Goal: Task Accomplishment & Management: Manage account settings

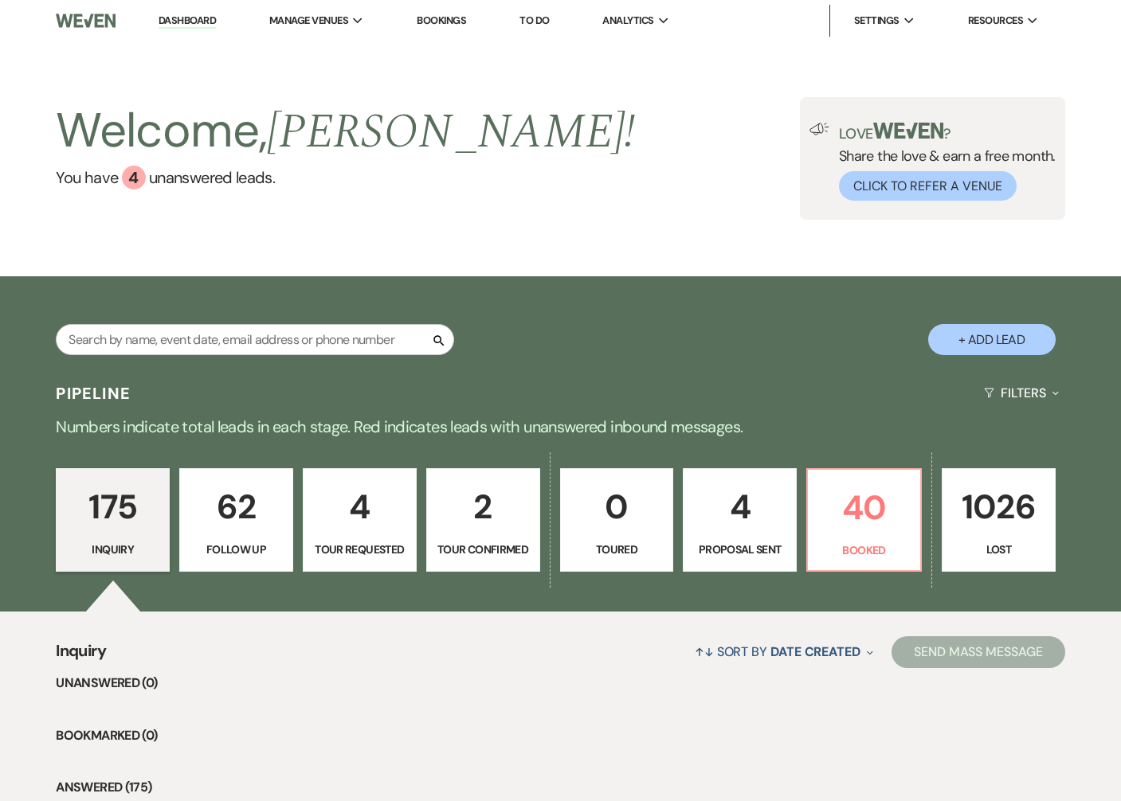
click at [437, 17] on link "Bookings" at bounding box center [441, 21] width 49 height 14
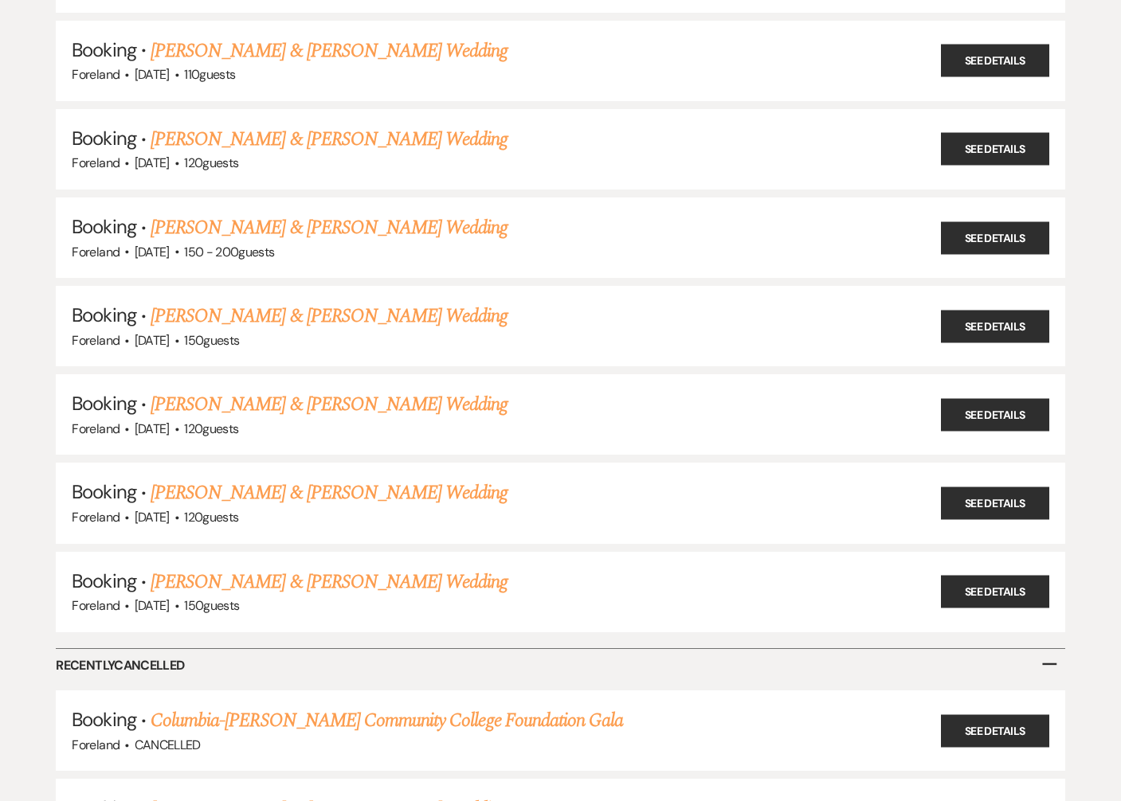
scroll to position [607, 0]
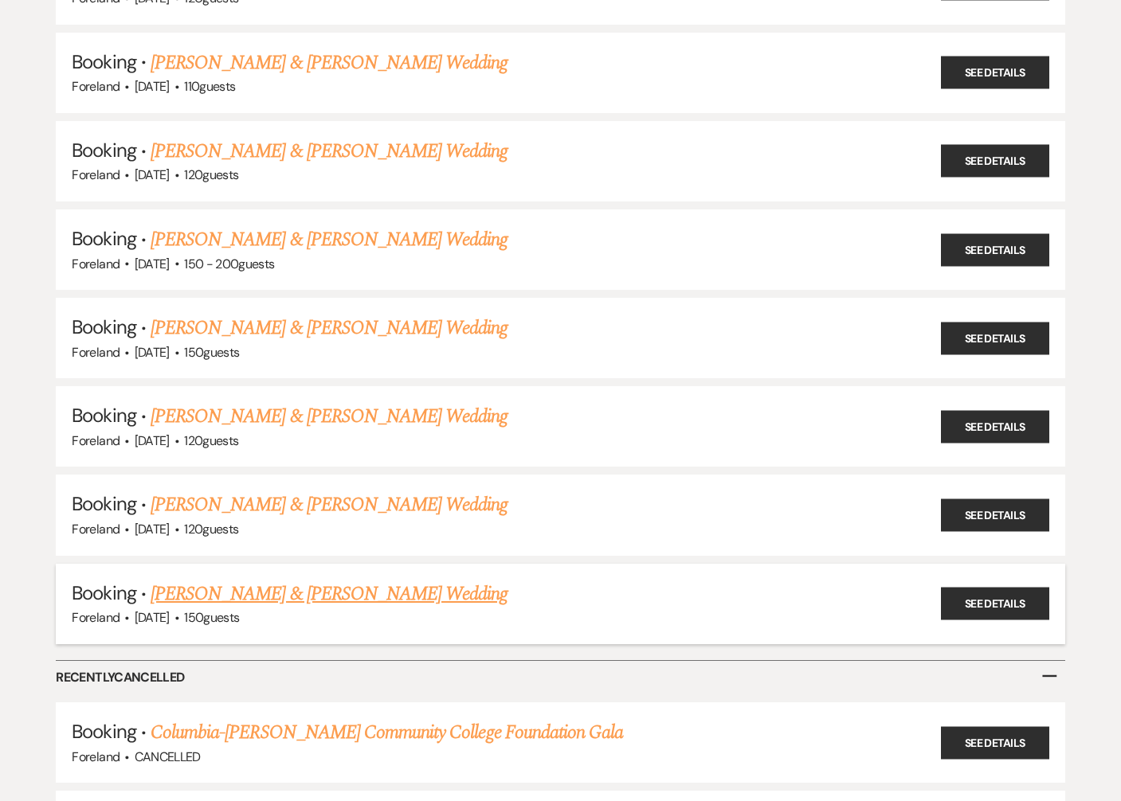
click at [289, 597] on link "[PERSON_NAME] & [PERSON_NAME] Wedding" at bounding box center [329, 594] width 357 height 29
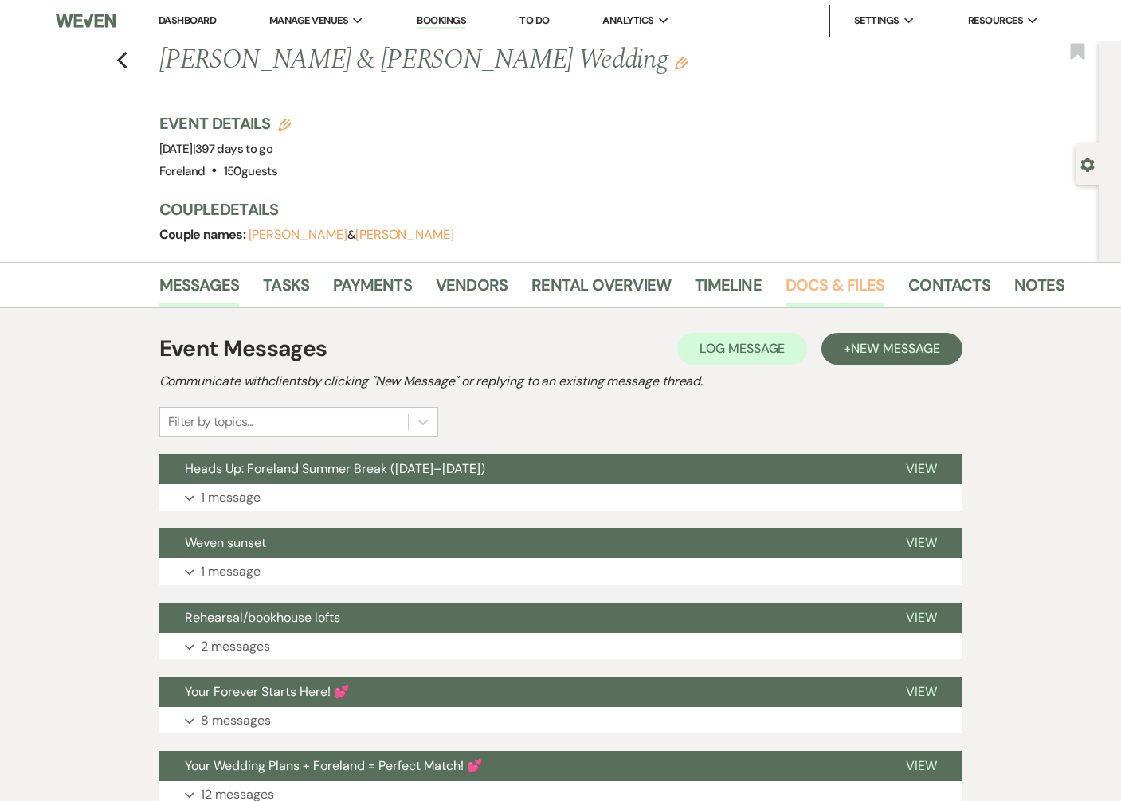
click at [815, 292] on link "Docs & Files" at bounding box center [834, 289] width 99 height 35
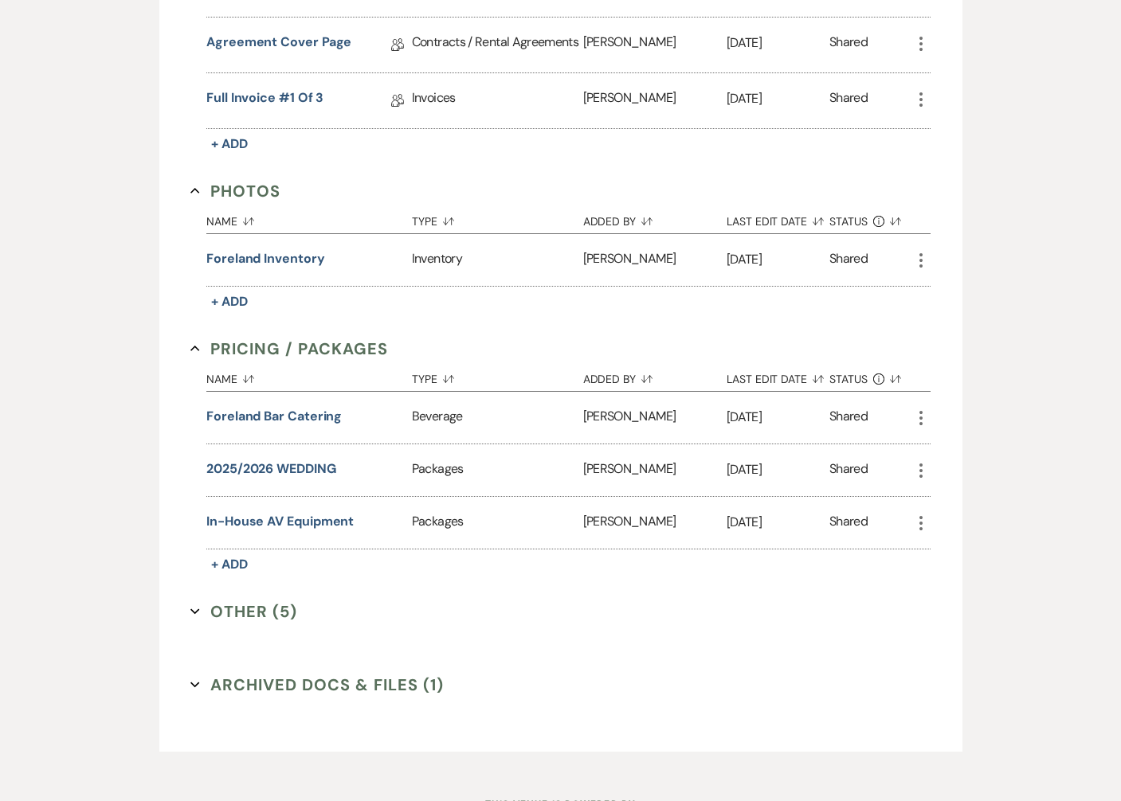
scroll to position [623, 0]
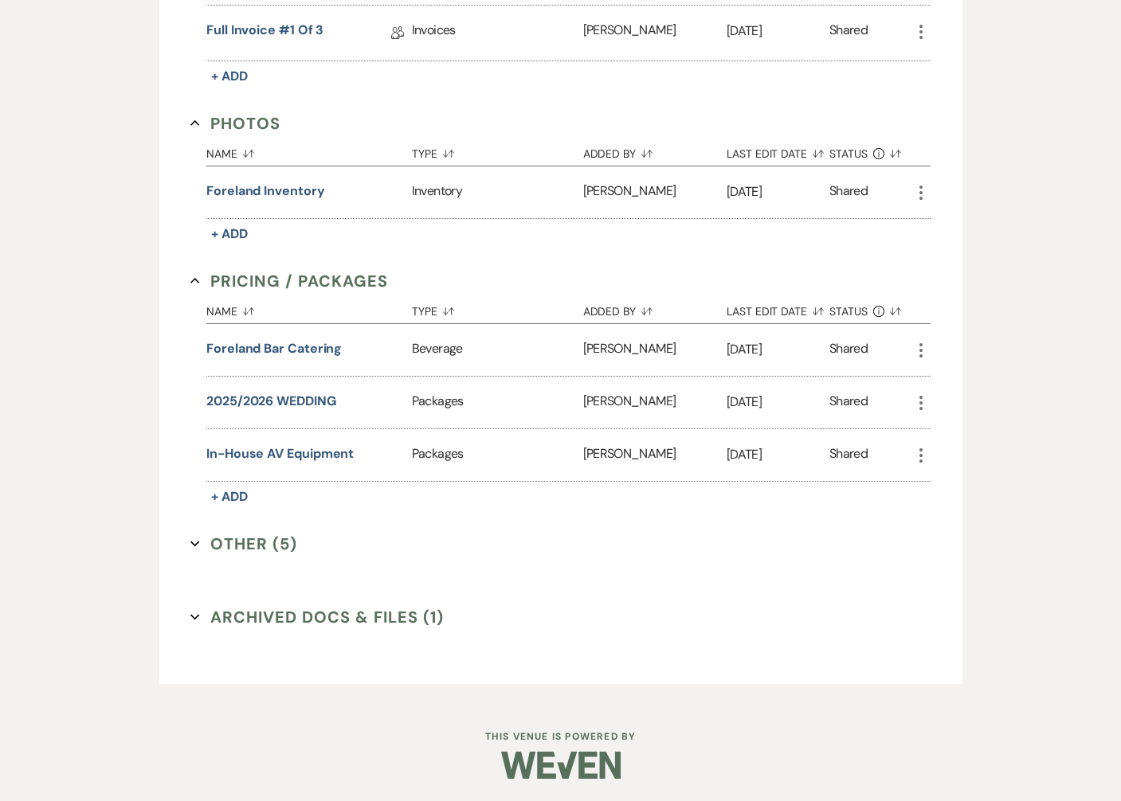
click at [241, 540] on button "Other (5) Expand" at bounding box center [243, 544] width 107 height 24
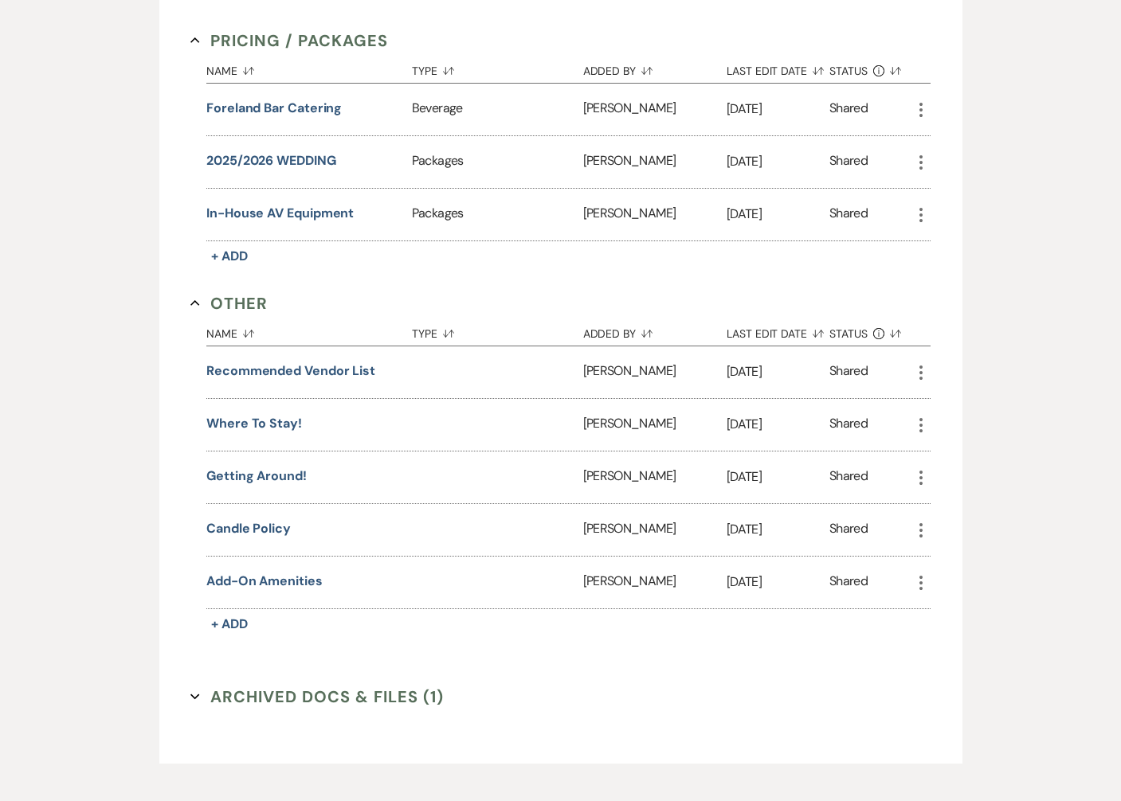
scroll to position [942, 0]
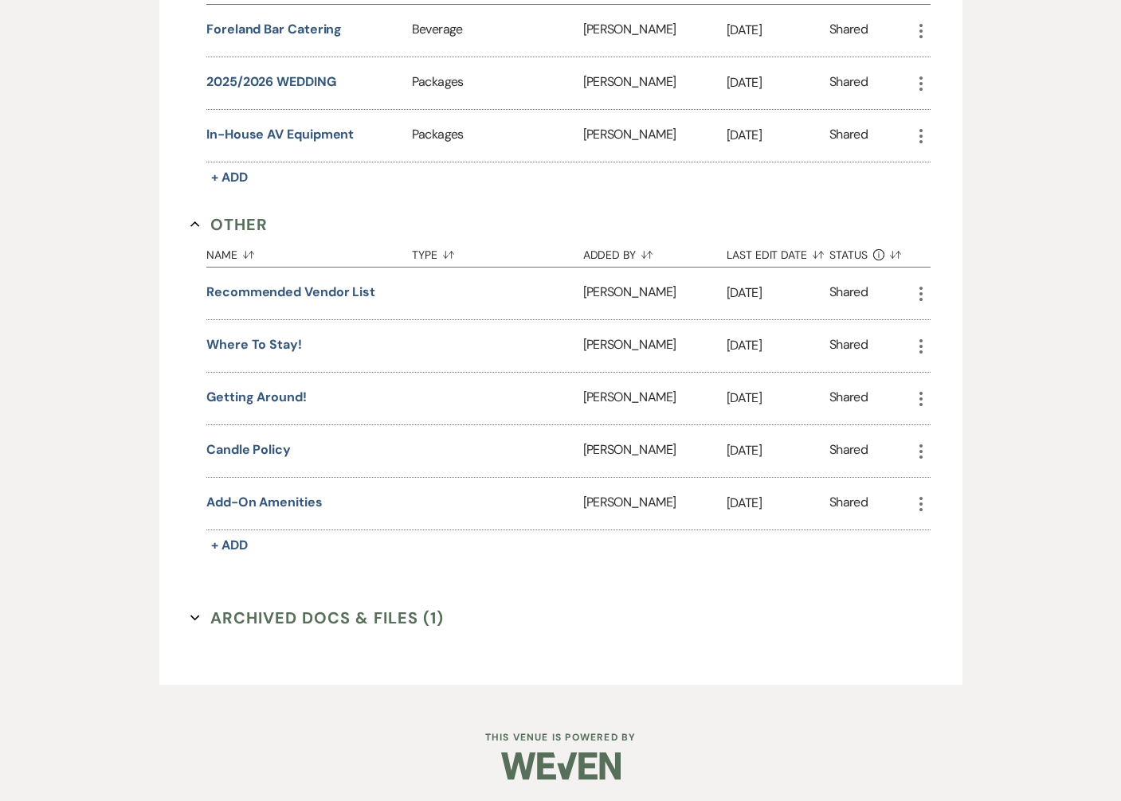
click at [194, 613] on icon "Expand" at bounding box center [195, 618] width 10 height 10
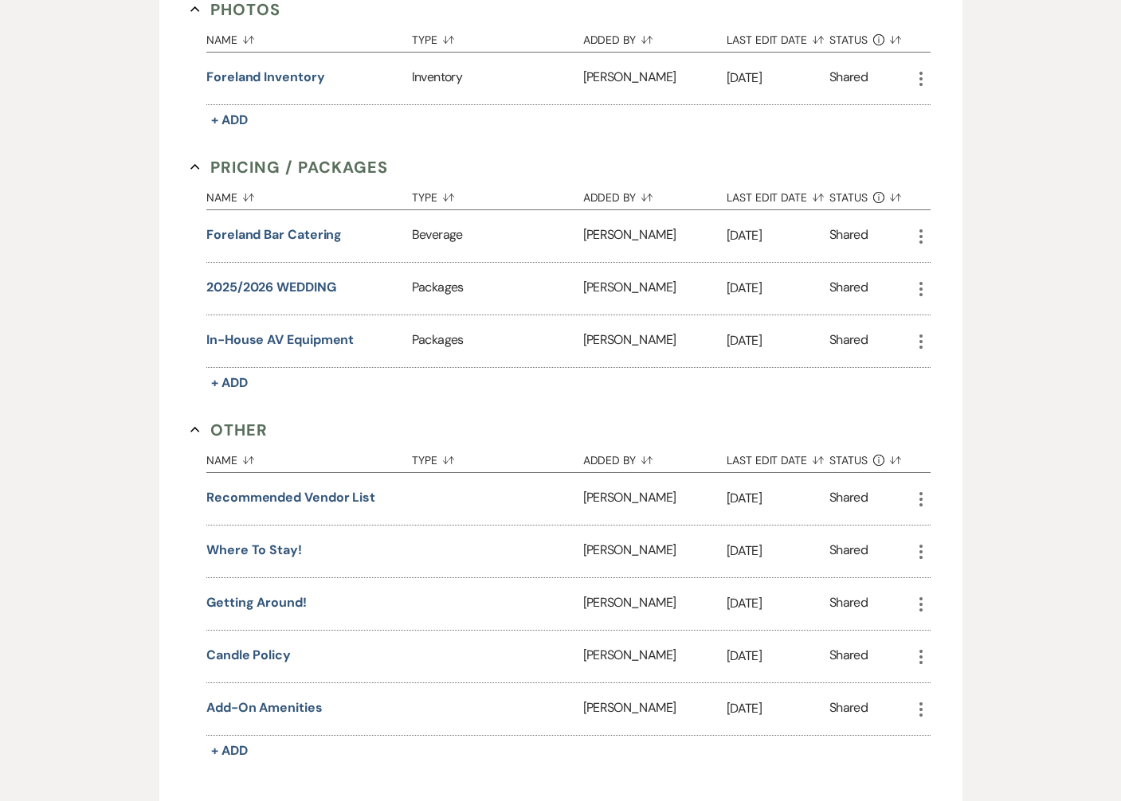
scroll to position [0, 0]
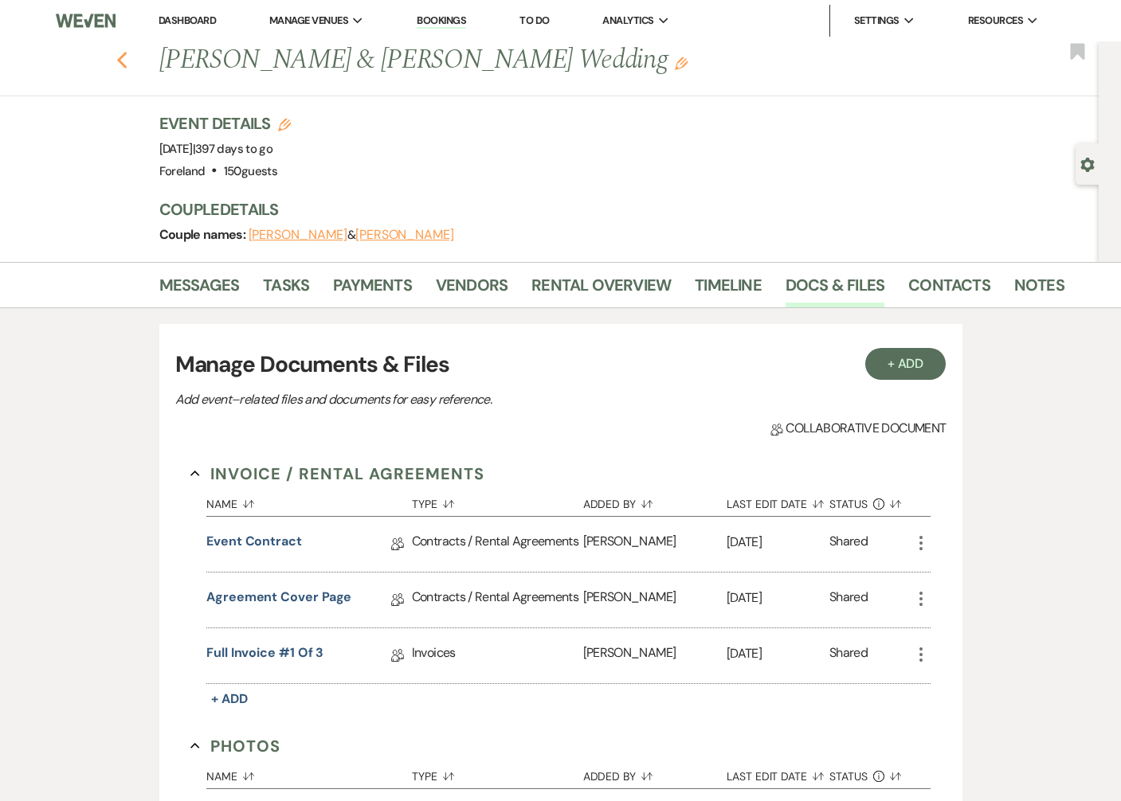
click at [125, 52] on icon "Previous" at bounding box center [122, 60] width 12 height 19
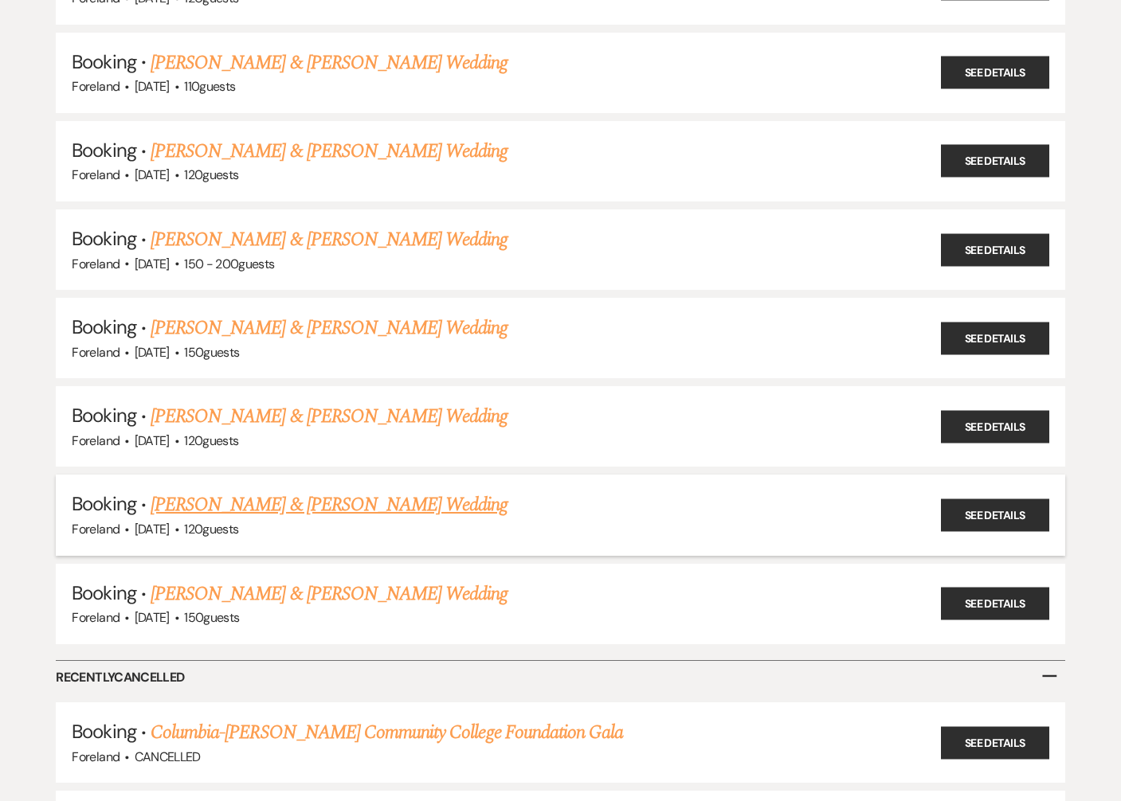
click at [326, 503] on link "[PERSON_NAME] & [PERSON_NAME] Wedding" at bounding box center [329, 505] width 357 height 29
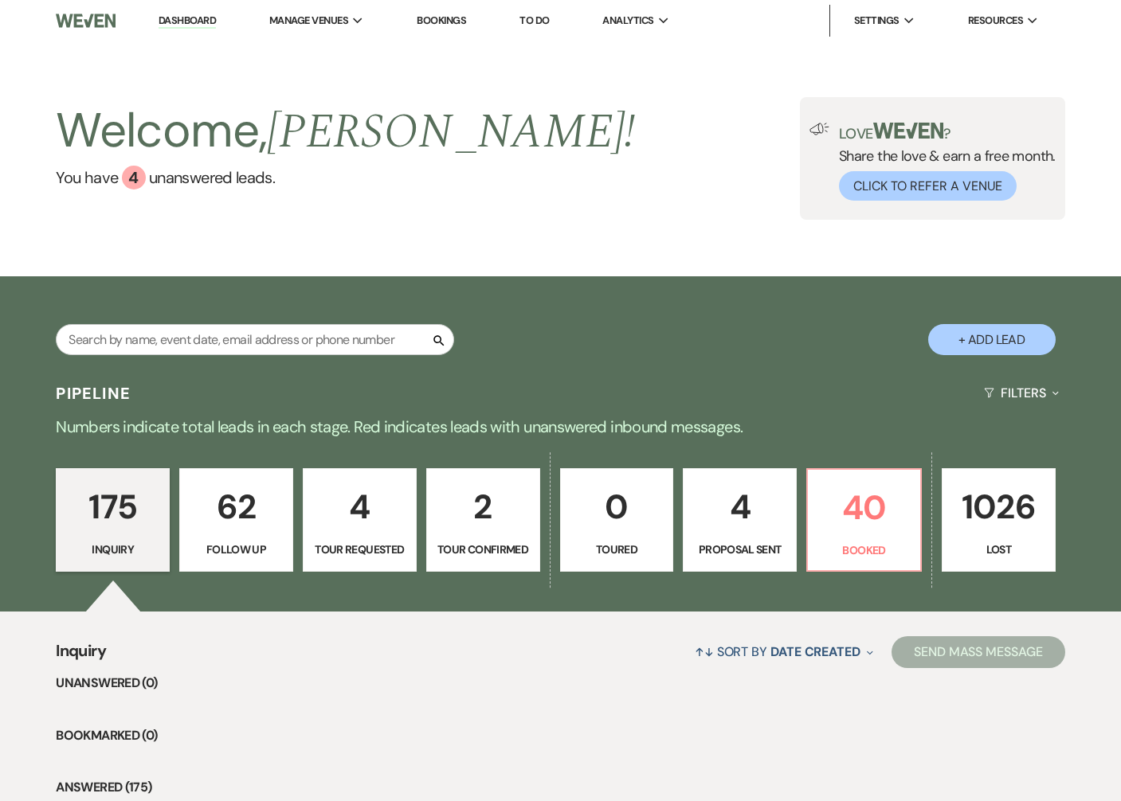
click at [435, 18] on link "Bookings" at bounding box center [441, 21] width 49 height 14
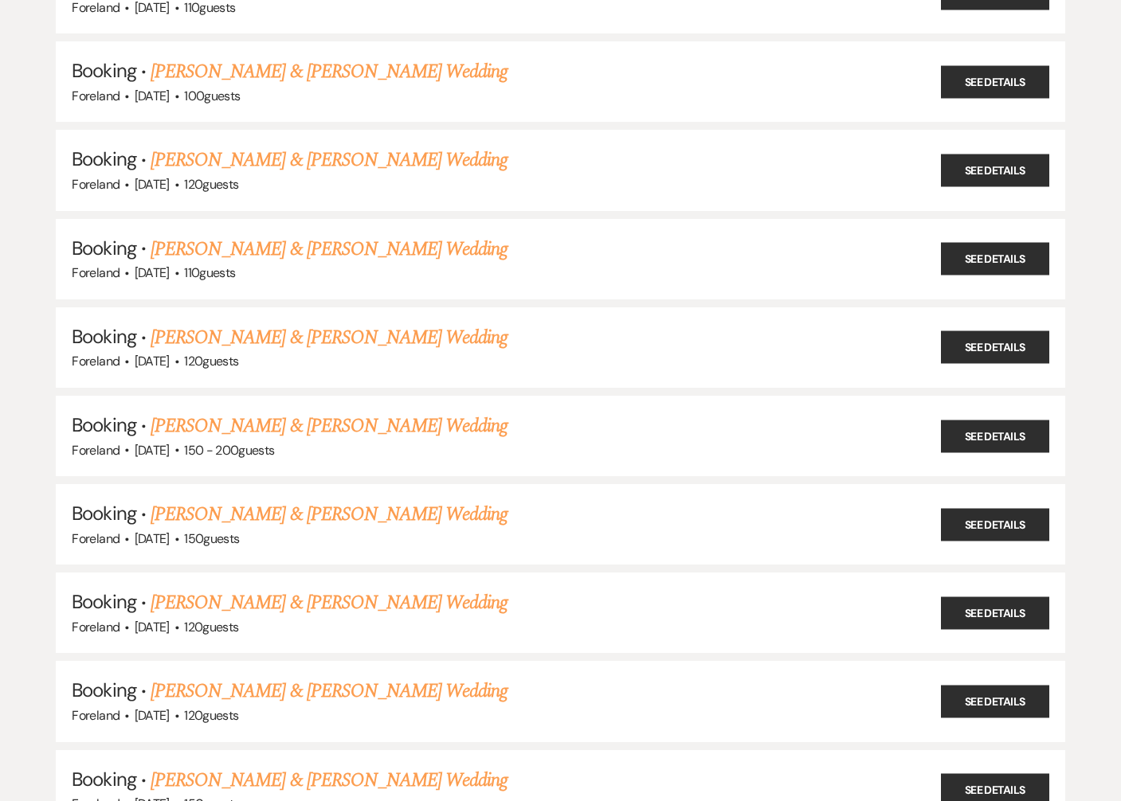
scroll to position [421, 0]
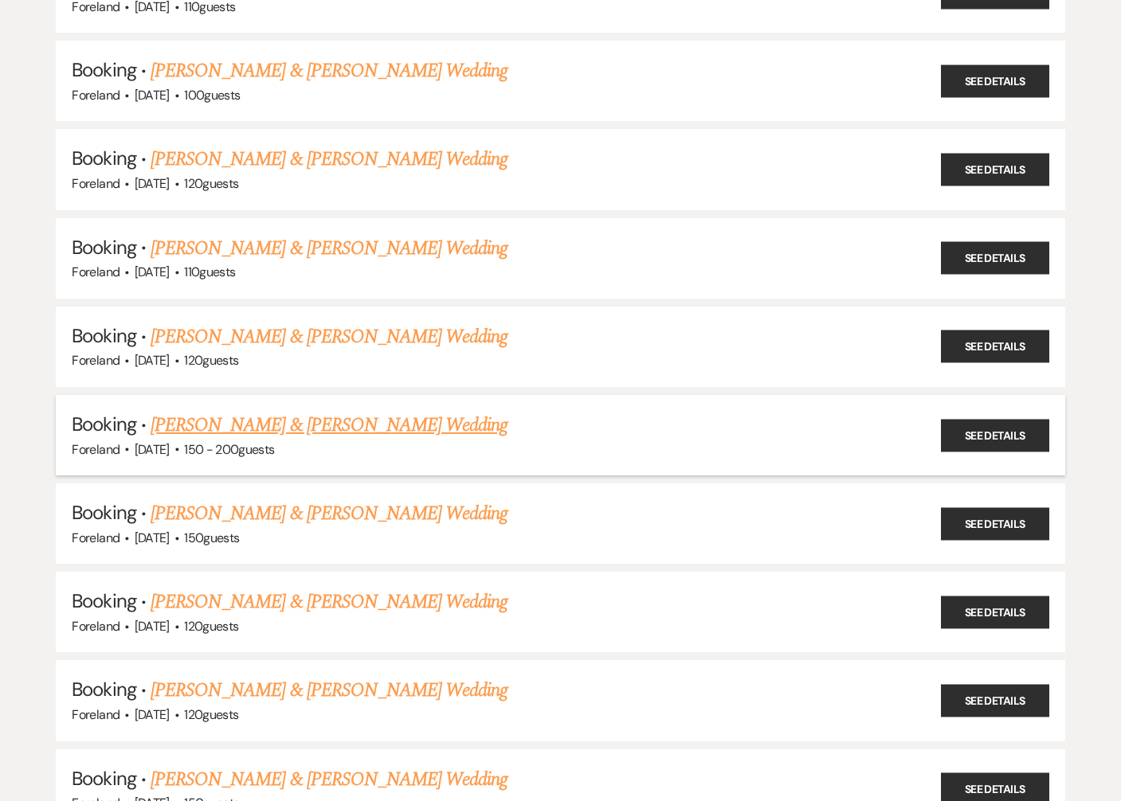
click at [334, 424] on link "[PERSON_NAME] & [PERSON_NAME] Wedding" at bounding box center [329, 425] width 357 height 29
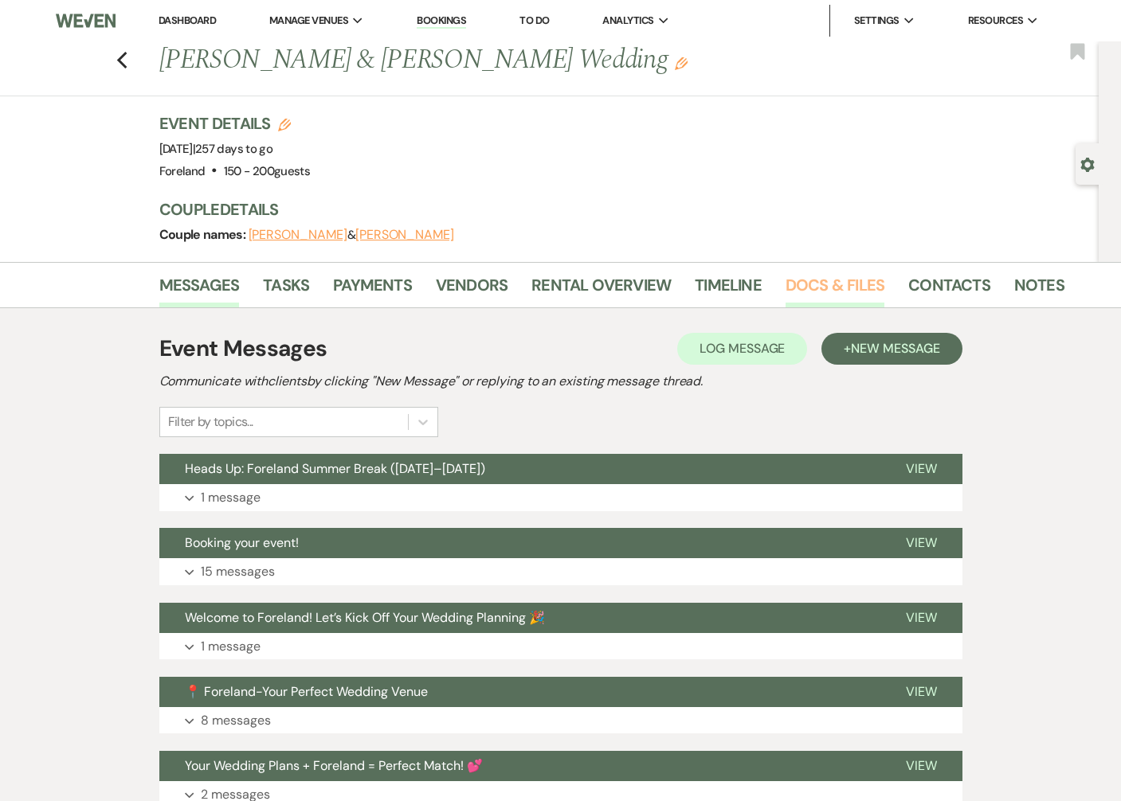
click at [846, 294] on link "Docs & Files" at bounding box center [834, 289] width 99 height 35
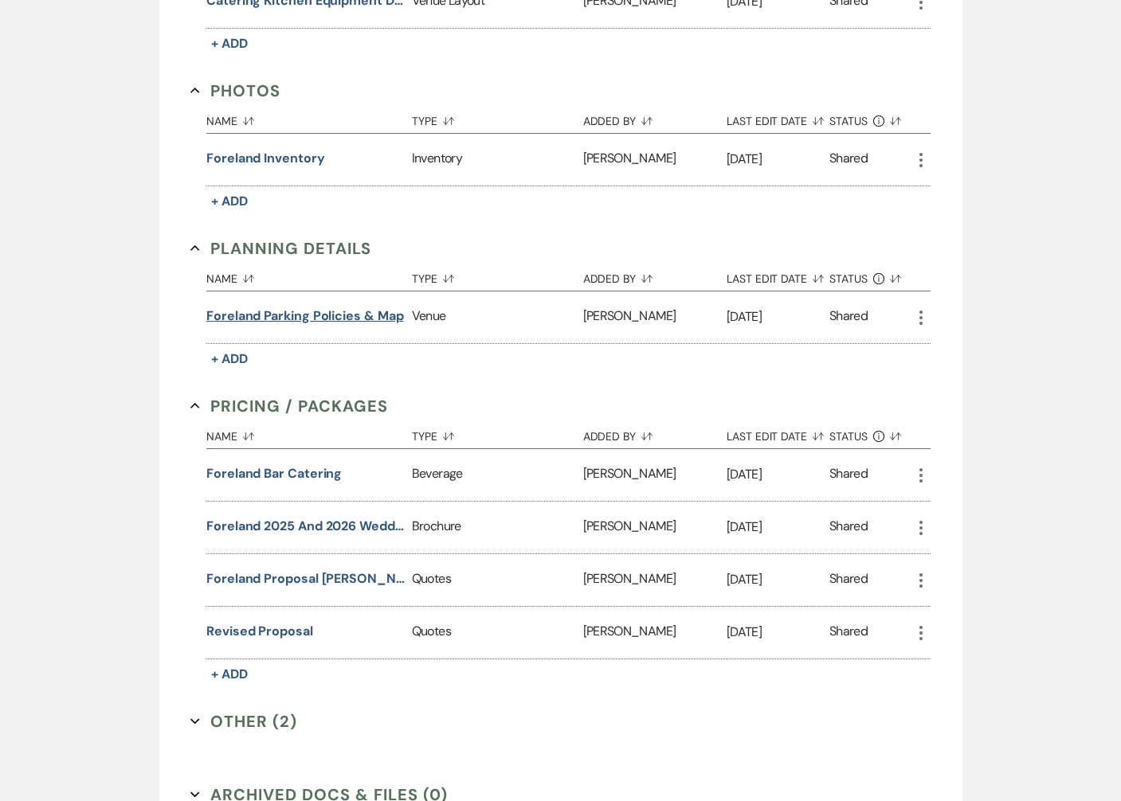
scroll to position [972, 0]
click at [316, 466] on button "Foreland Bar Catering" at bounding box center [273, 472] width 135 height 19
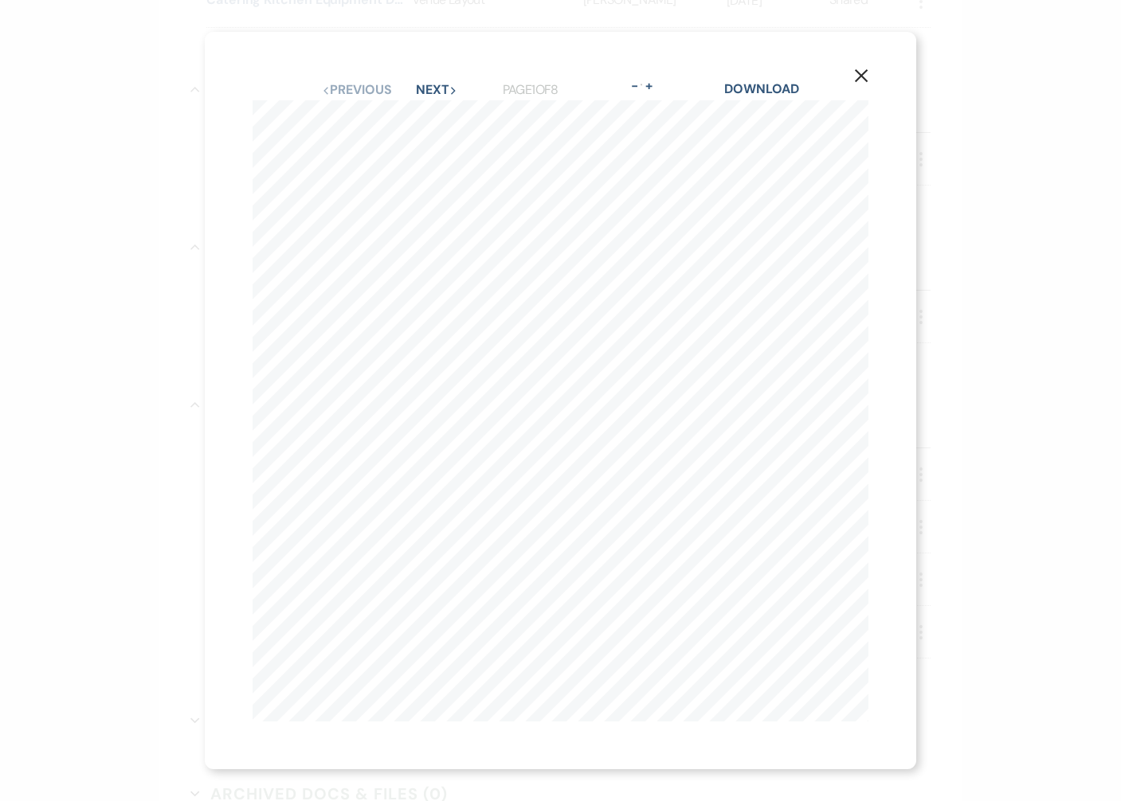
click at [439, 81] on div "Previous Previous Next Next Page 1 of 8 - Zoom + Download" at bounding box center [560, 90] width 616 height 21
click at [440, 90] on button "Next Next" at bounding box center [436, 90] width 41 height 13
click at [440, 90] on button "Next Next" at bounding box center [435, 90] width 41 height 13
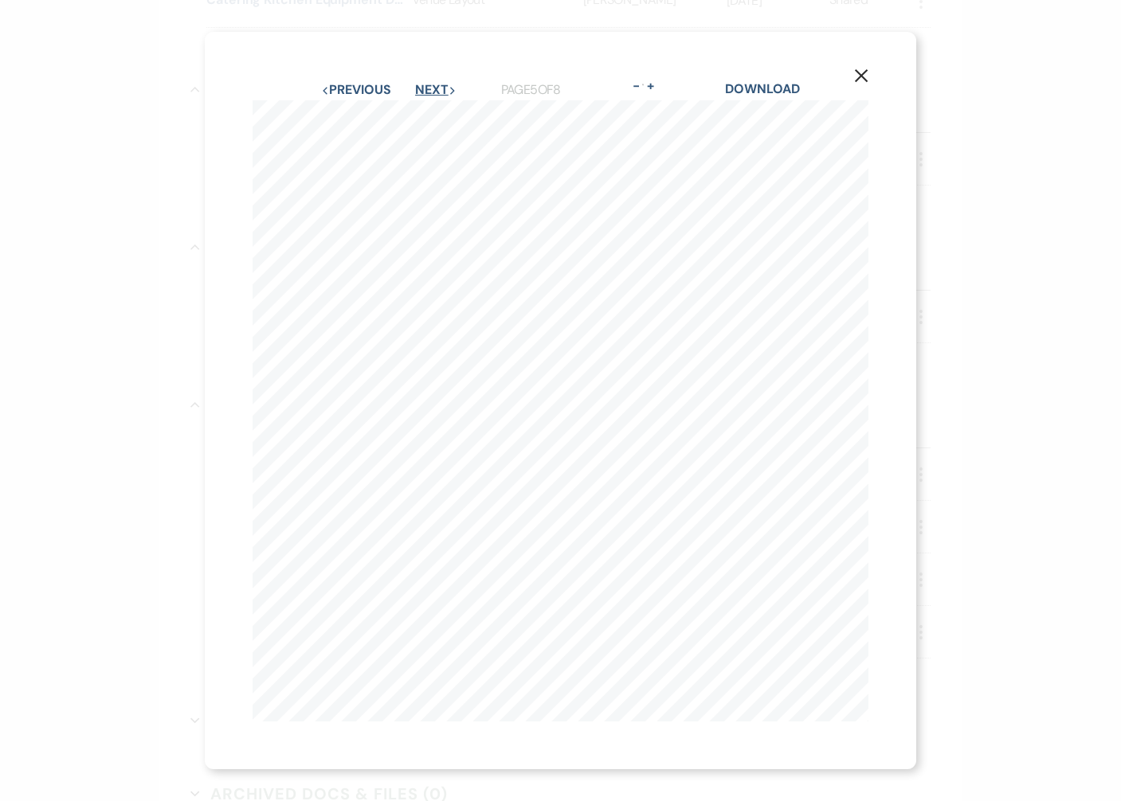
click at [440, 90] on button "Next Next" at bounding box center [435, 90] width 41 height 13
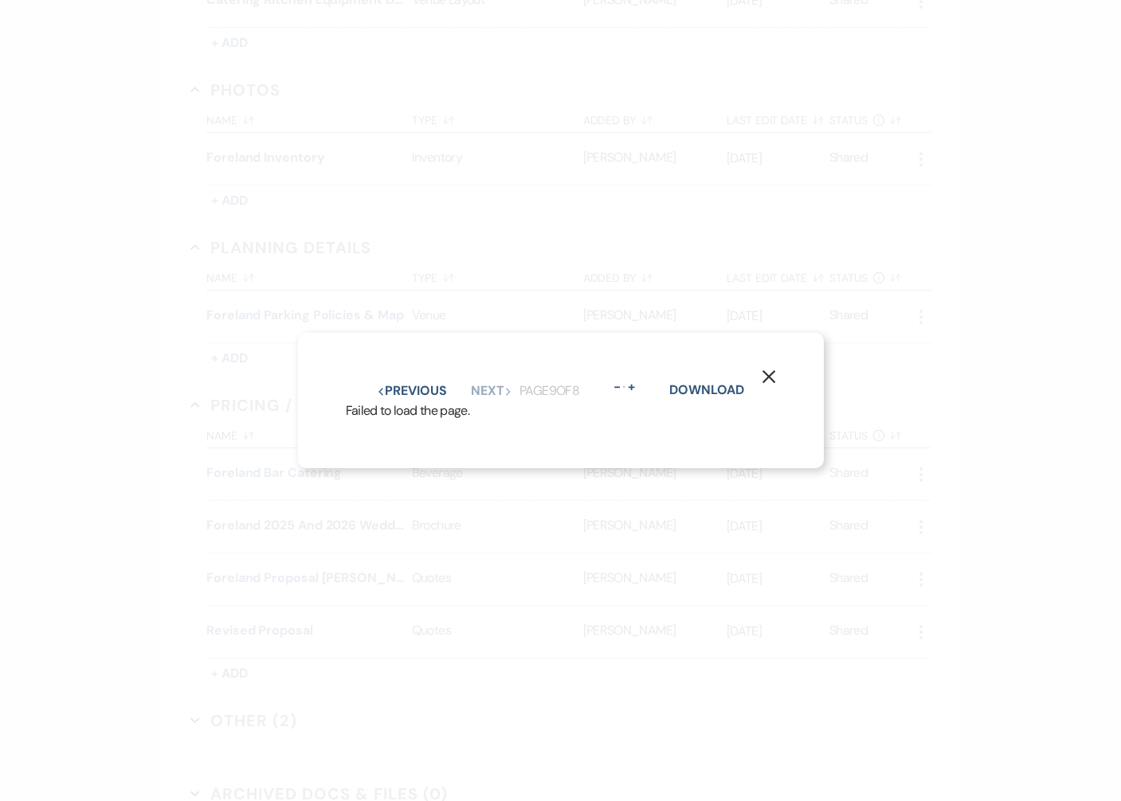
click at [770, 381] on icon "X" at bounding box center [768, 377] width 14 height 14
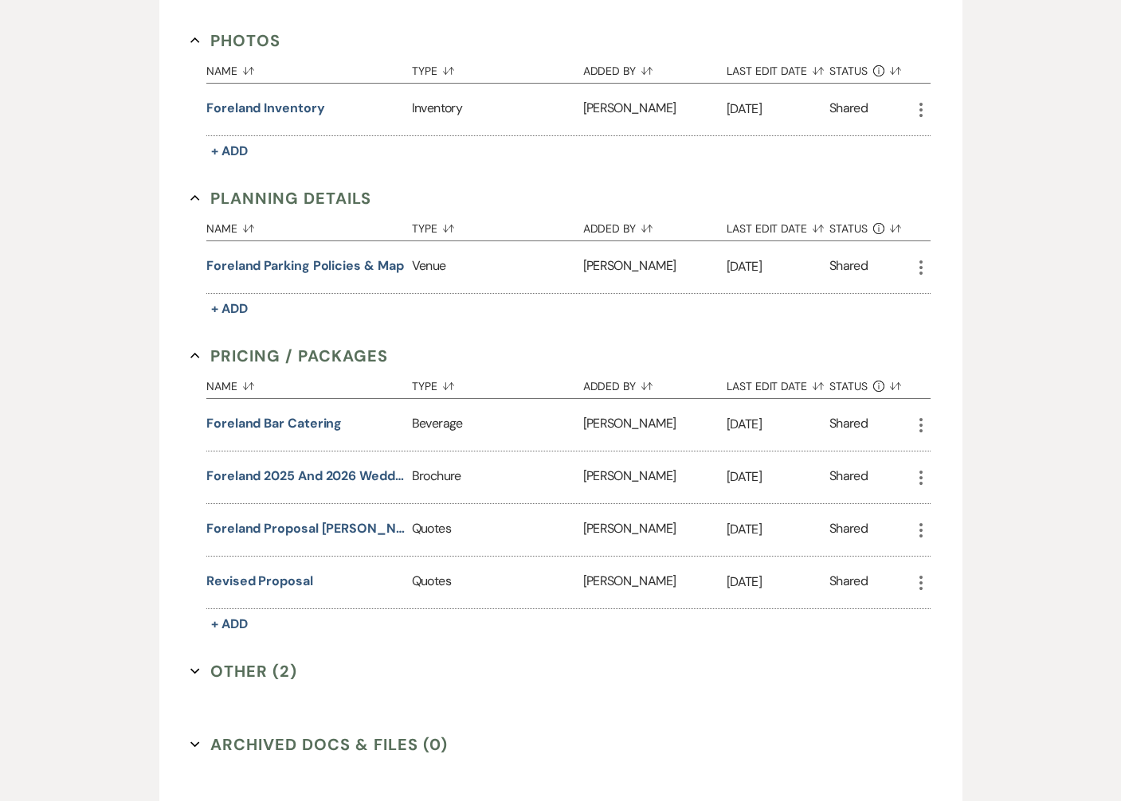
scroll to position [1028, 0]
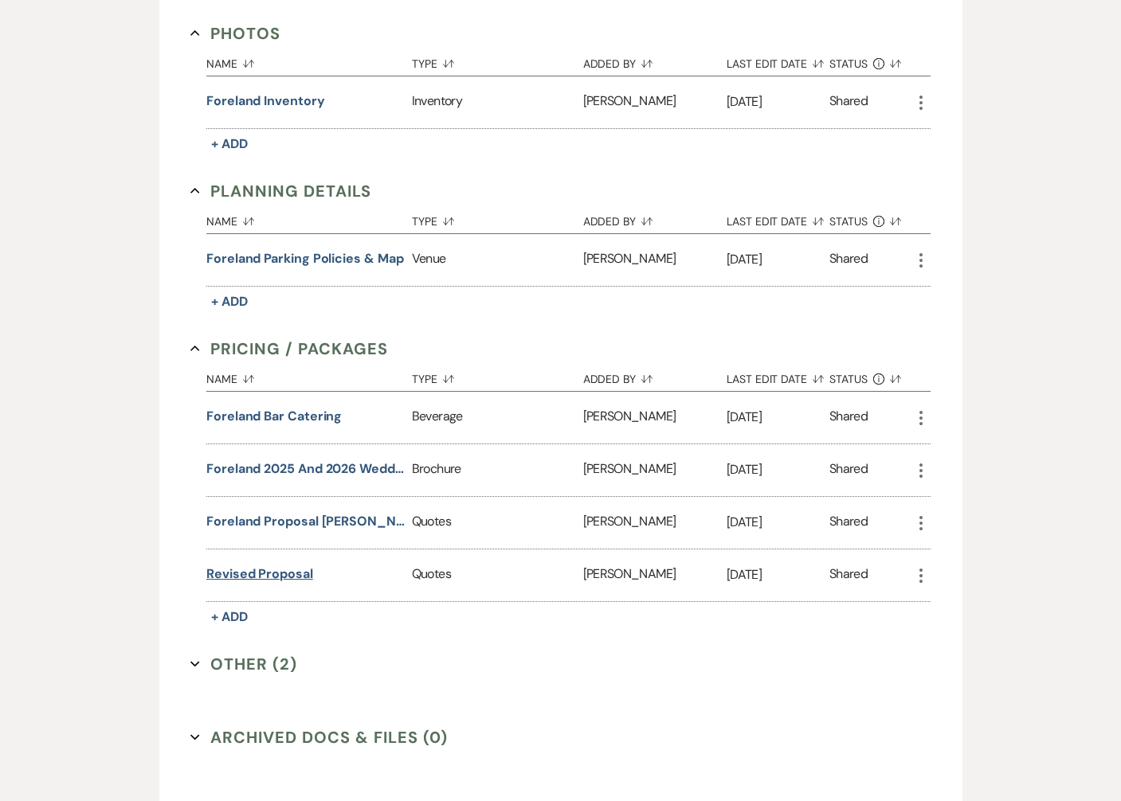
click at [253, 573] on button "Revised Proposal" at bounding box center [259, 574] width 107 height 19
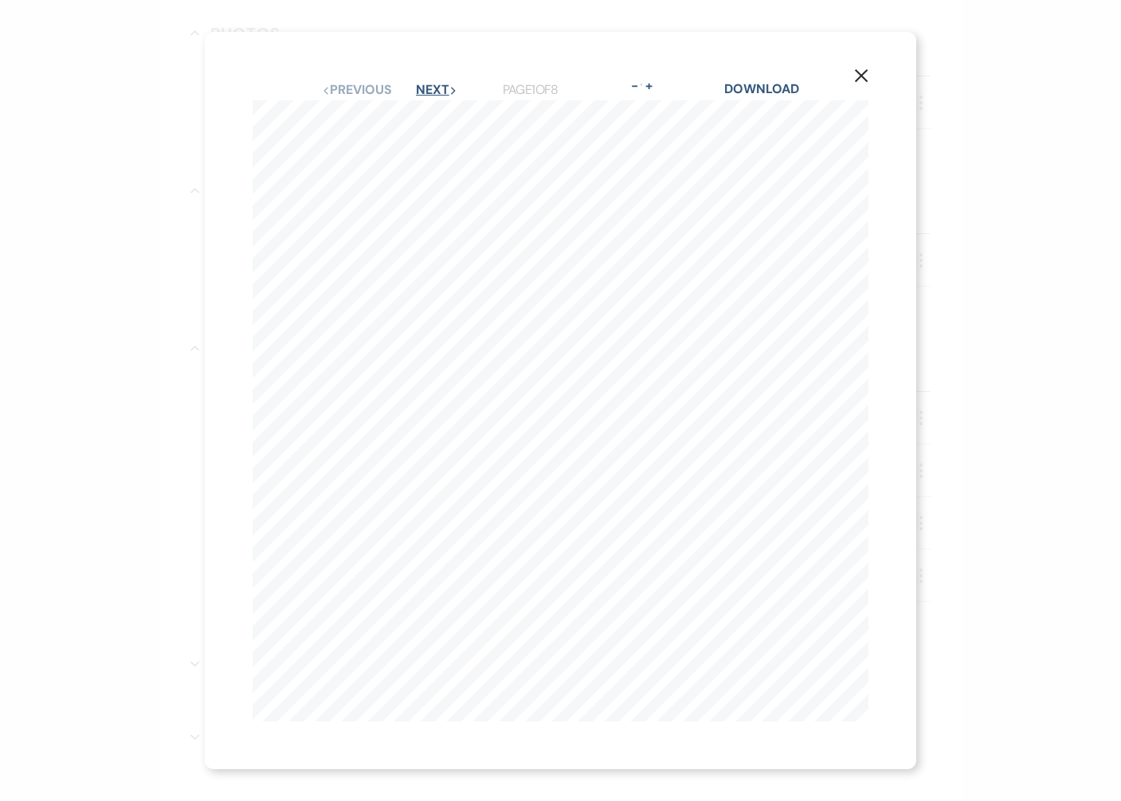
click at [434, 88] on button "Next Next" at bounding box center [436, 90] width 41 height 13
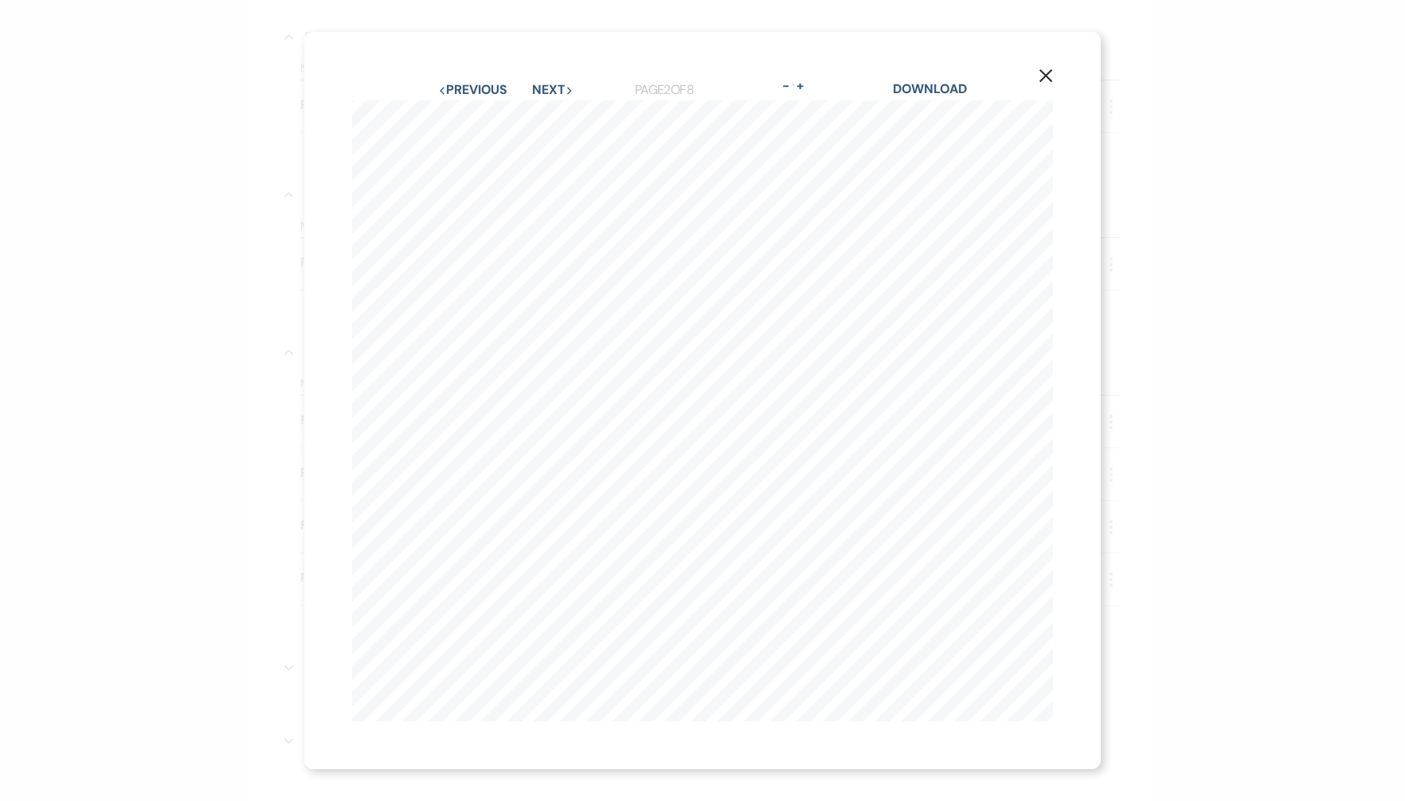
scroll to position [0, 0]
click at [543, 81] on div "Previous Previous Next Next Page 2 of 8 - Zoom + Download" at bounding box center [702, 90] width 701 height 21
click at [551, 90] on button "Next Next" at bounding box center [552, 90] width 41 height 13
click at [559, 88] on button "Next Next" at bounding box center [552, 90] width 41 height 13
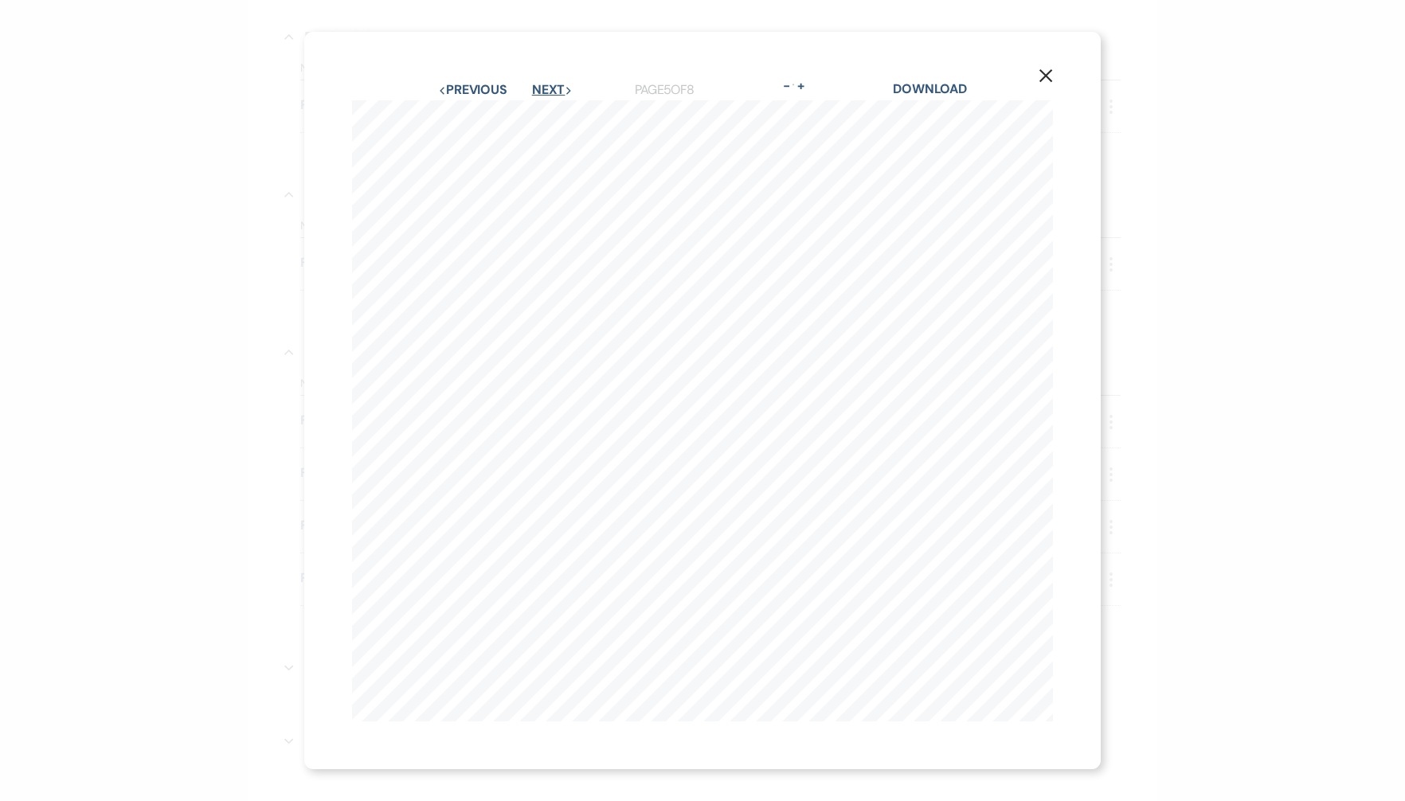
click at [559, 88] on button "Next Next" at bounding box center [552, 90] width 41 height 13
click at [1038, 72] on button "X" at bounding box center [1046, 75] width 24 height 28
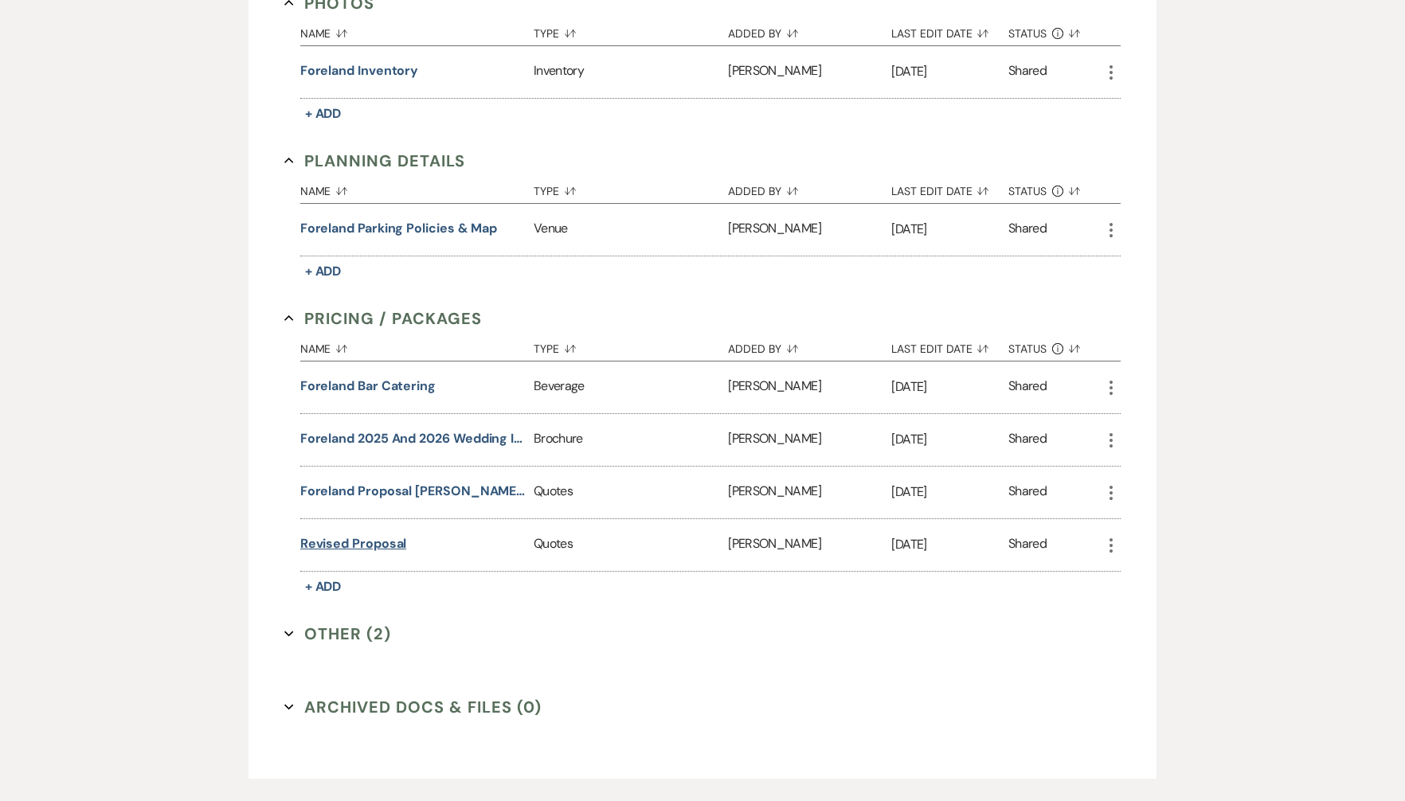
scroll to position [1064, 0]
click at [362, 543] on button "Revised Proposal" at bounding box center [353, 542] width 107 height 19
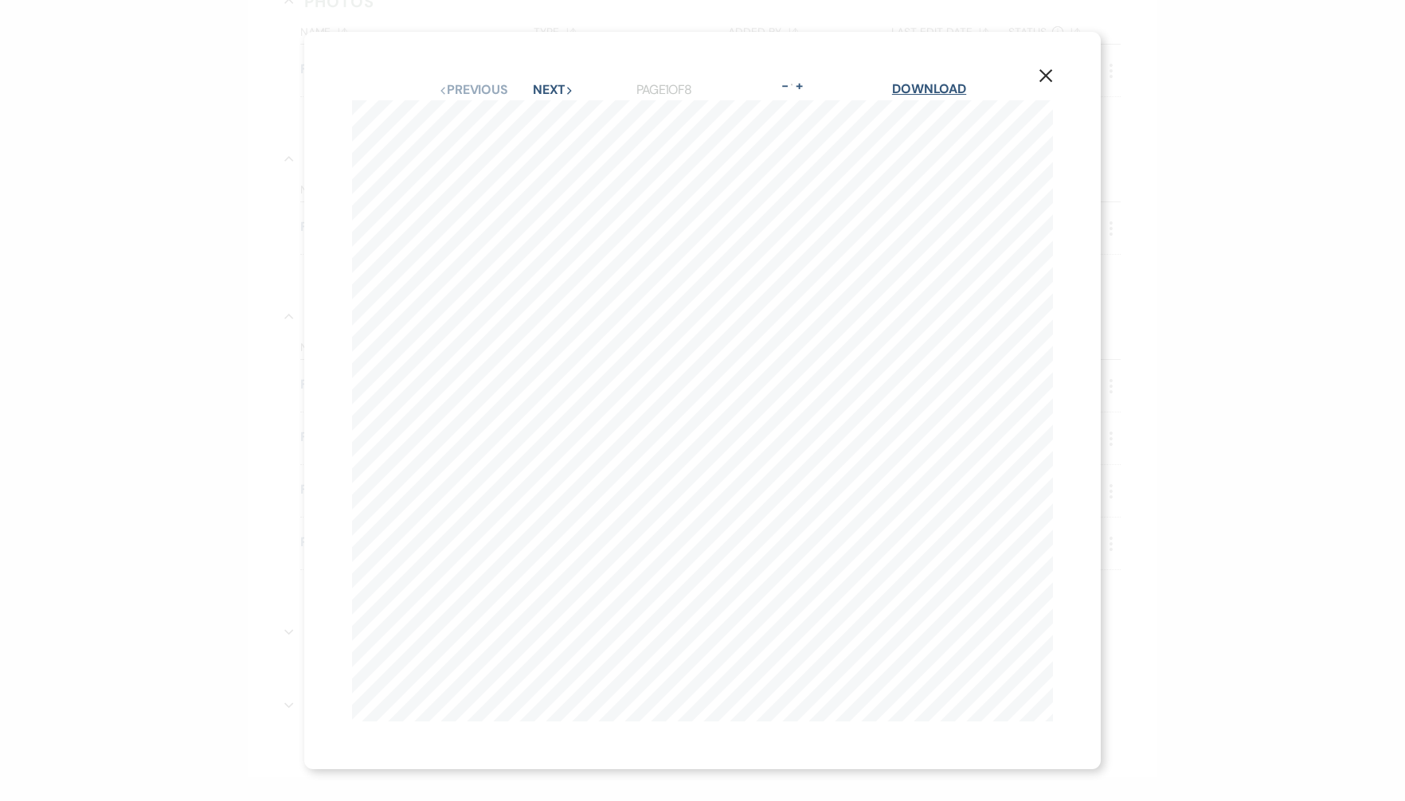
click at [914, 93] on link "Download" at bounding box center [929, 88] width 74 height 17
click at [72, 478] on div "X Previous Previous Next Next Page 1 of 8 - Zoom + Download sts GABBY CHILDROSE…" at bounding box center [702, 400] width 1405 height 801
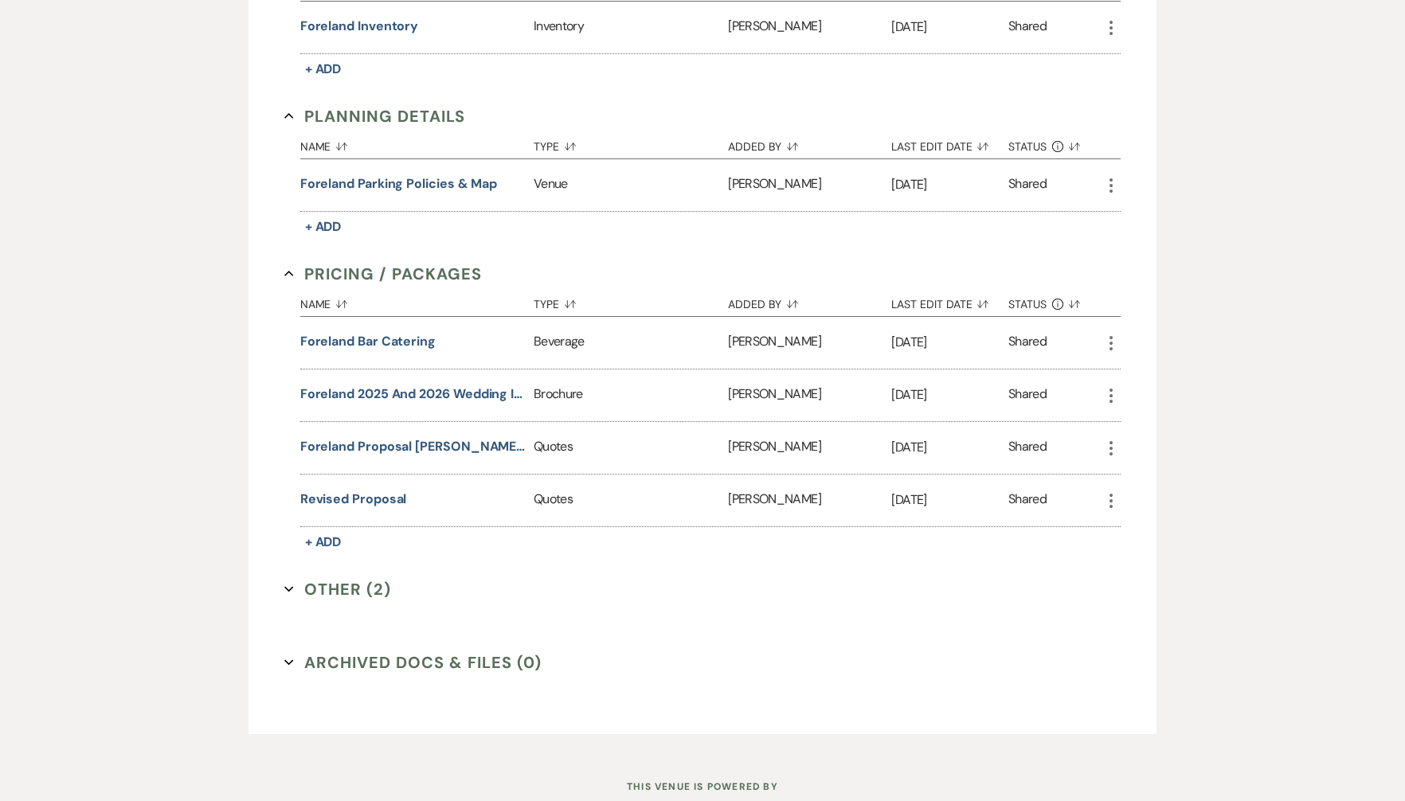
scroll to position [1156, 0]
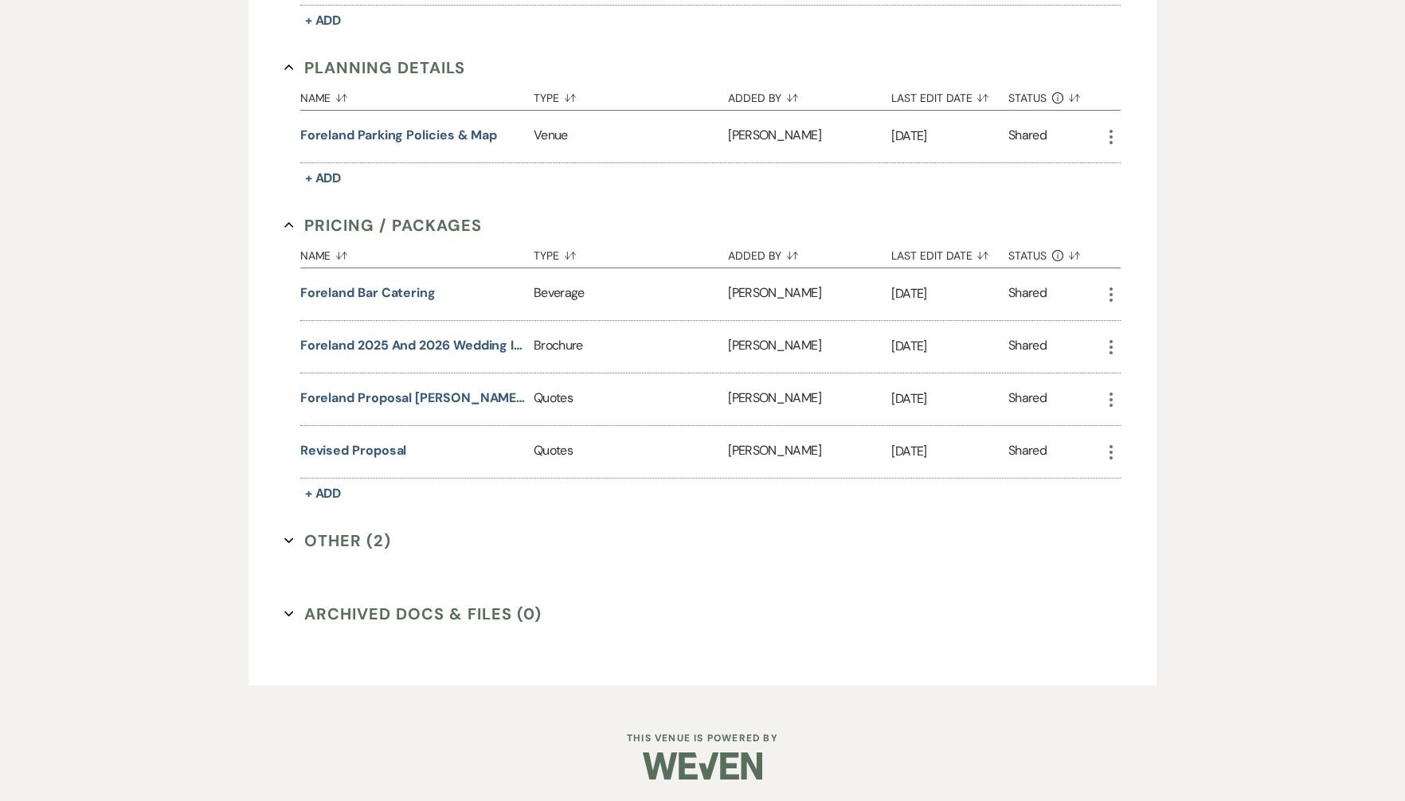
click at [306, 539] on button "Other (2) Expand" at bounding box center [337, 541] width 107 height 24
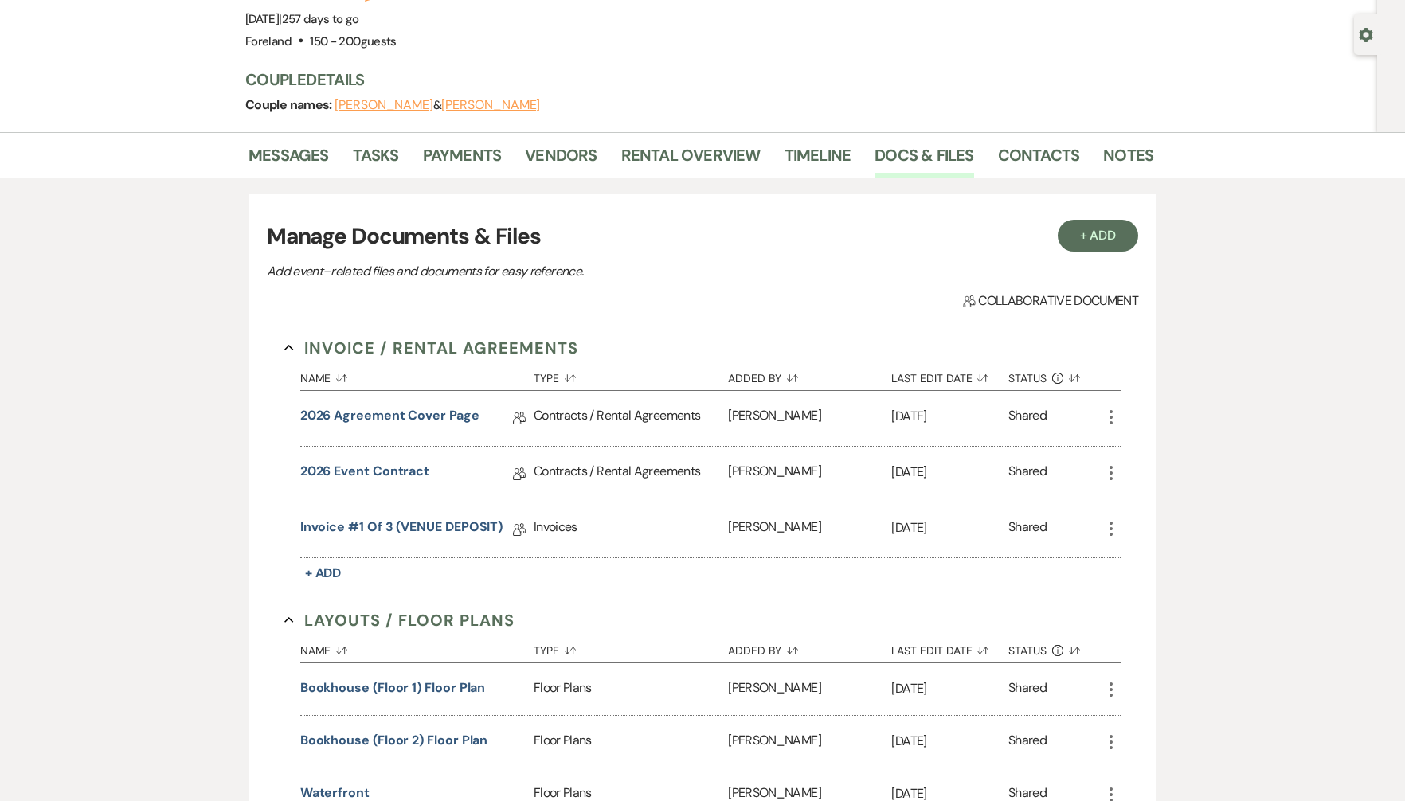
scroll to position [0, 0]
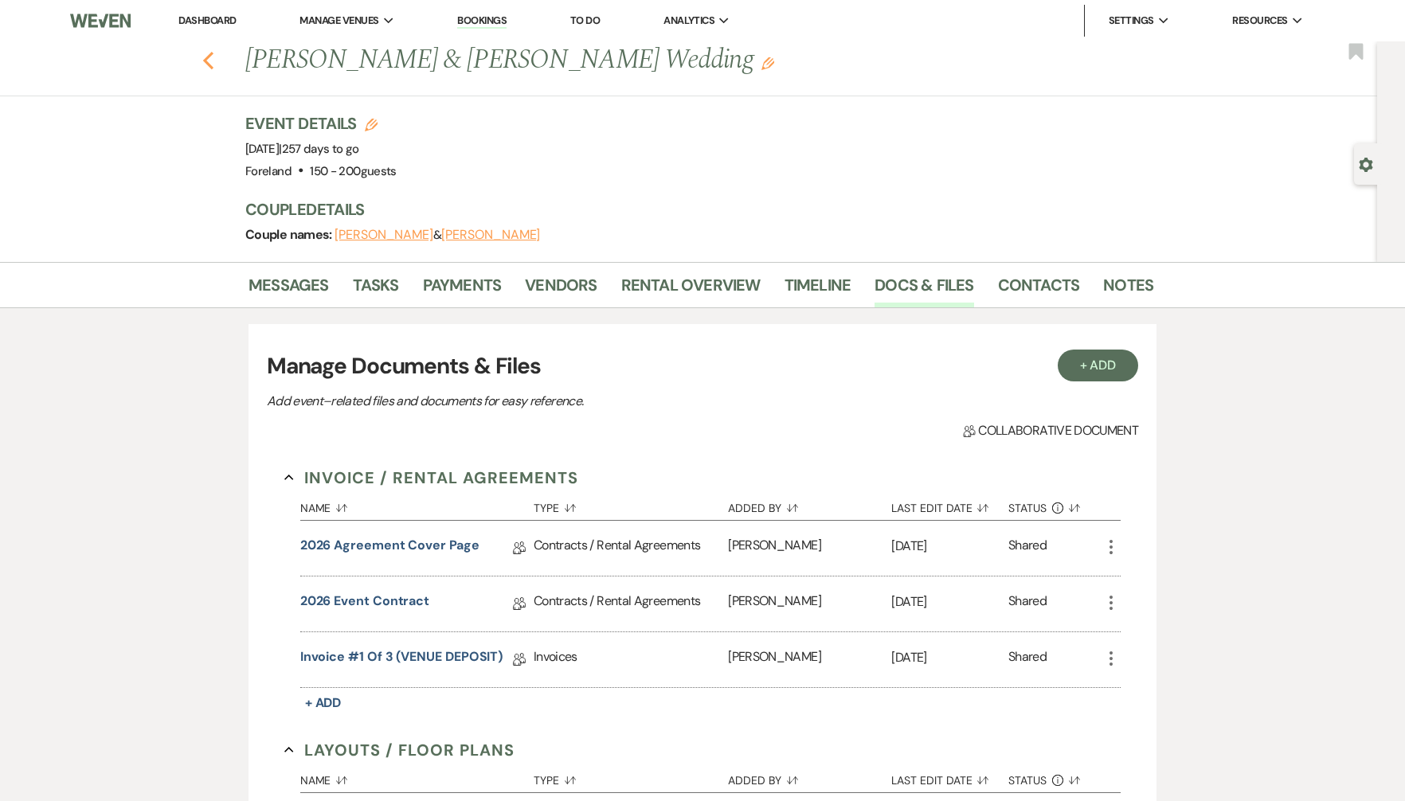
click at [208, 62] on use "button" at bounding box center [208, 61] width 10 height 18
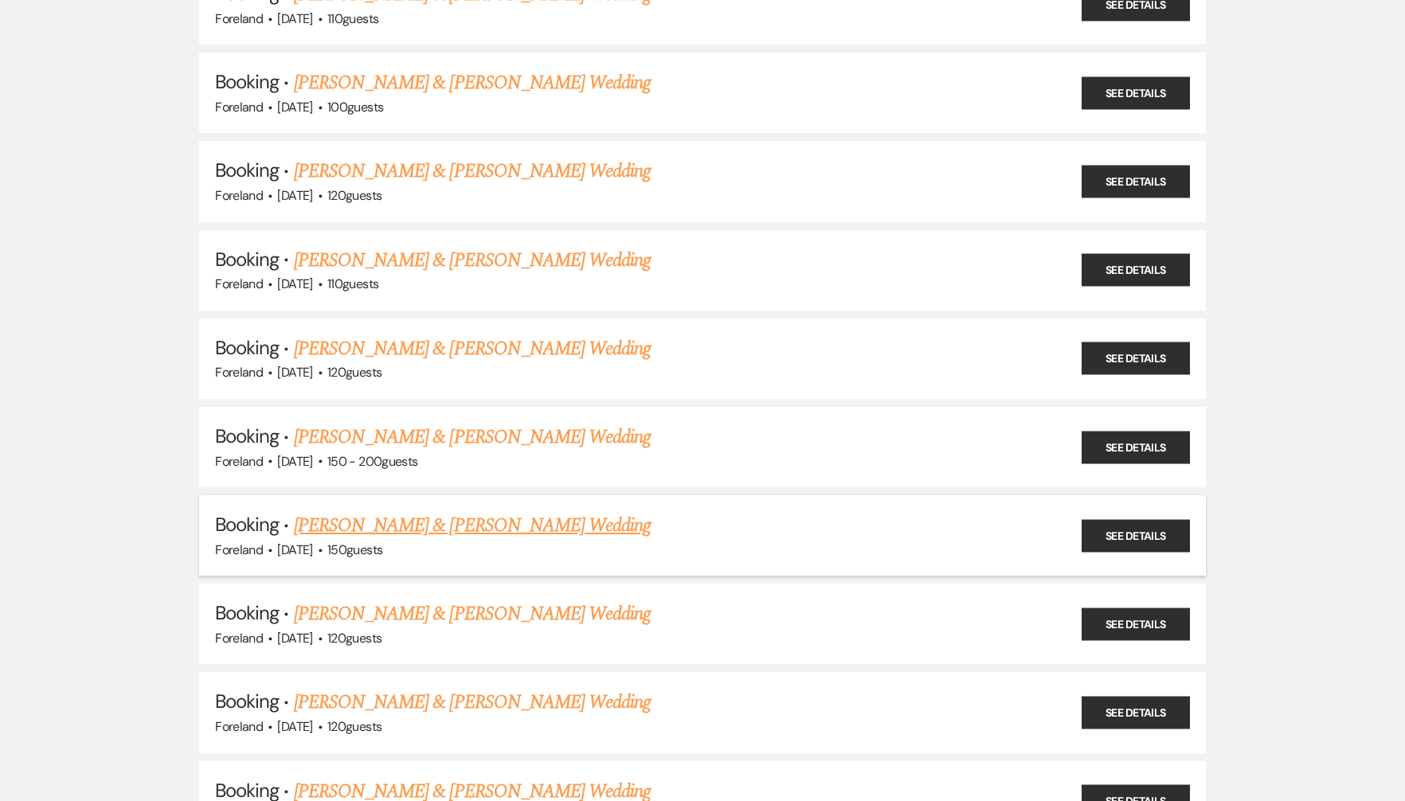
scroll to position [407, 0]
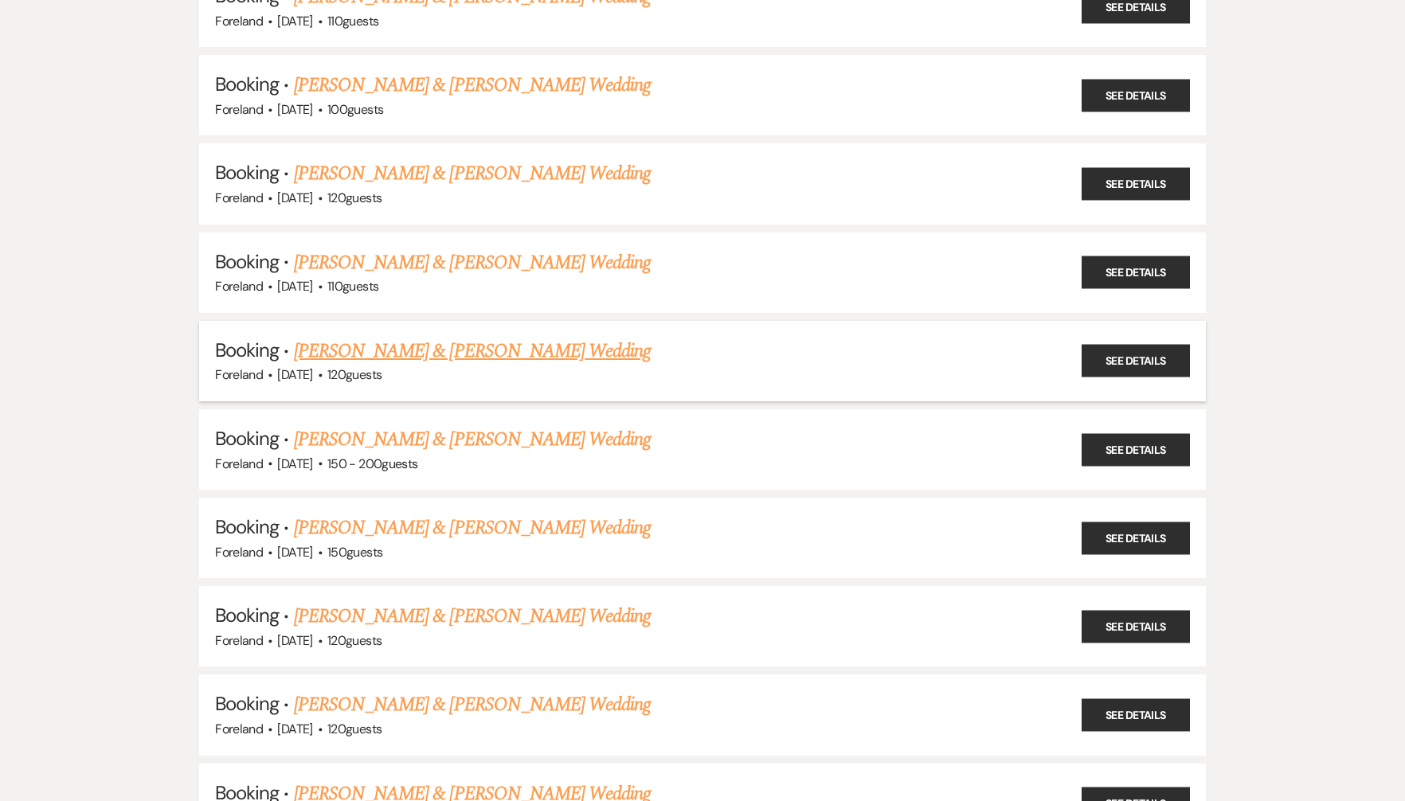
click at [521, 349] on link "[PERSON_NAME] & [PERSON_NAME] Wedding" at bounding box center [472, 351] width 357 height 29
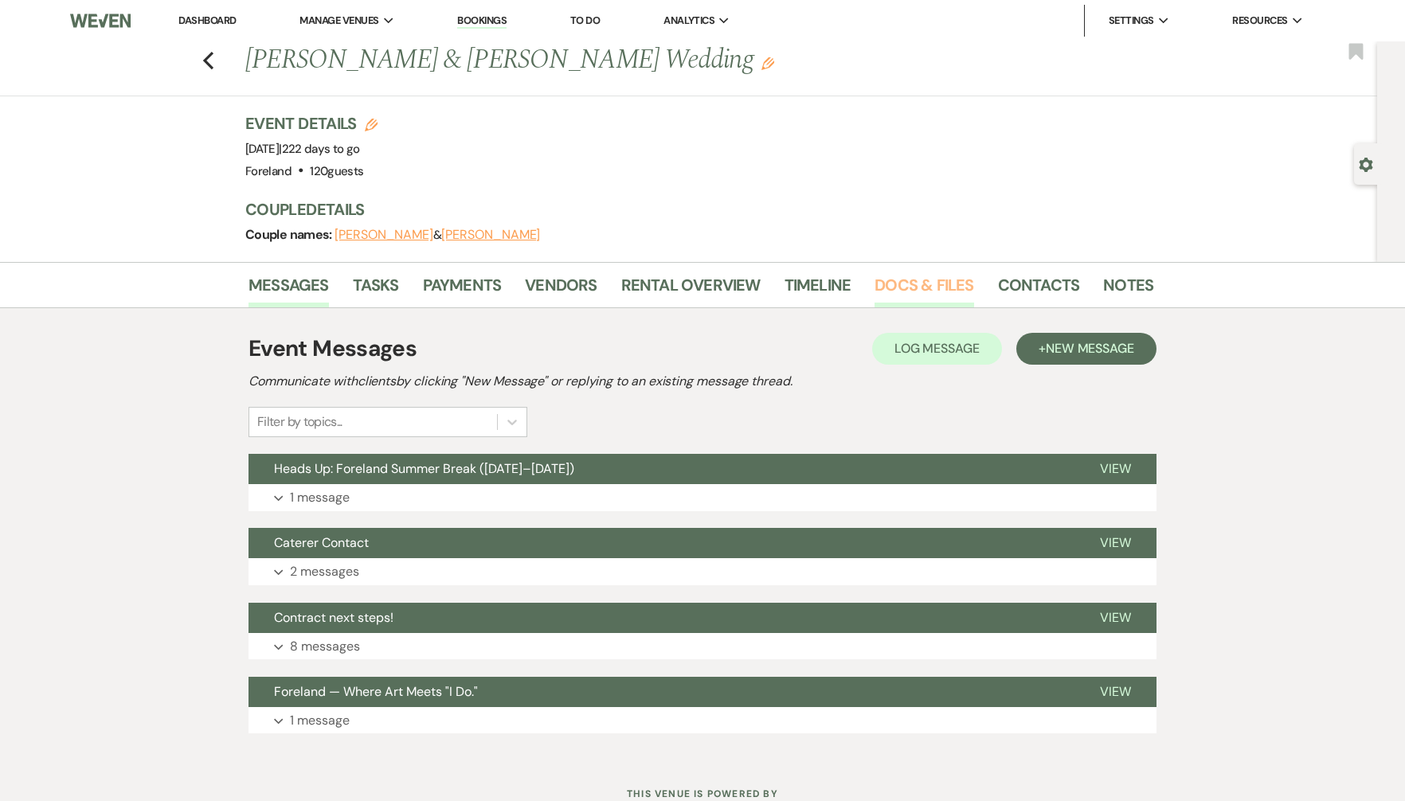
click at [924, 287] on link "Docs & Files" at bounding box center [923, 289] width 99 height 35
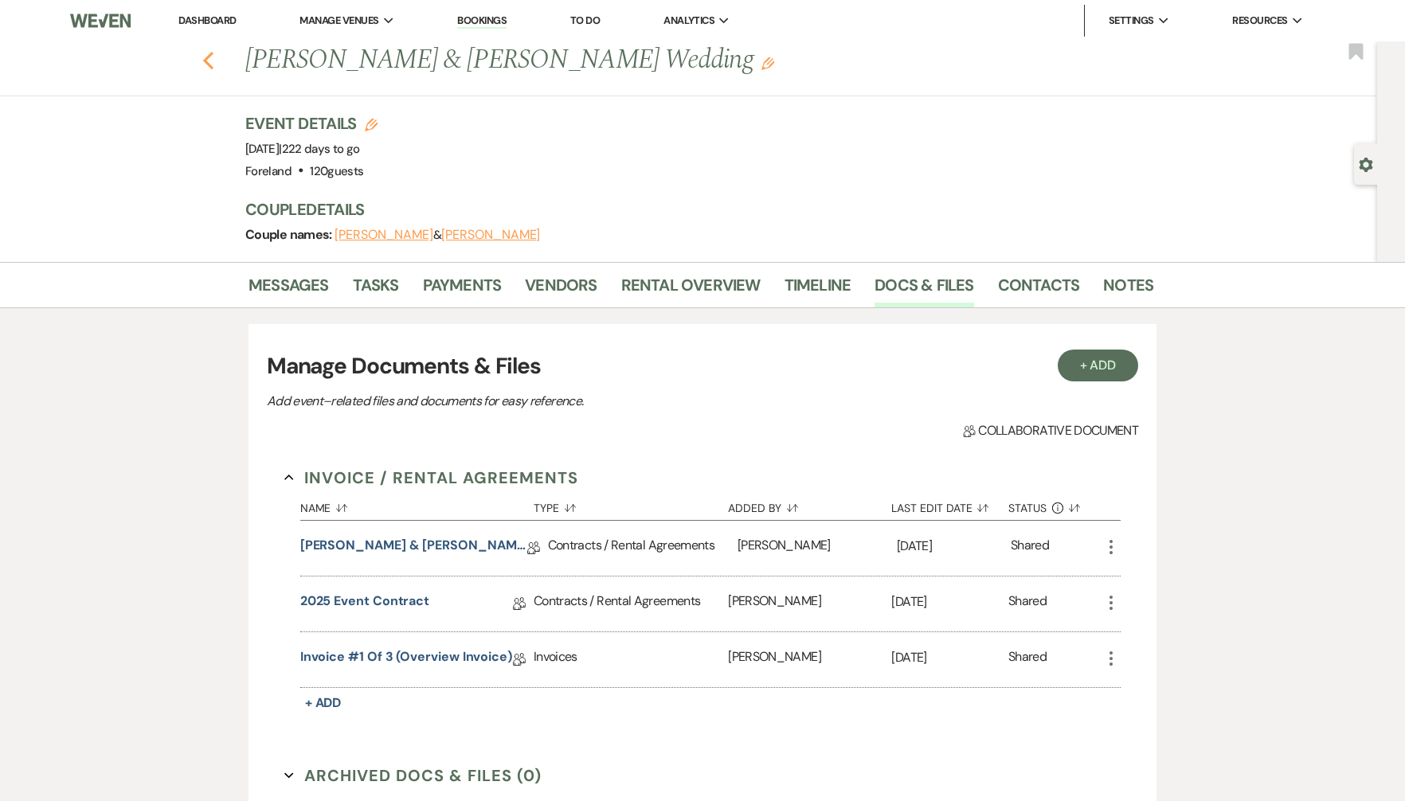
click at [207, 53] on icon "Previous" at bounding box center [208, 60] width 12 height 19
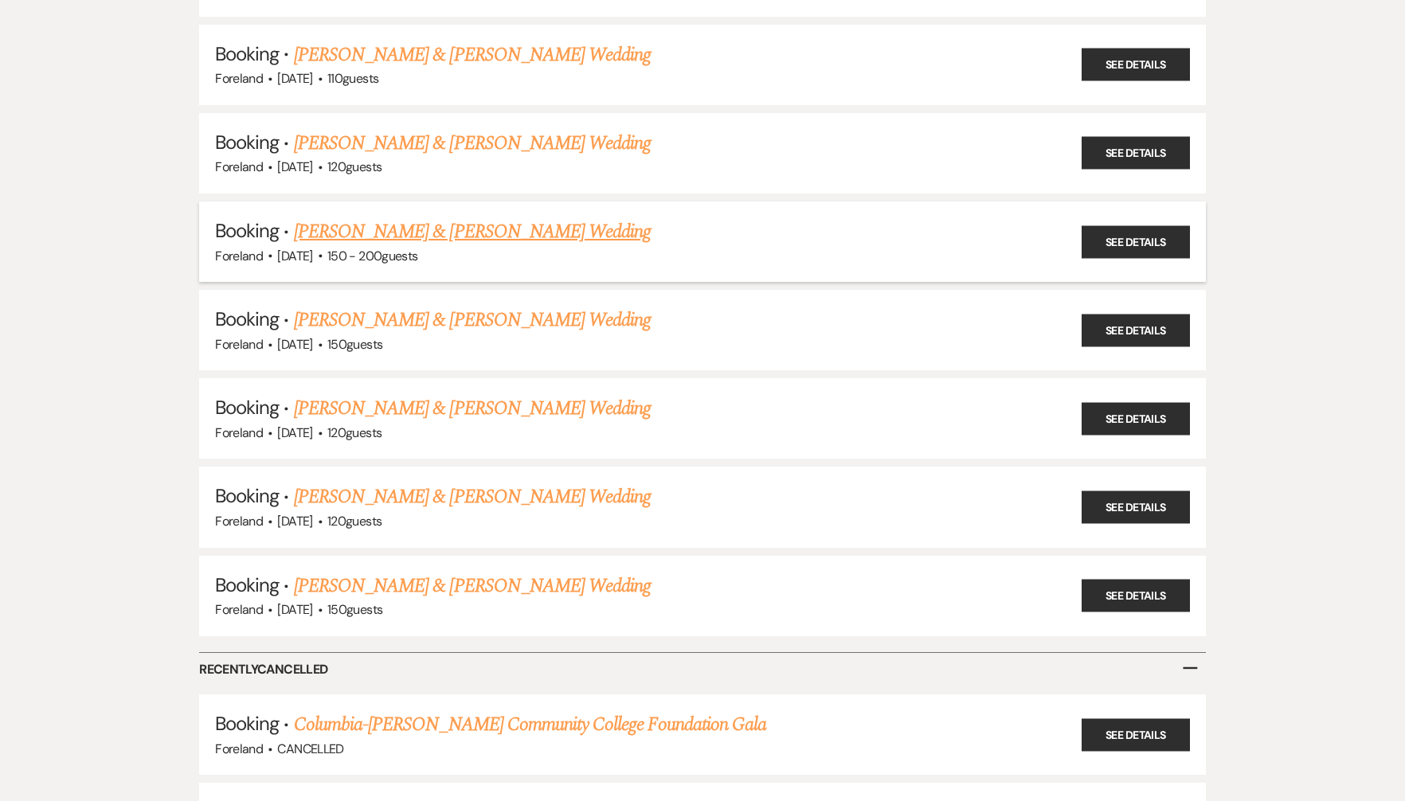
scroll to position [610, 0]
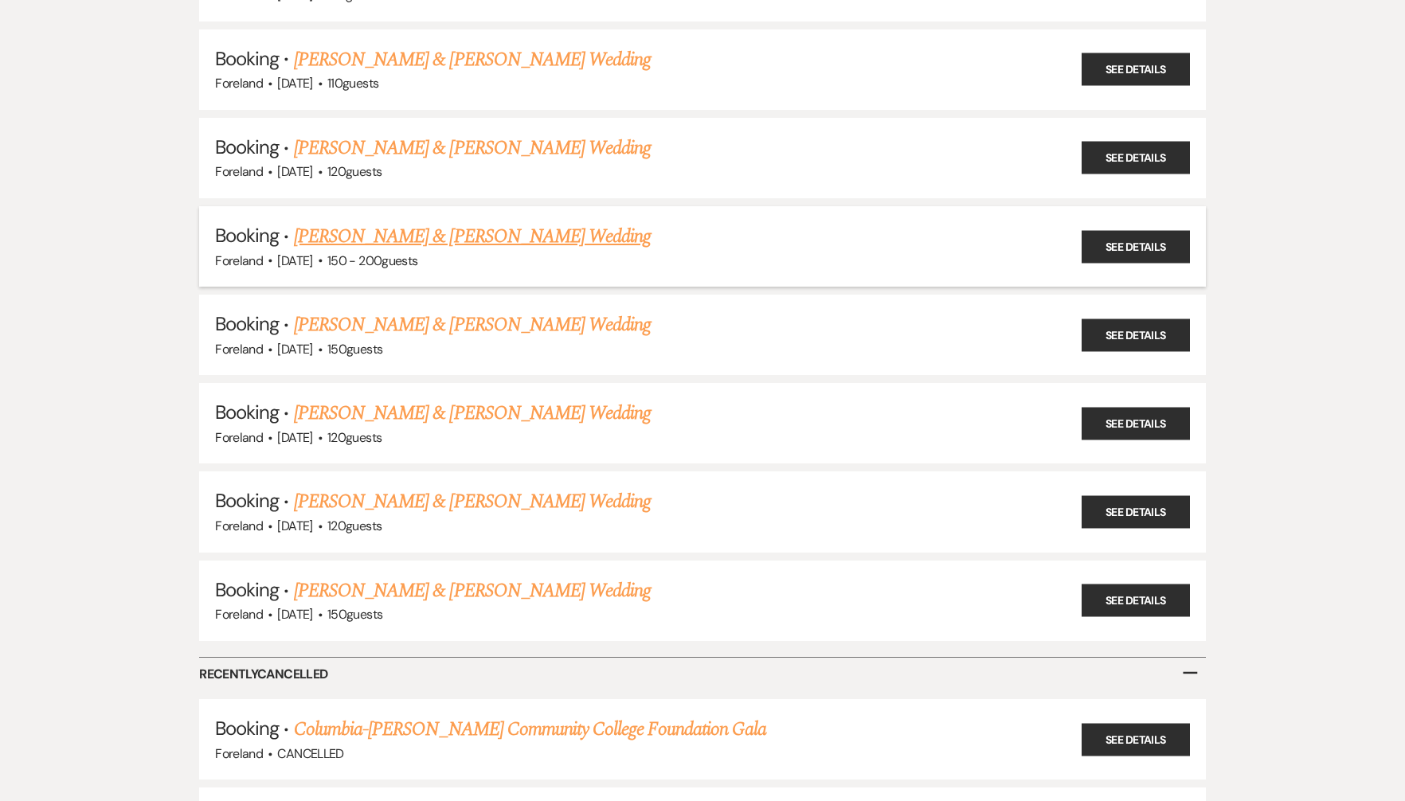
click at [471, 231] on link "[PERSON_NAME] & [PERSON_NAME] Wedding" at bounding box center [472, 236] width 357 height 29
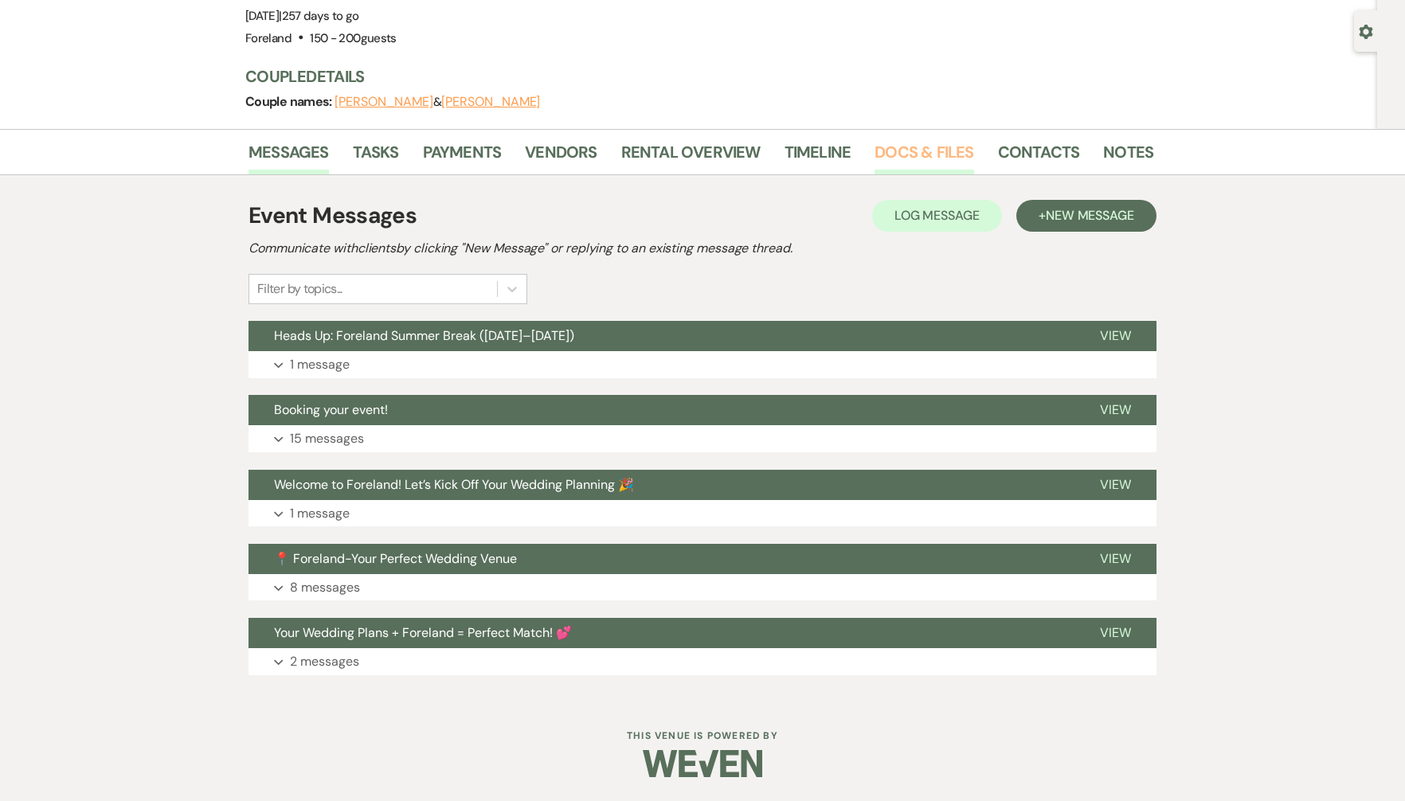
click at [925, 146] on link "Docs & Files" at bounding box center [923, 156] width 99 height 35
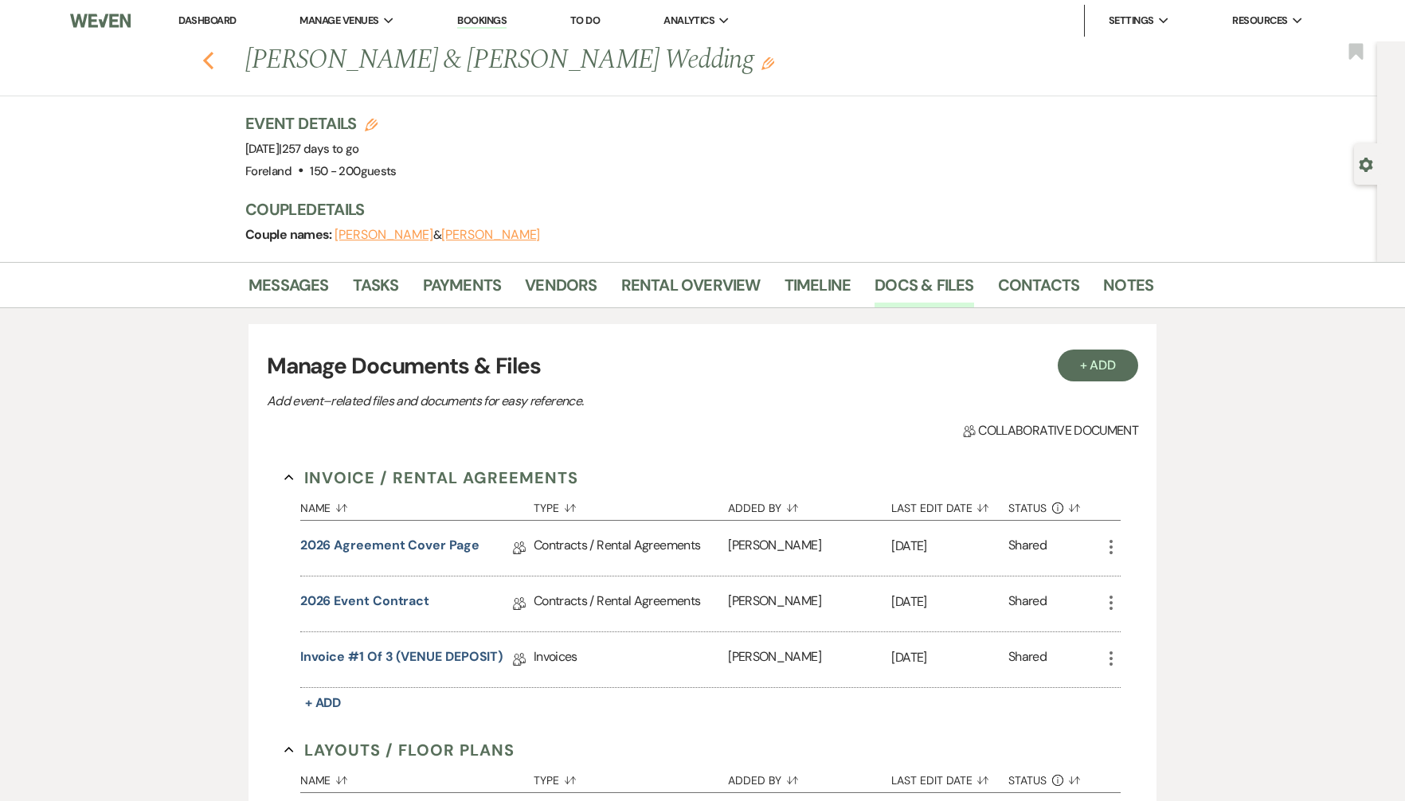
click at [205, 58] on icon "Previous" at bounding box center [208, 60] width 12 height 19
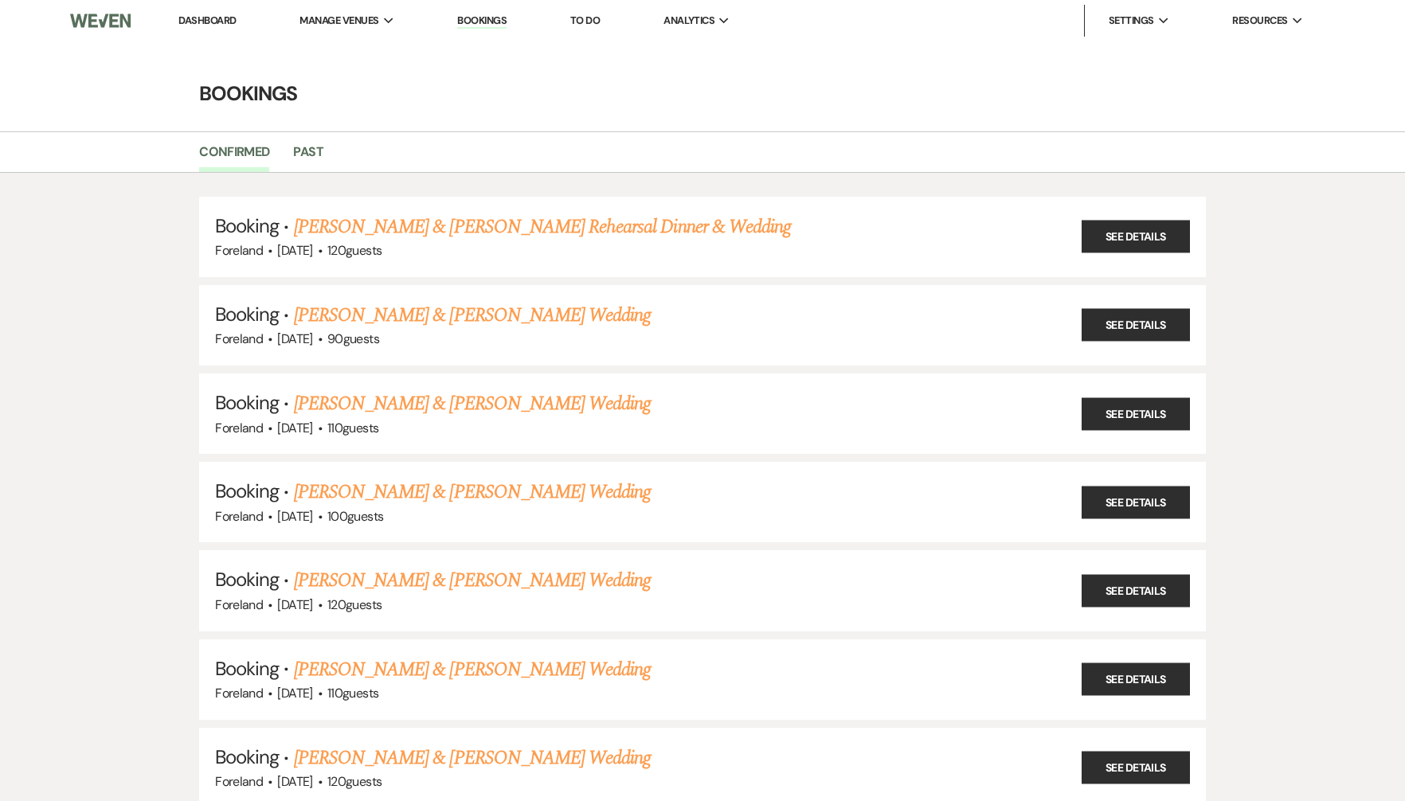
scroll to position [610, 0]
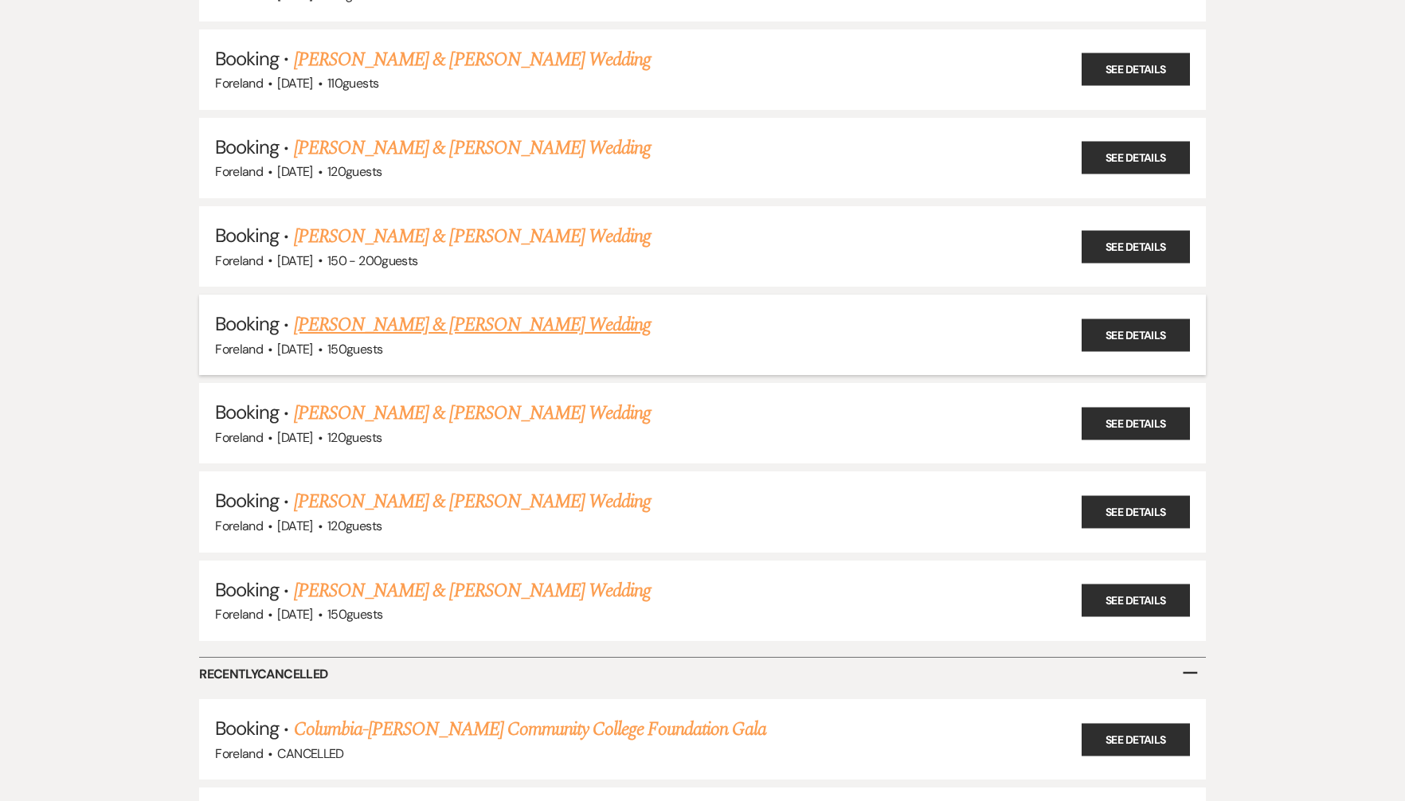
click at [407, 315] on link "[PERSON_NAME] & [PERSON_NAME] Wedding" at bounding box center [472, 325] width 357 height 29
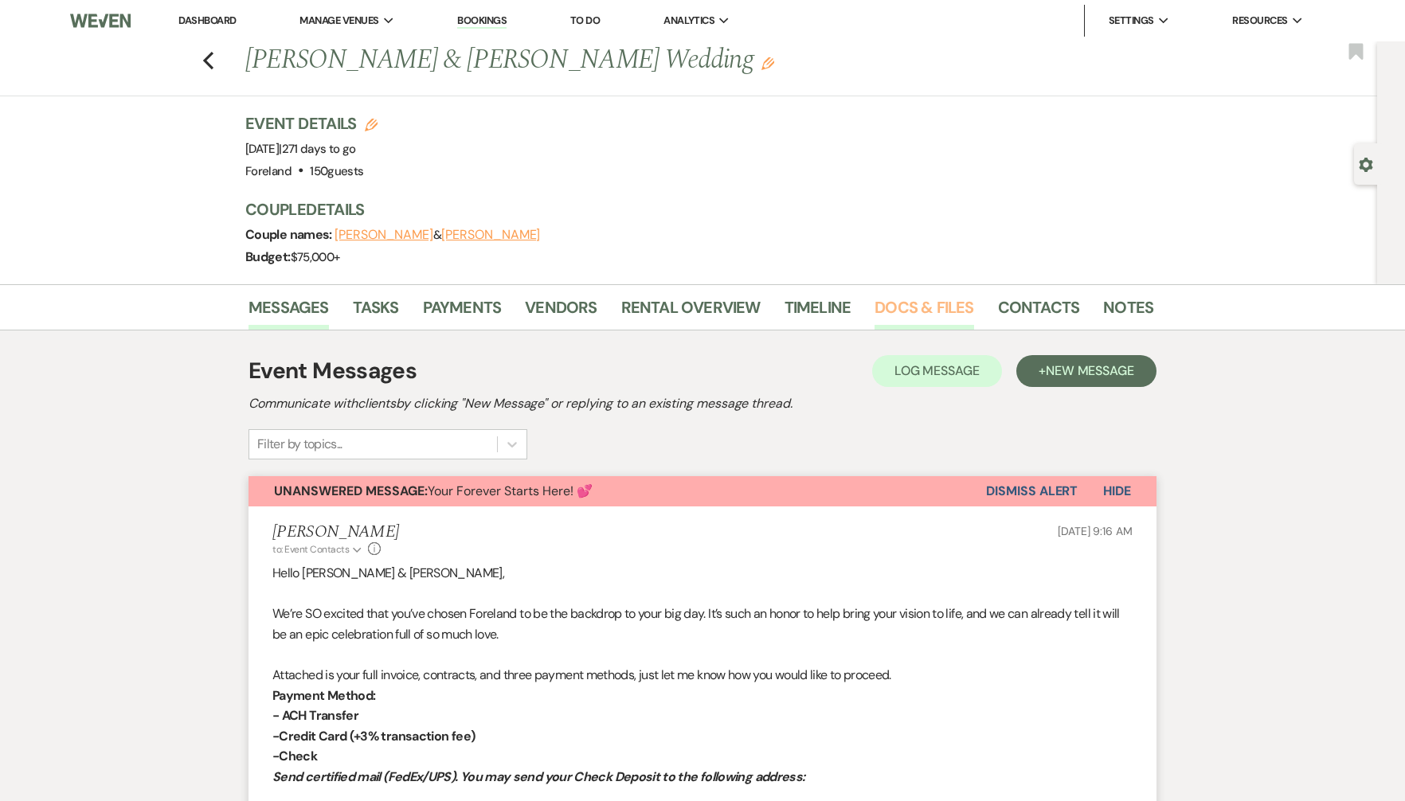
click at [920, 302] on link "Docs & Files" at bounding box center [923, 312] width 99 height 35
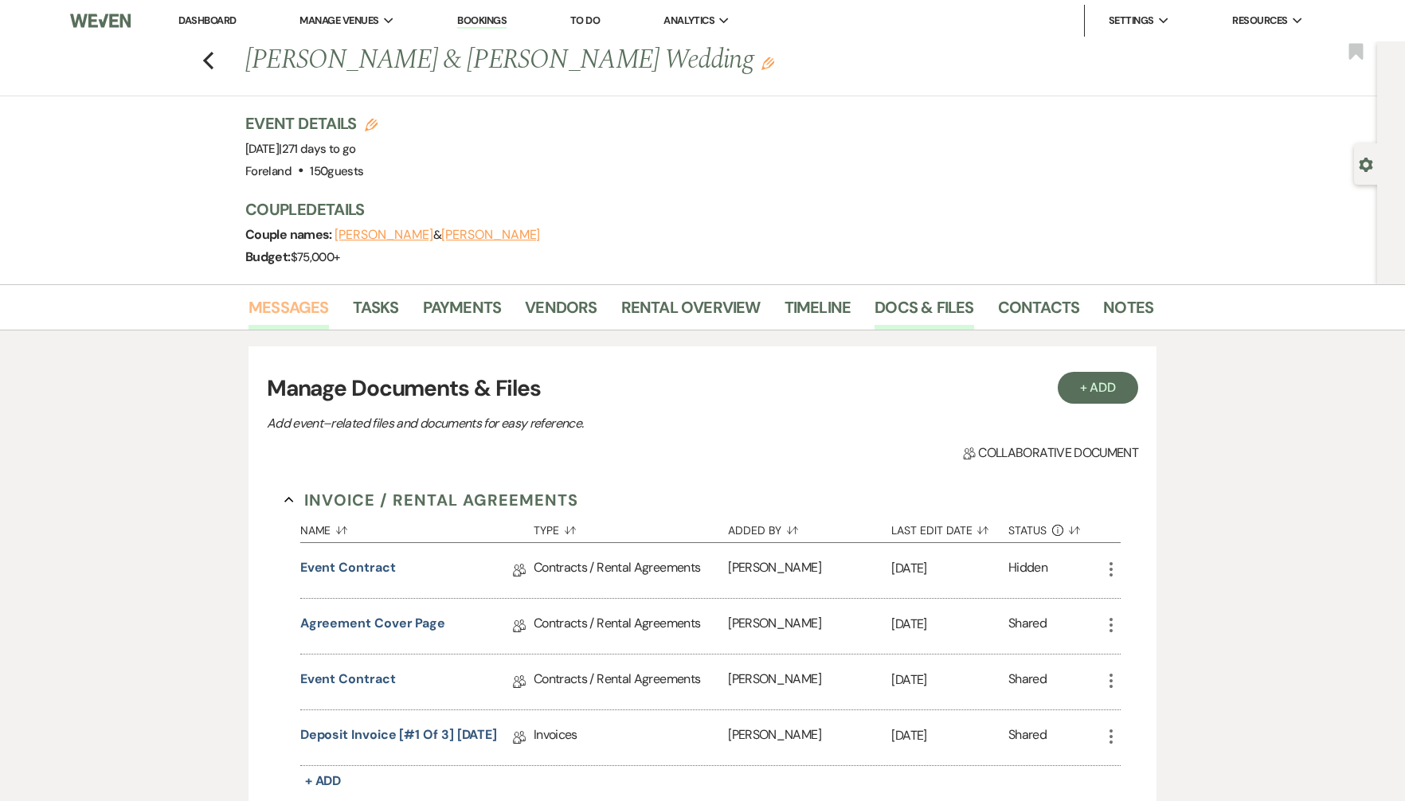
click at [303, 301] on link "Messages" at bounding box center [288, 312] width 80 height 35
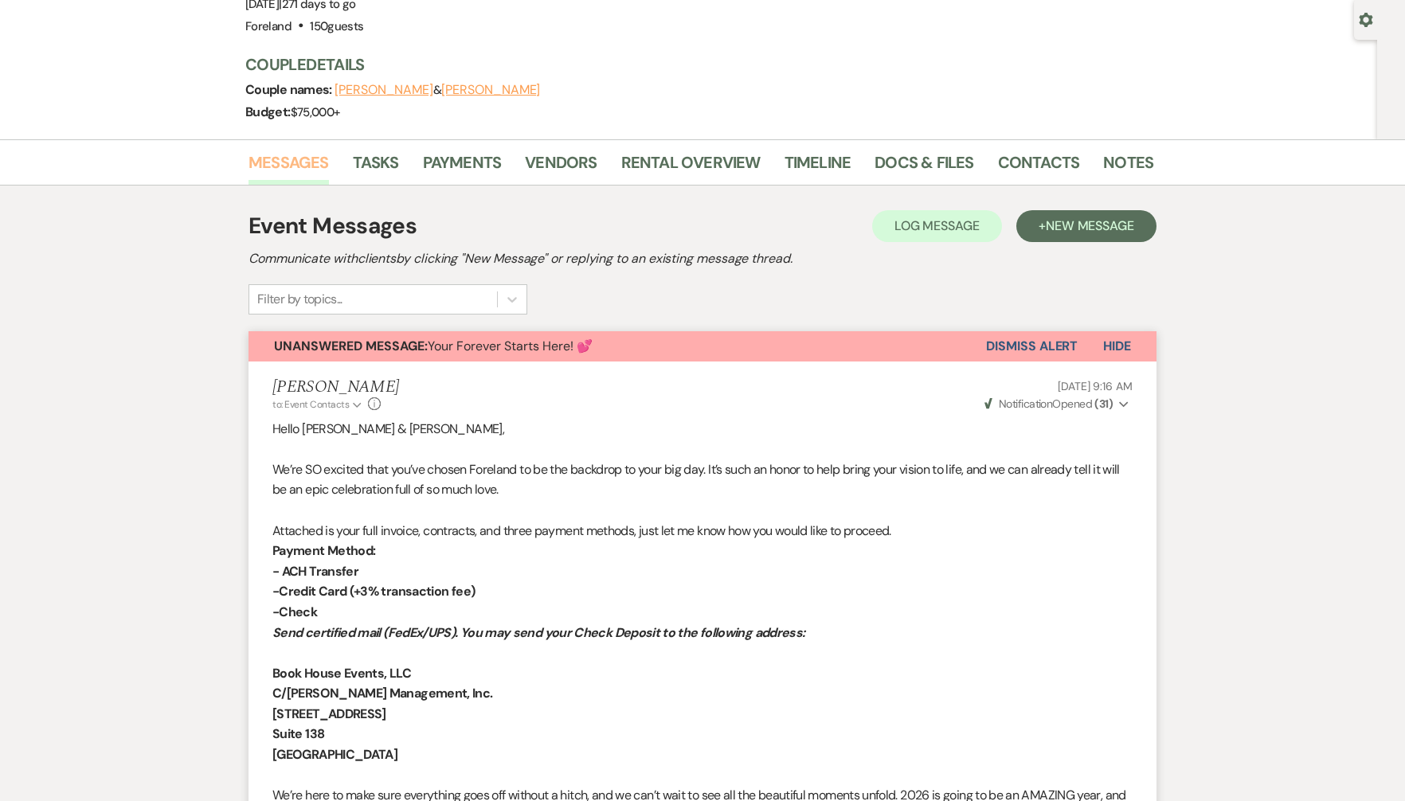
scroll to position [134, 0]
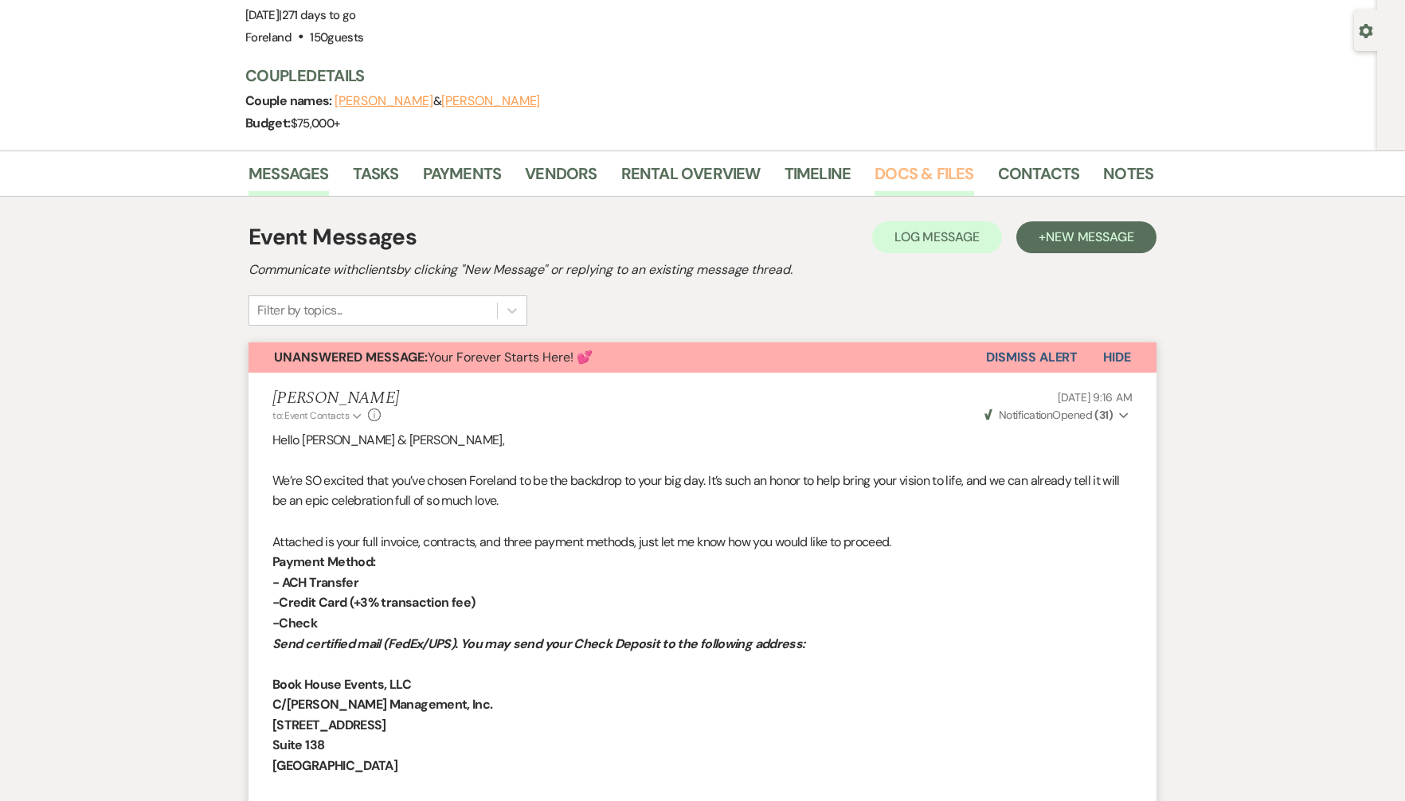
click at [905, 166] on link "Docs & Files" at bounding box center [923, 178] width 99 height 35
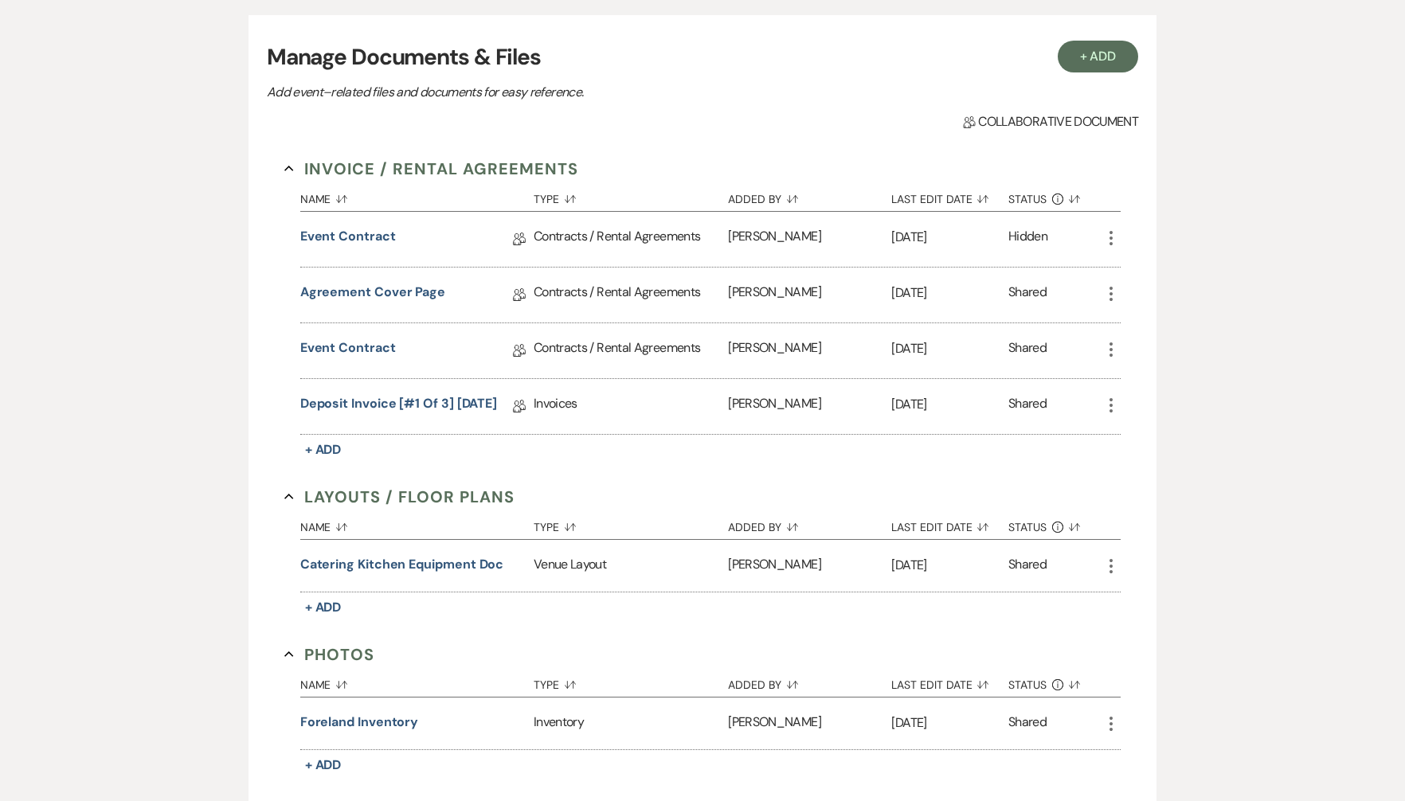
scroll to position [336, 0]
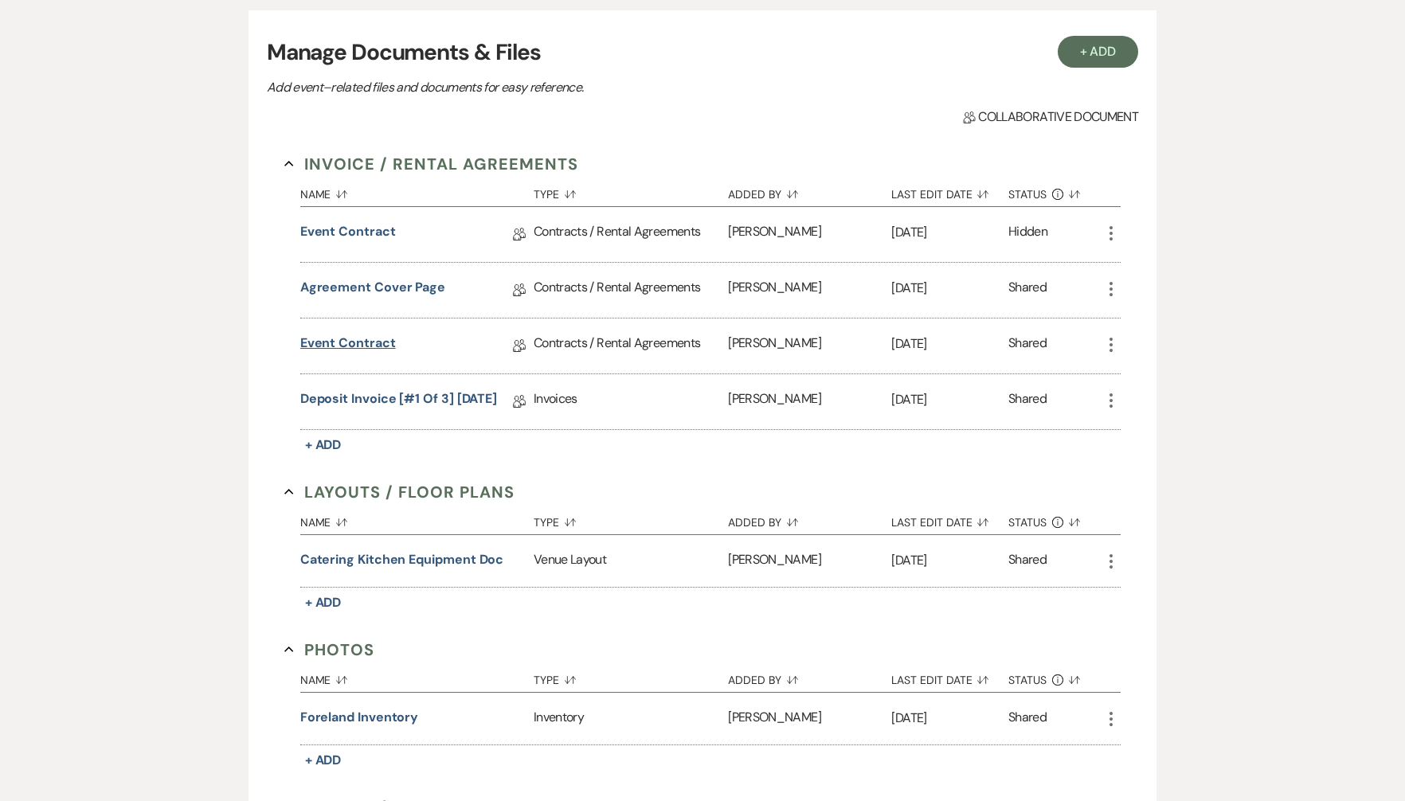
click at [368, 346] on link "Event Contract" at bounding box center [348, 346] width 96 height 25
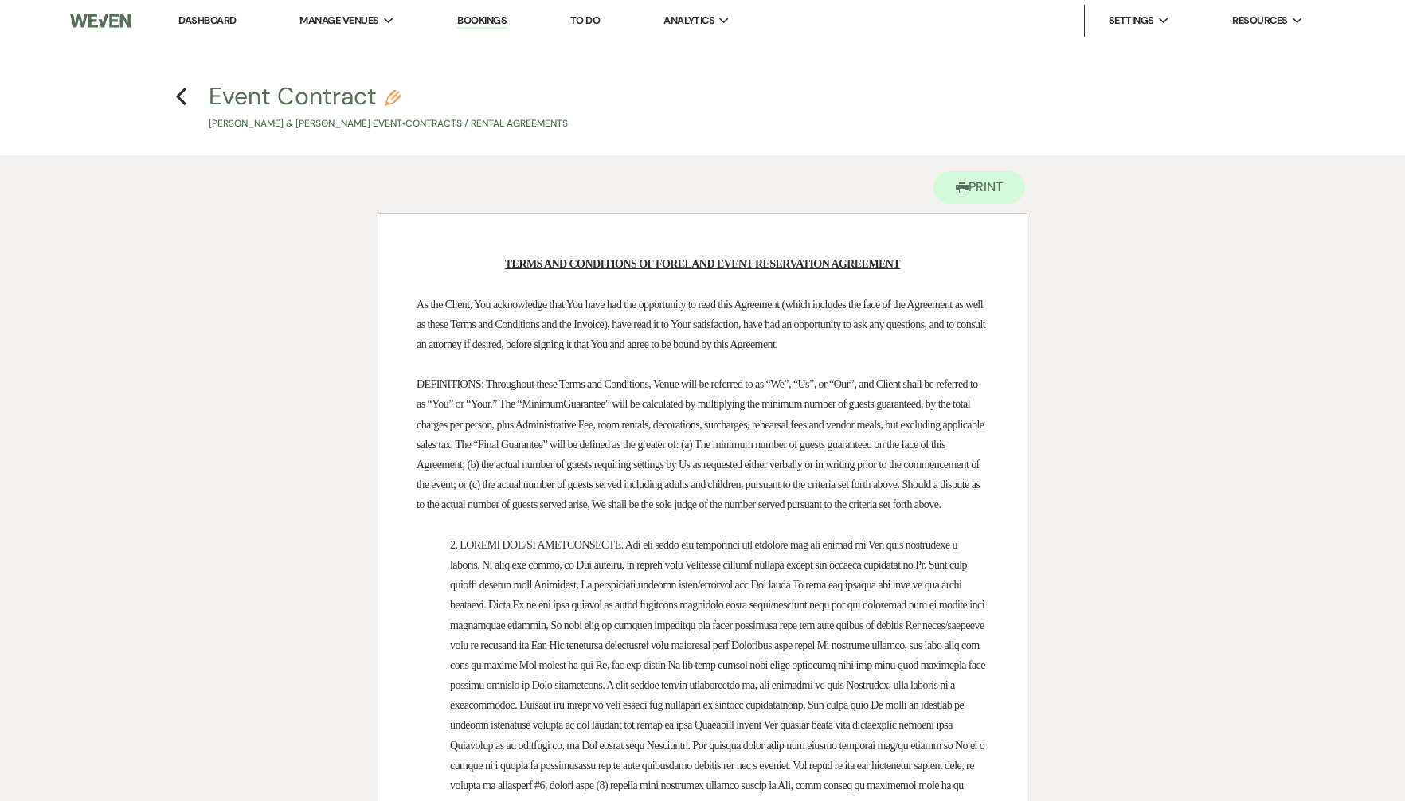
click at [189, 92] on h4 "Previous Event Contract Pencil Amanda Ryan & Ian Williams's Event • Contracts /…" at bounding box center [702, 106] width 1147 height 52
click at [184, 93] on icon "Previous" at bounding box center [181, 96] width 12 height 19
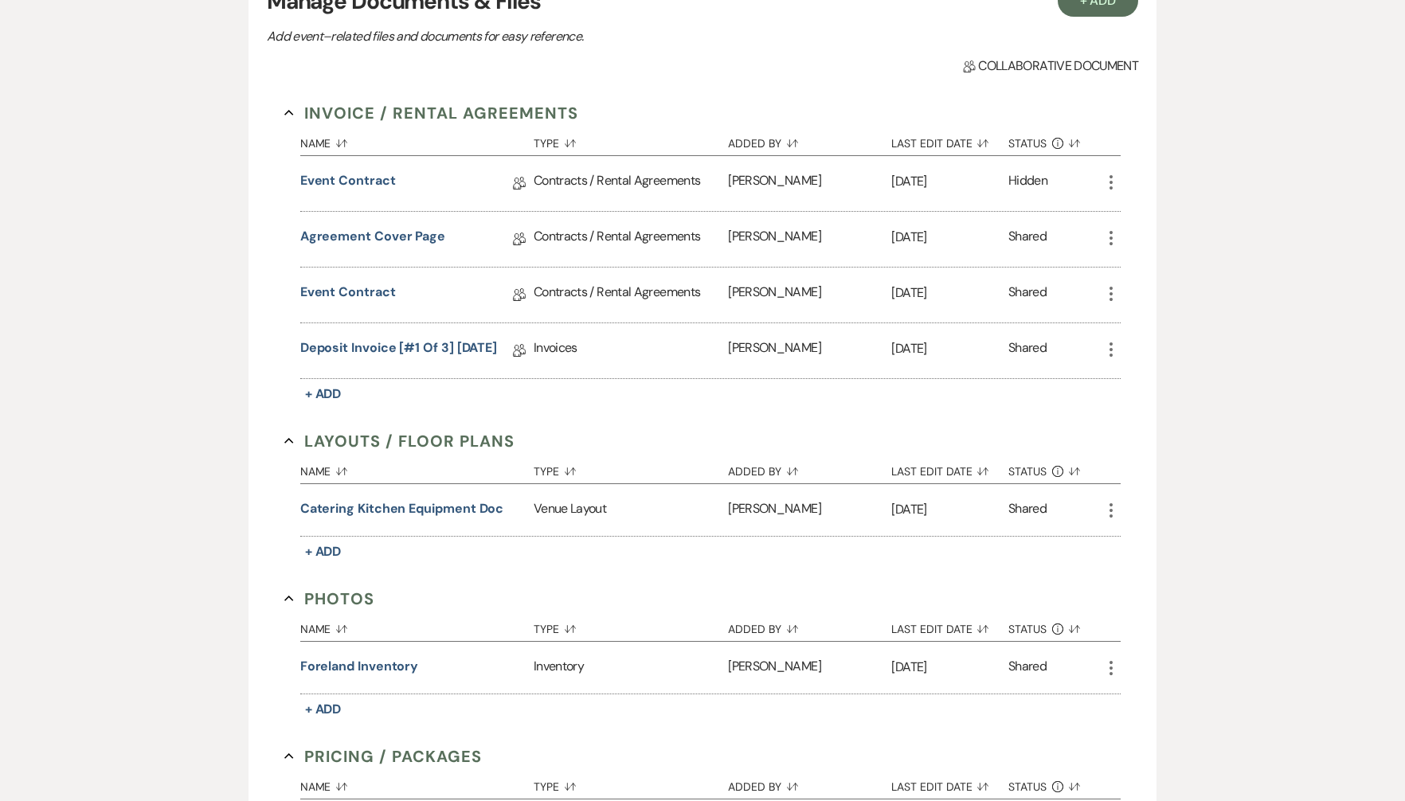
scroll to position [350, 0]
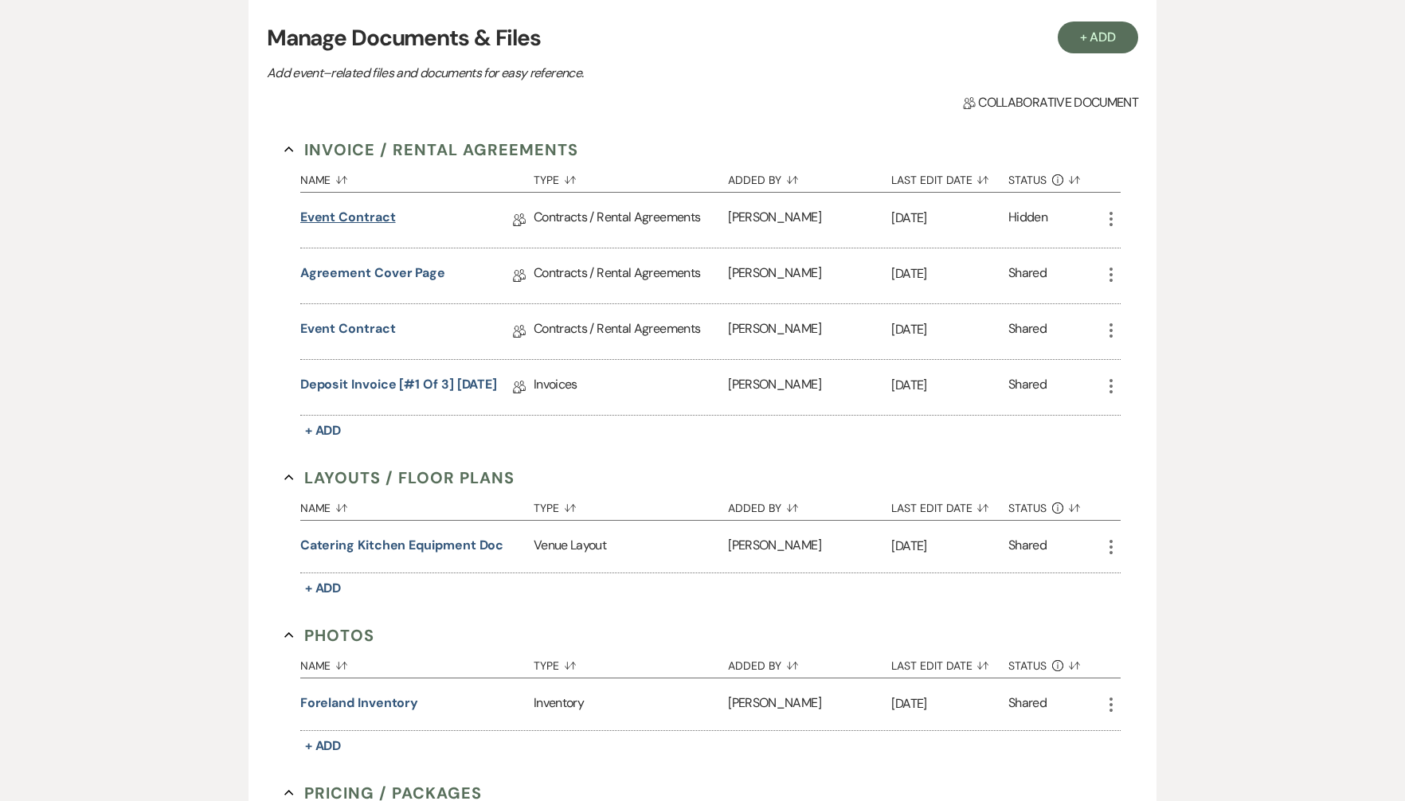
click at [358, 213] on link "Event Contract" at bounding box center [348, 220] width 96 height 25
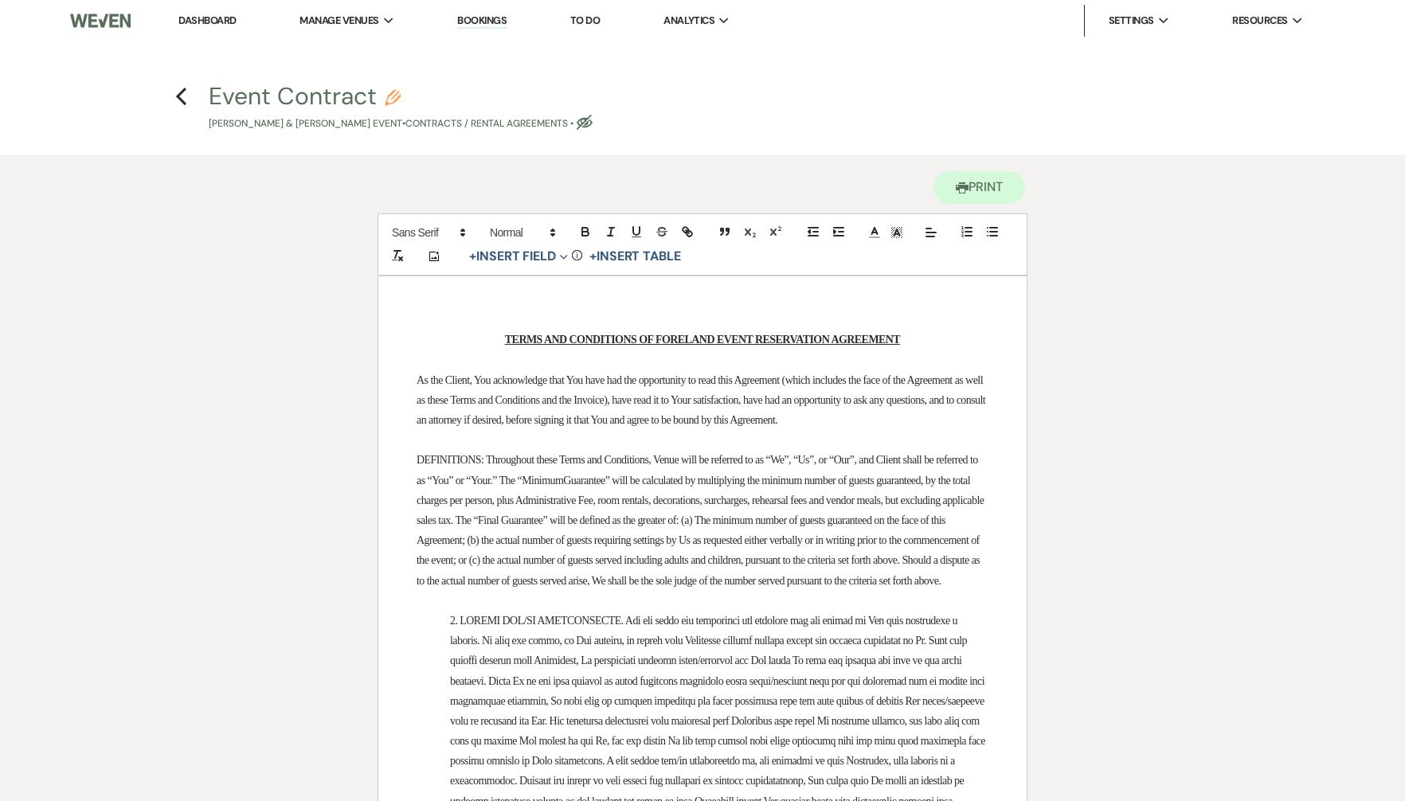
click at [188, 107] on h4 "Previous Event Contract Pencil Amanda Ryan & Ian Williams's Event • Contracts /…" at bounding box center [702, 106] width 1147 height 52
click at [186, 96] on icon "Previous" at bounding box center [181, 96] width 12 height 19
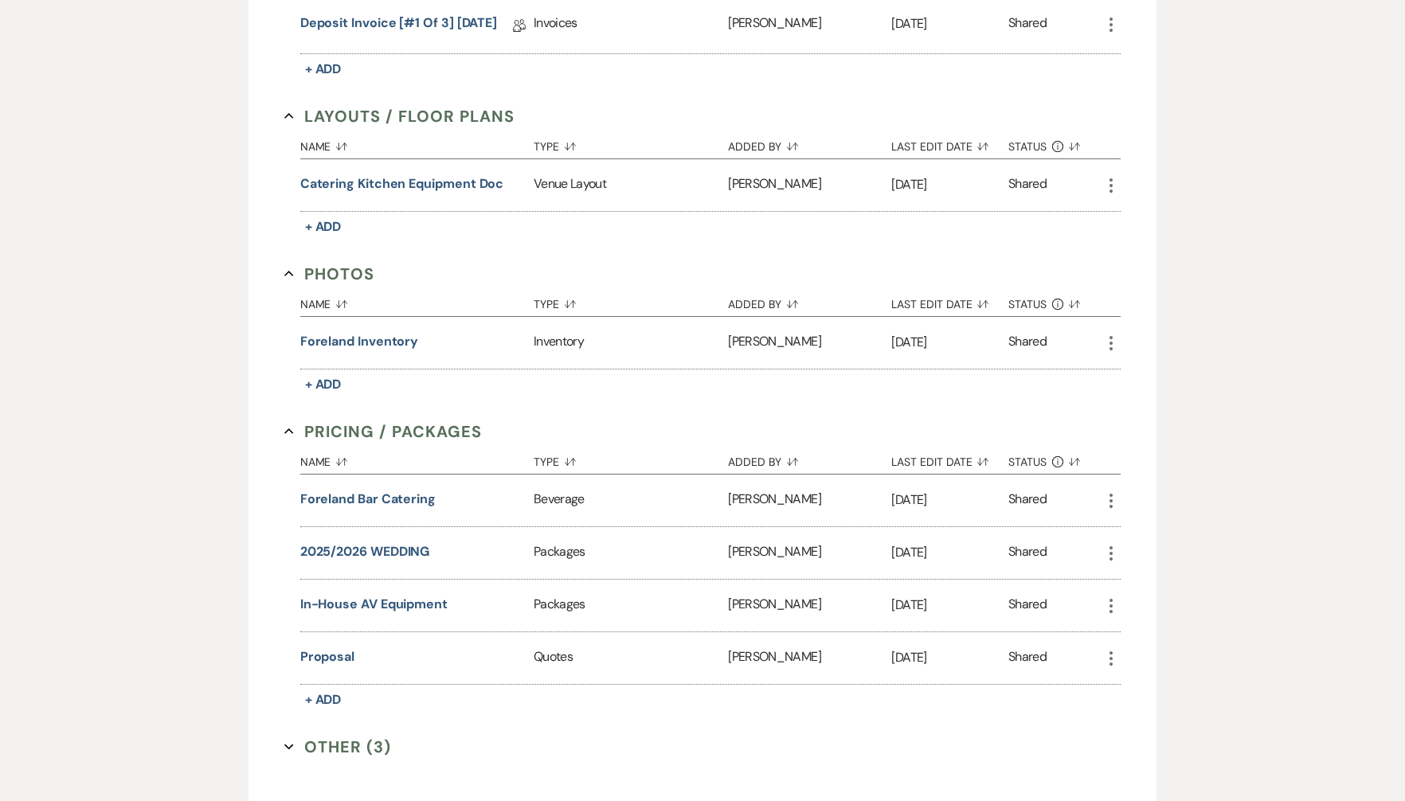
scroll to position [714, 0]
click at [334, 654] on button "Proposal" at bounding box center [327, 655] width 54 height 19
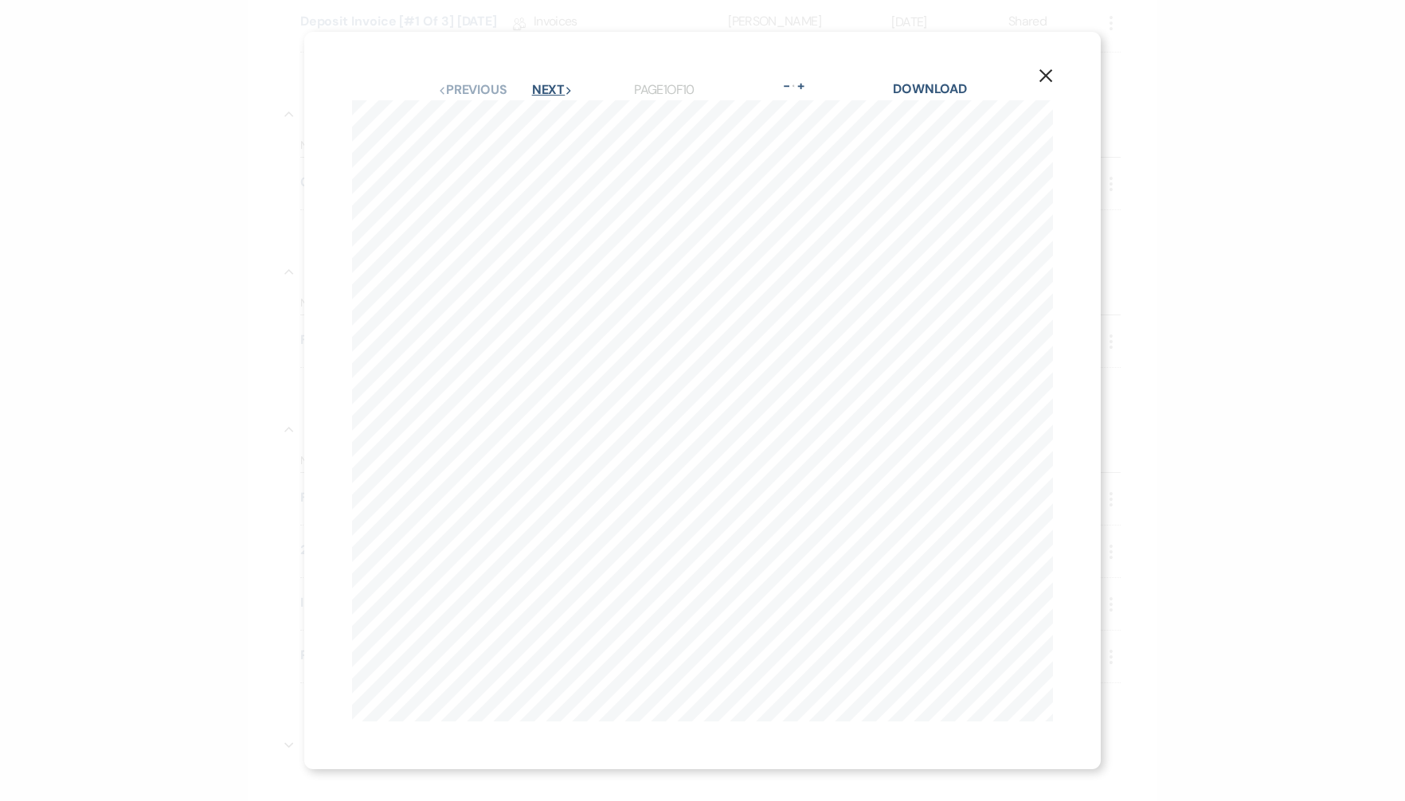
click at [573, 94] on icon "Next" at bounding box center [569, 91] width 8 height 8
click at [965, 86] on link "Download" at bounding box center [931, 88] width 74 height 17
click at [254, 153] on div "X Previous Previous Next Next Page 4 of 10 - Zoom + Download Waterfront 15h for…" at bounding box center [702, 400] width 1405 height 801
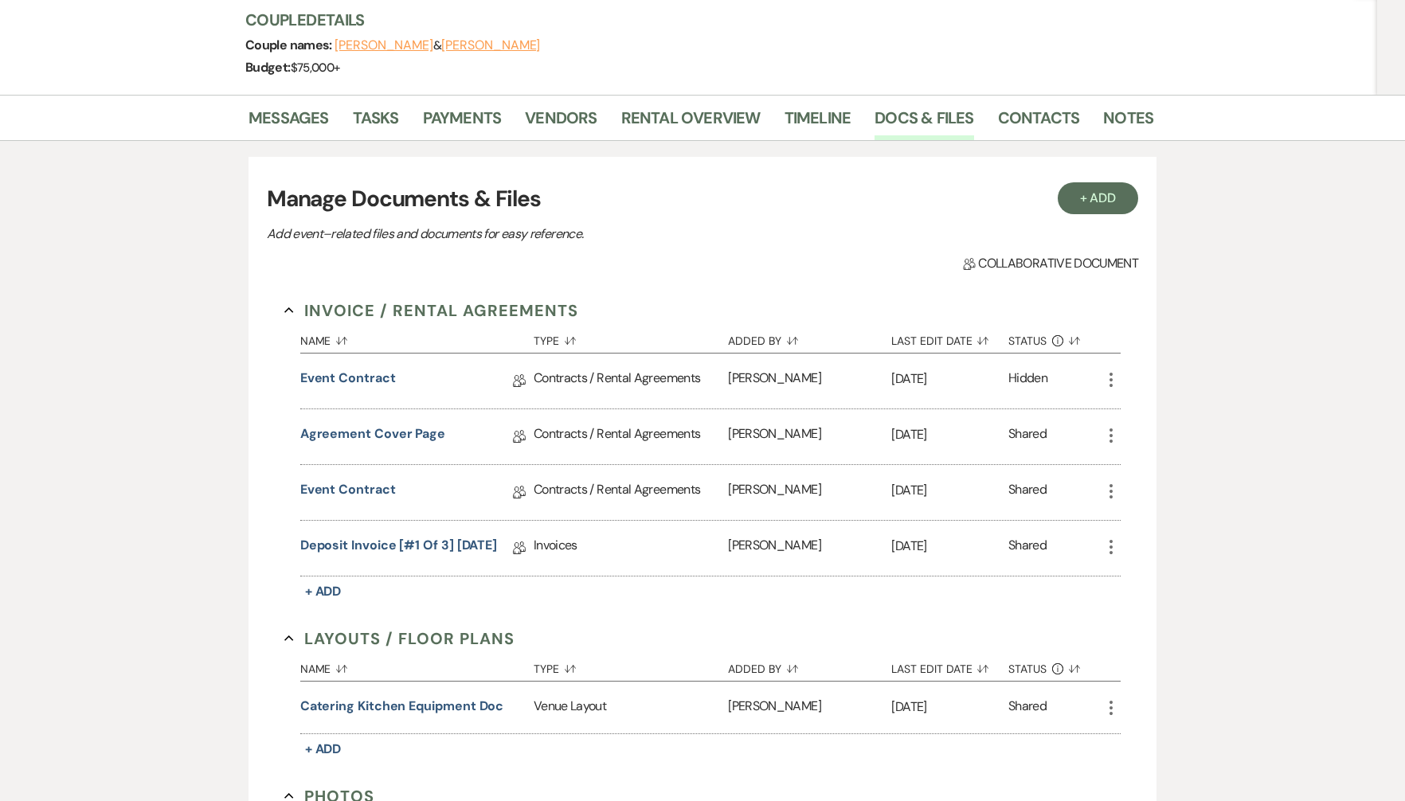
scroll to position [0, 0]
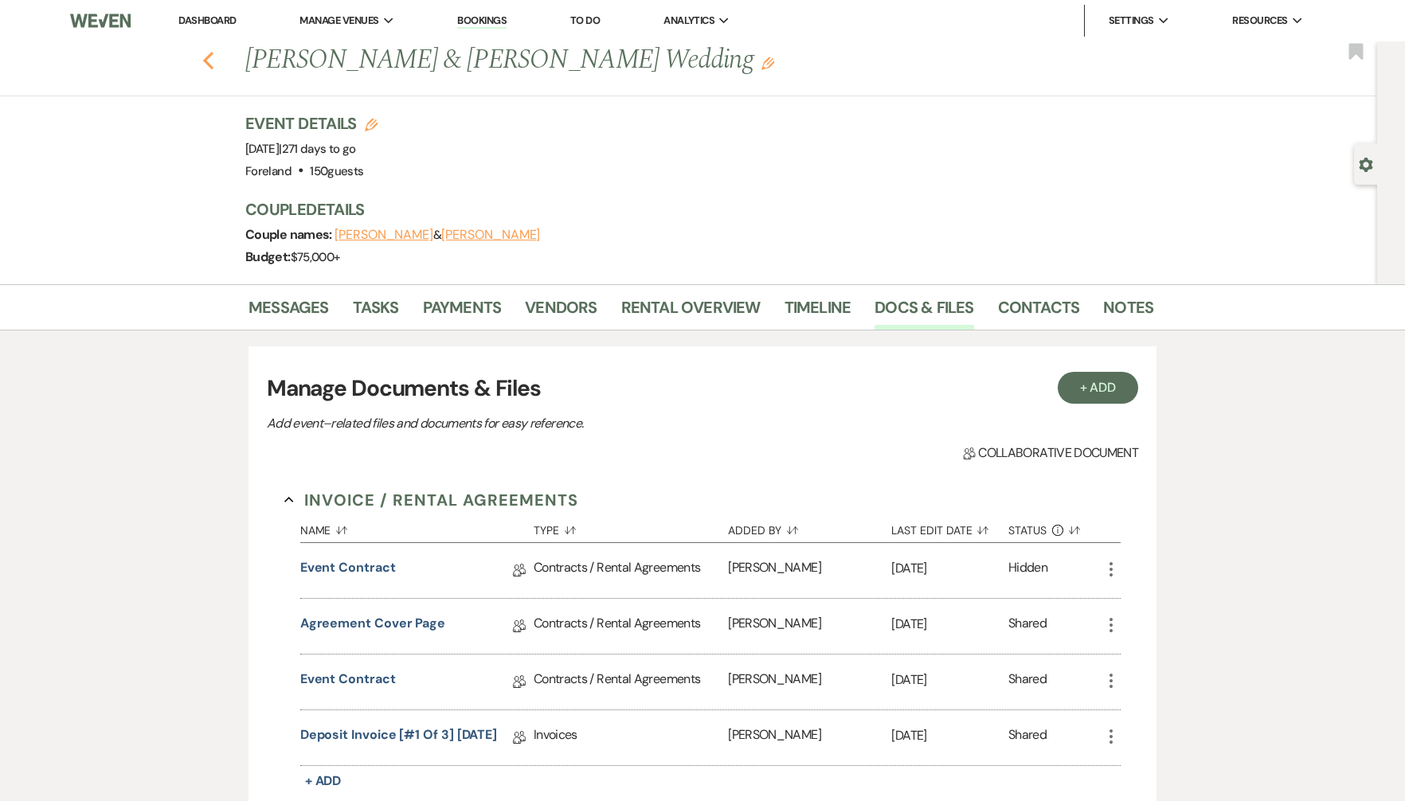
click at [210, 56] on use "button" at bounding box center [208, 61] width 10 height 18
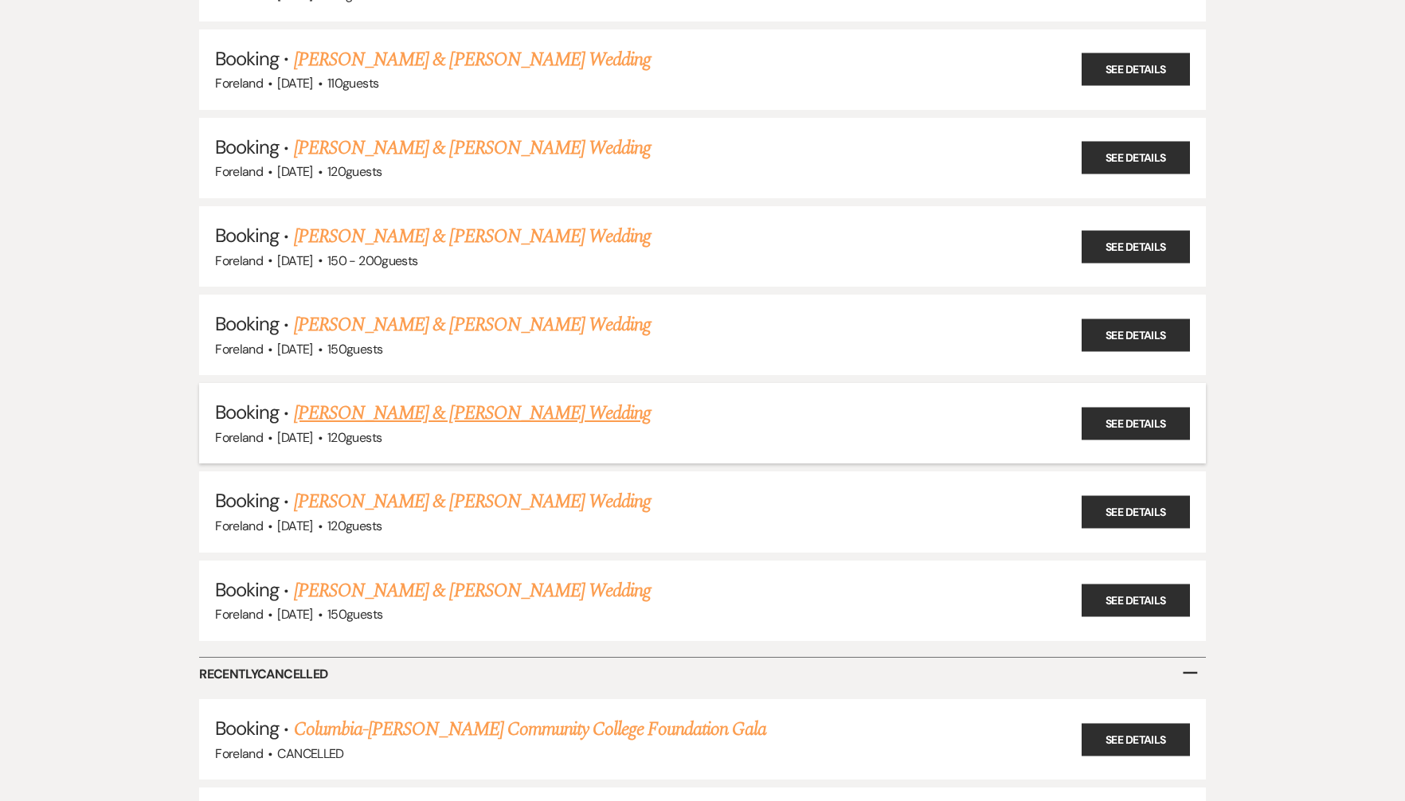
click at [436, 419] on link "[PERSON_NAME] & [PERSON_NAME] Wedding" at bounding box center [472, 413] width 357 height 29
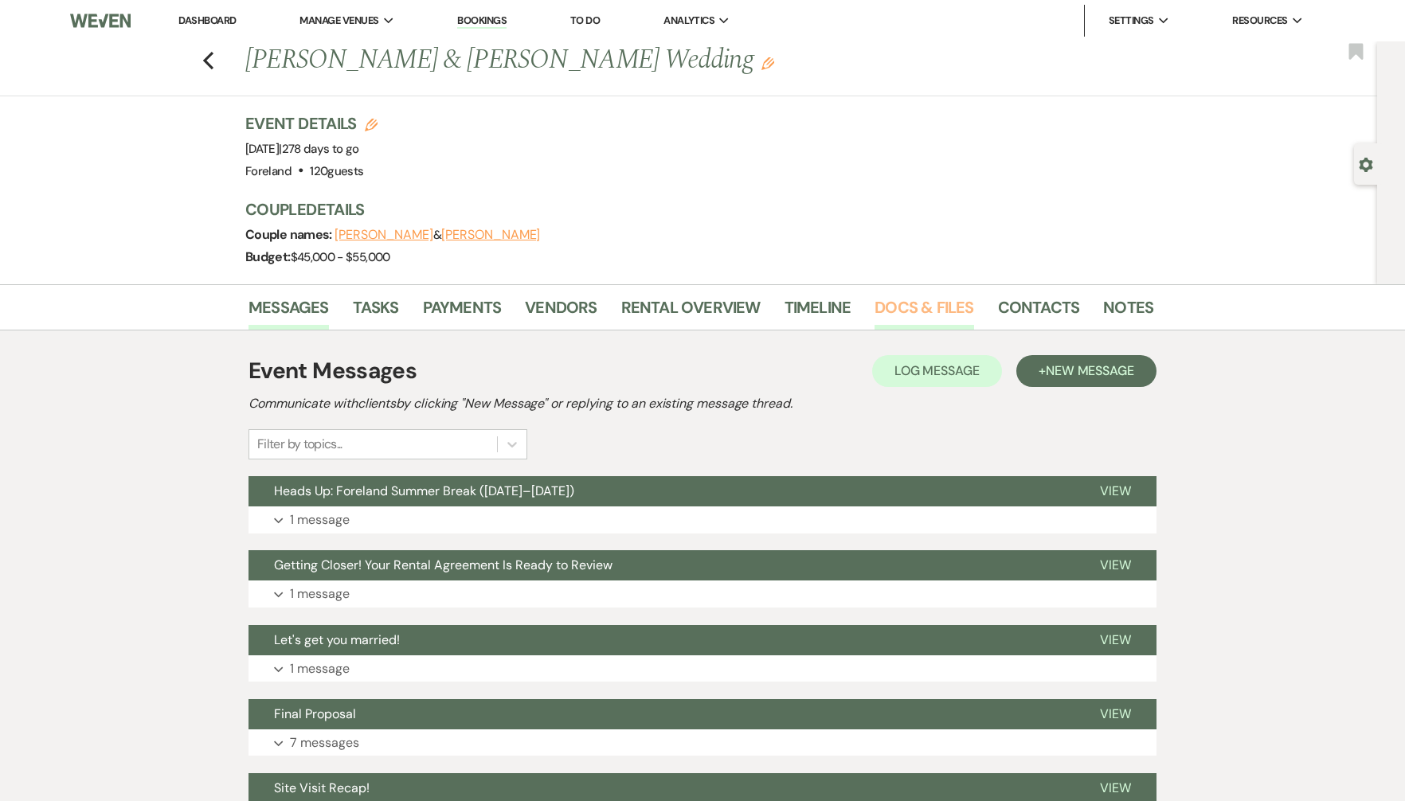
click at [933, 299] on link "Docs & Files" at bounding box center [923, 312] width 99 height 35
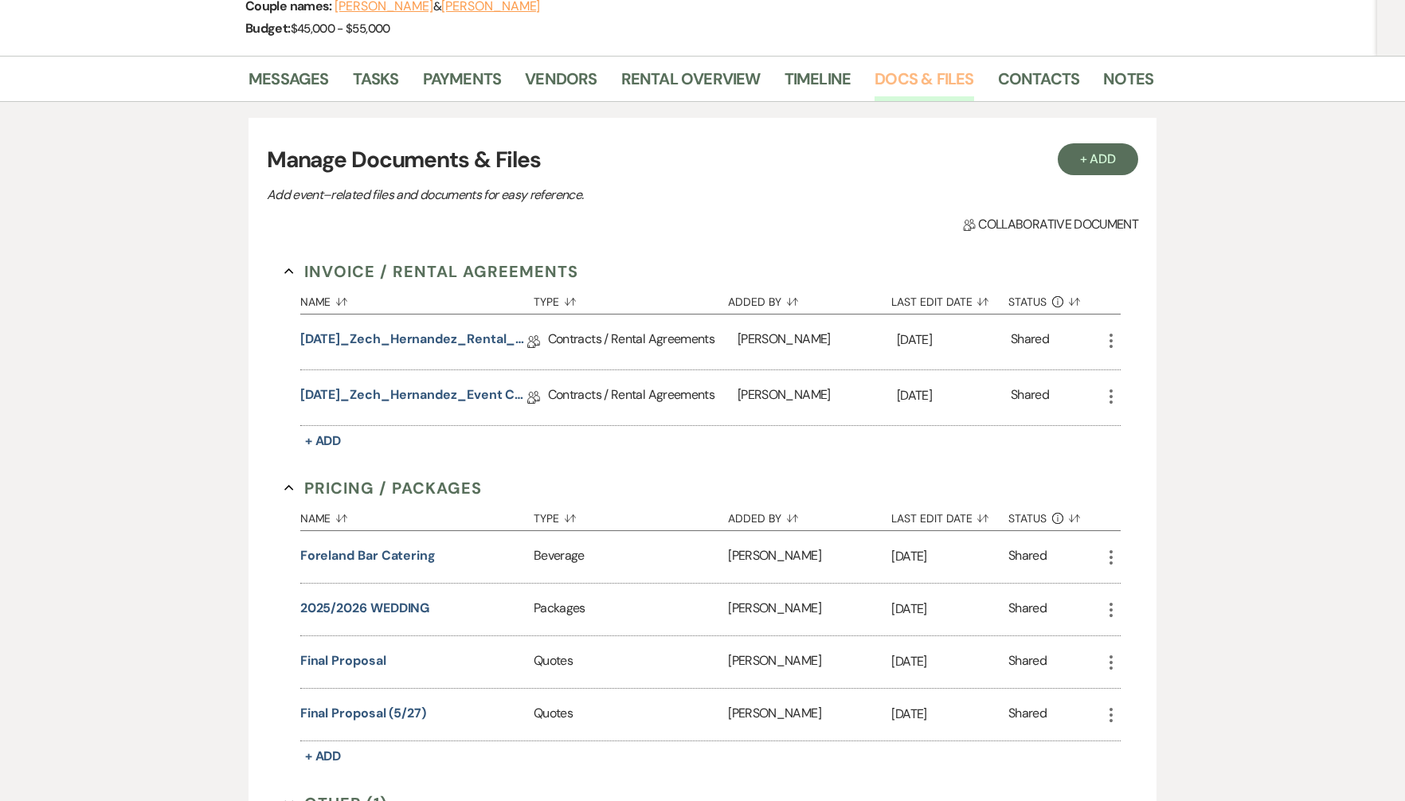
scroll to position [493, 0]
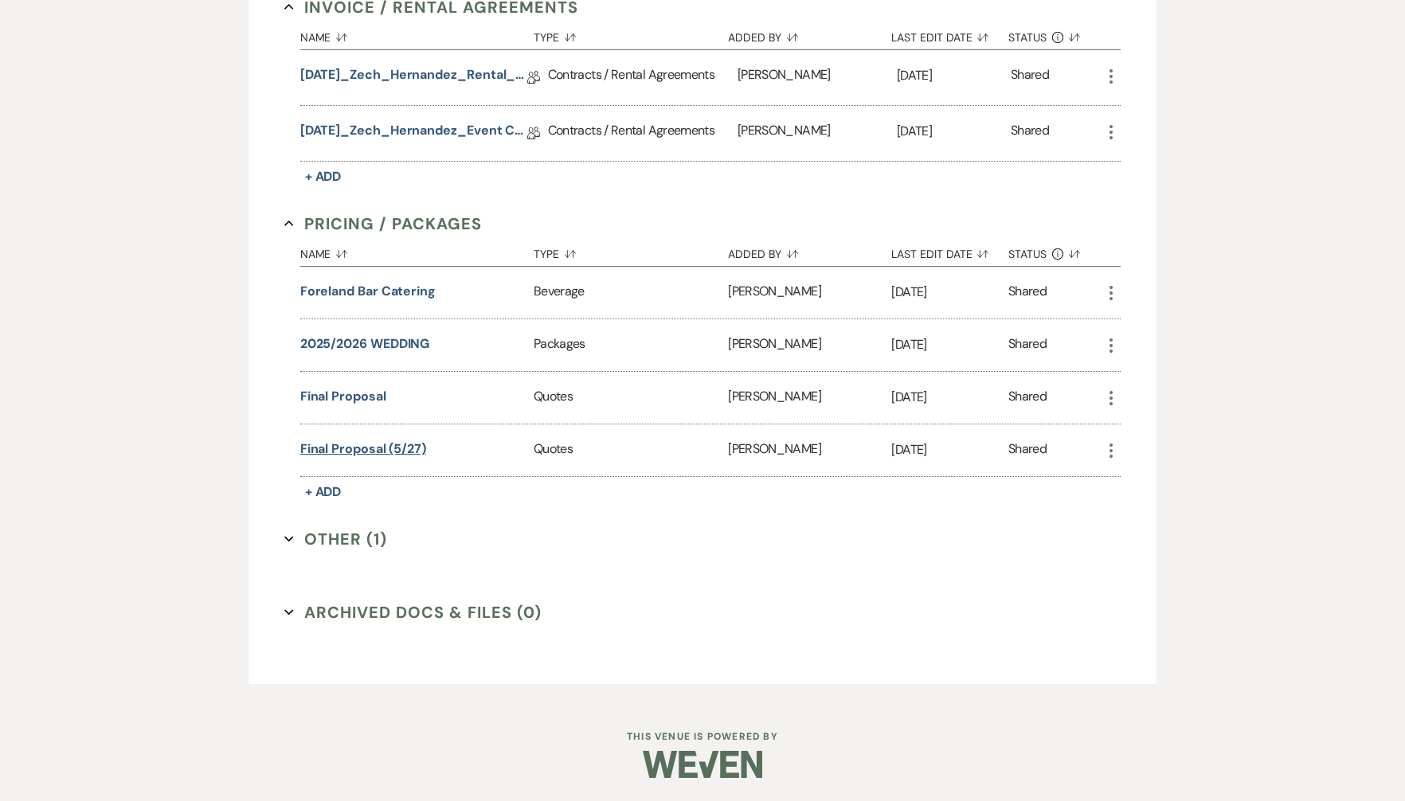
click at [355, 448] on button "Final Proposal (5/27)" at bounding box center [363, 449] width 126 height 19
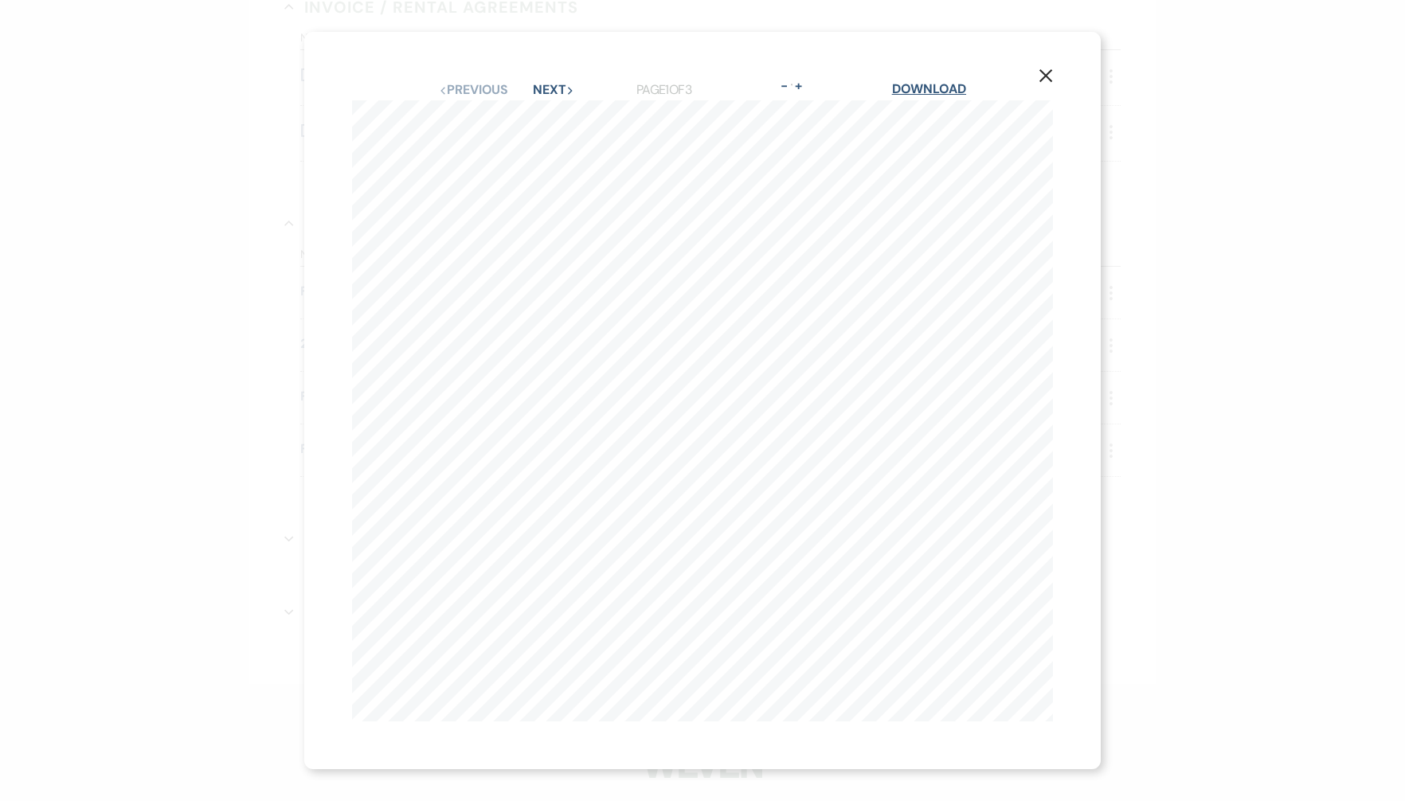
click at [943, 86] on link "Download" at bounding box center [929, 88] width 74 height 17
click at [188, 229] on div "X Previous Previous Next Next Page 1 of 3 - Zoom + Download Jennifer and Troy’s…" at bounding box center [702, 400] width 1405 height 801
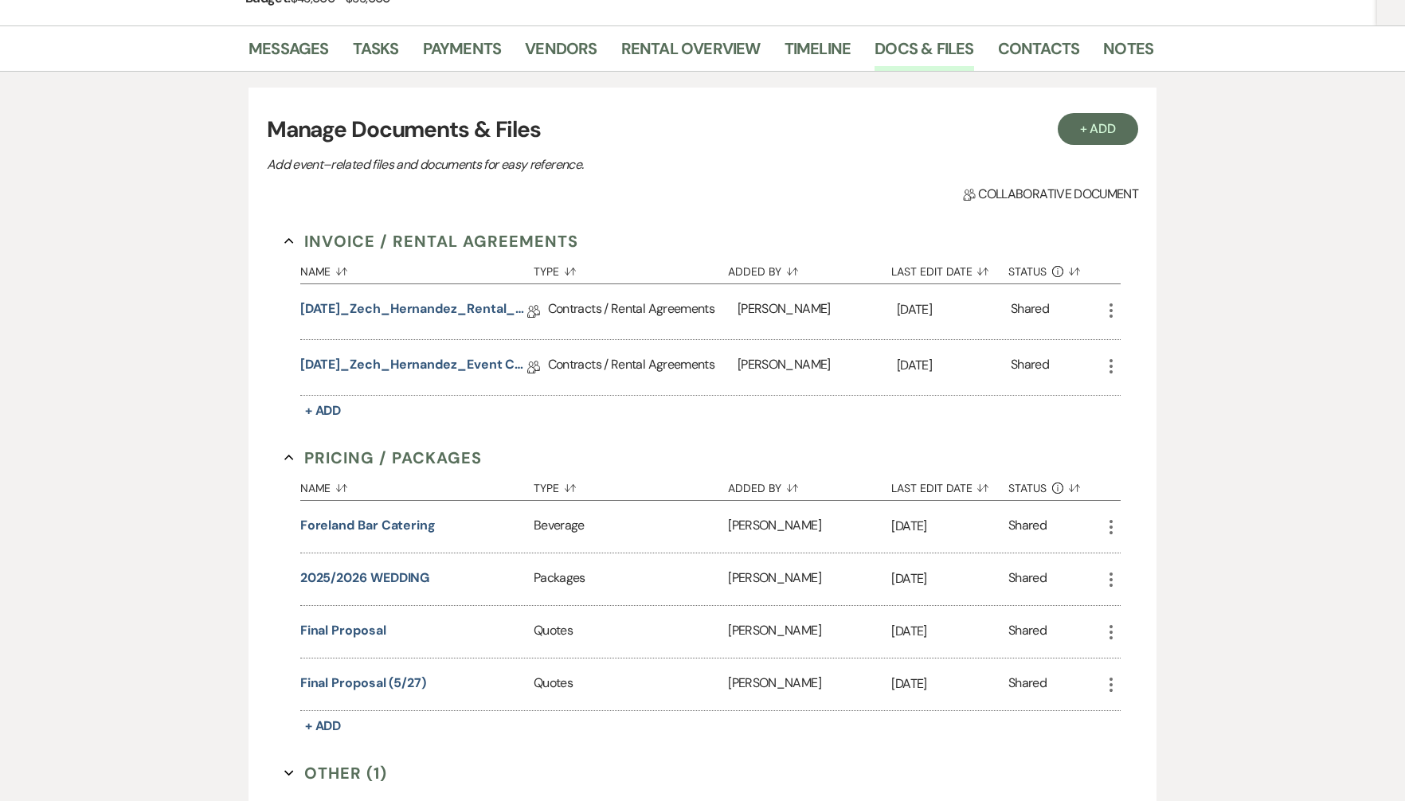
scroll to position [0, 0]
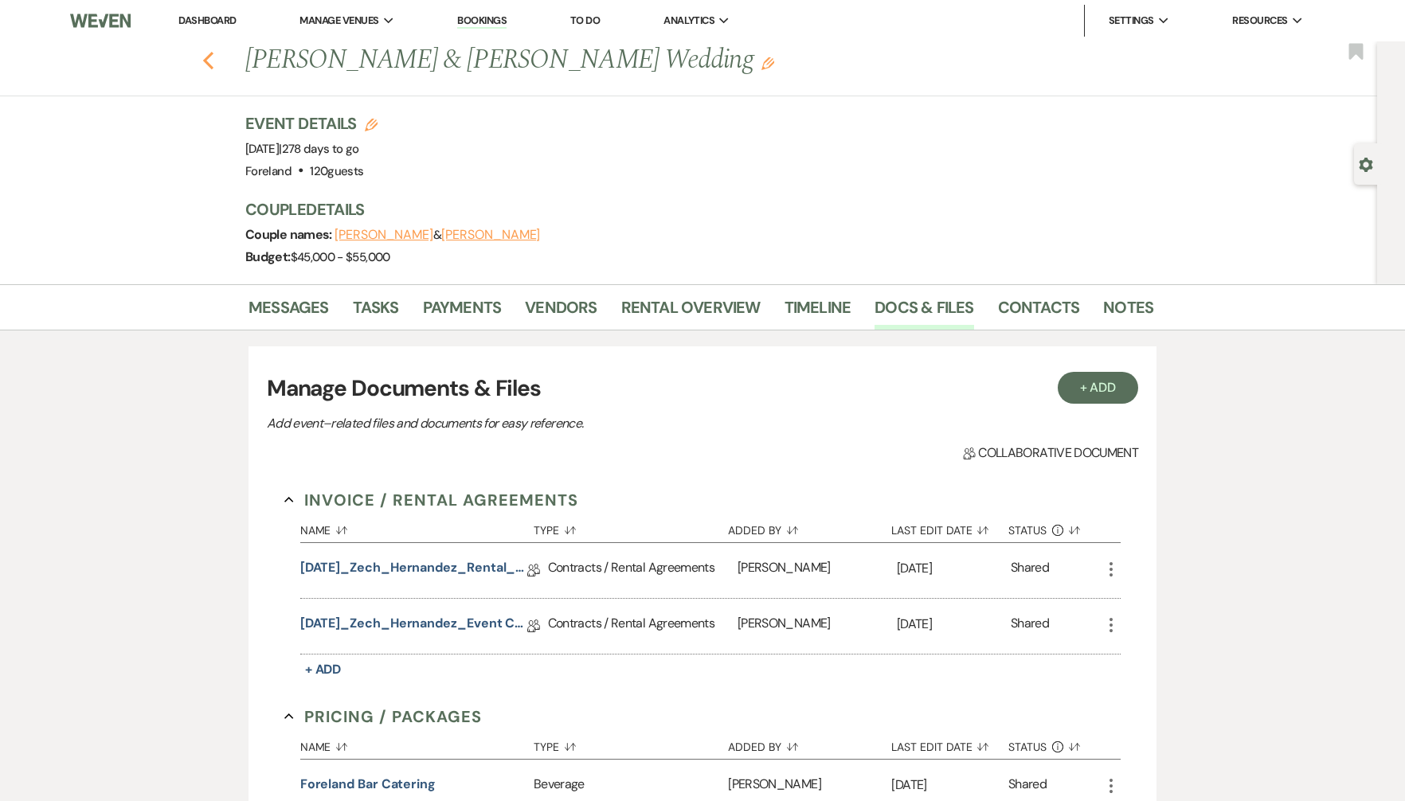
click at [213, 60] on icon "Previous" at bounding box center [208, 60] width 12 height 19
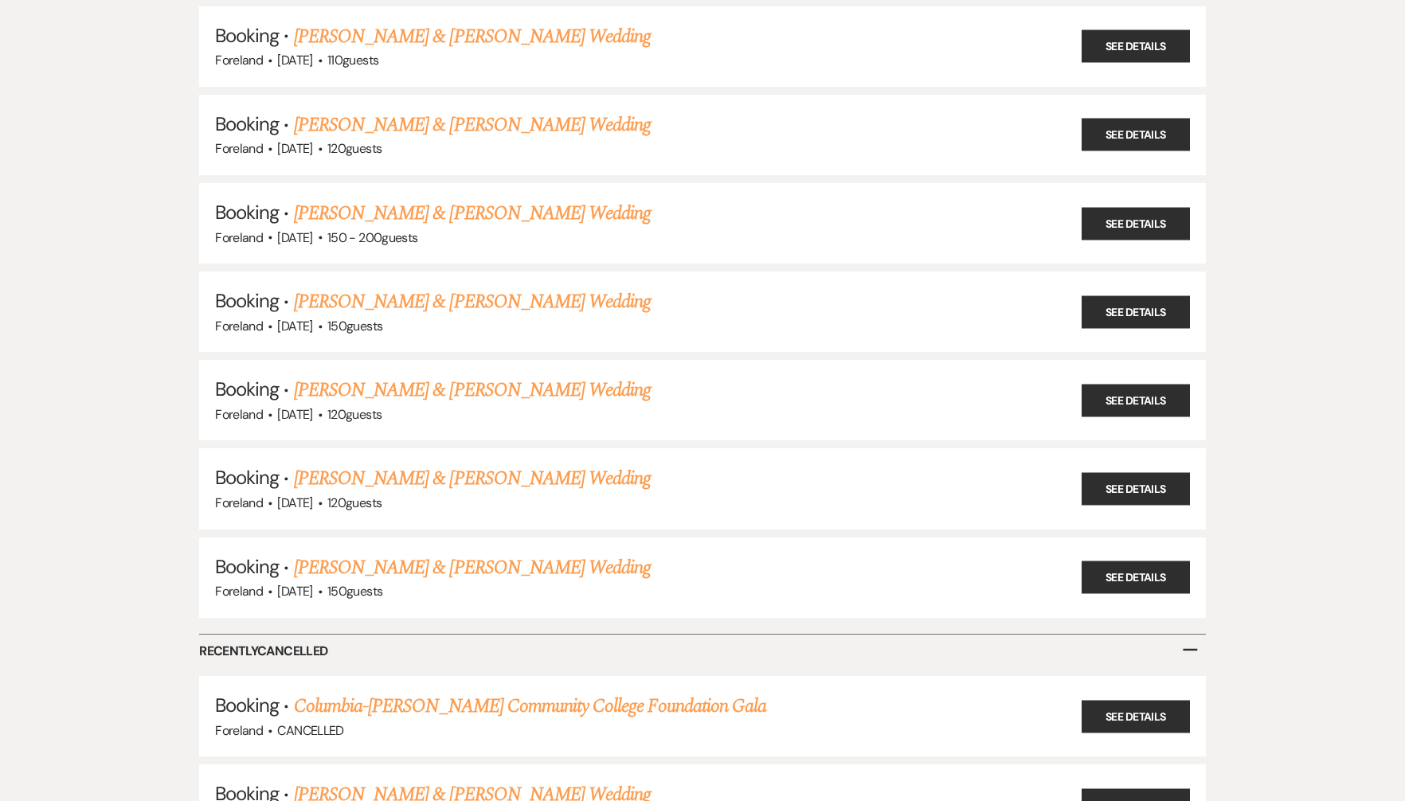
scroll to position [636, 0]
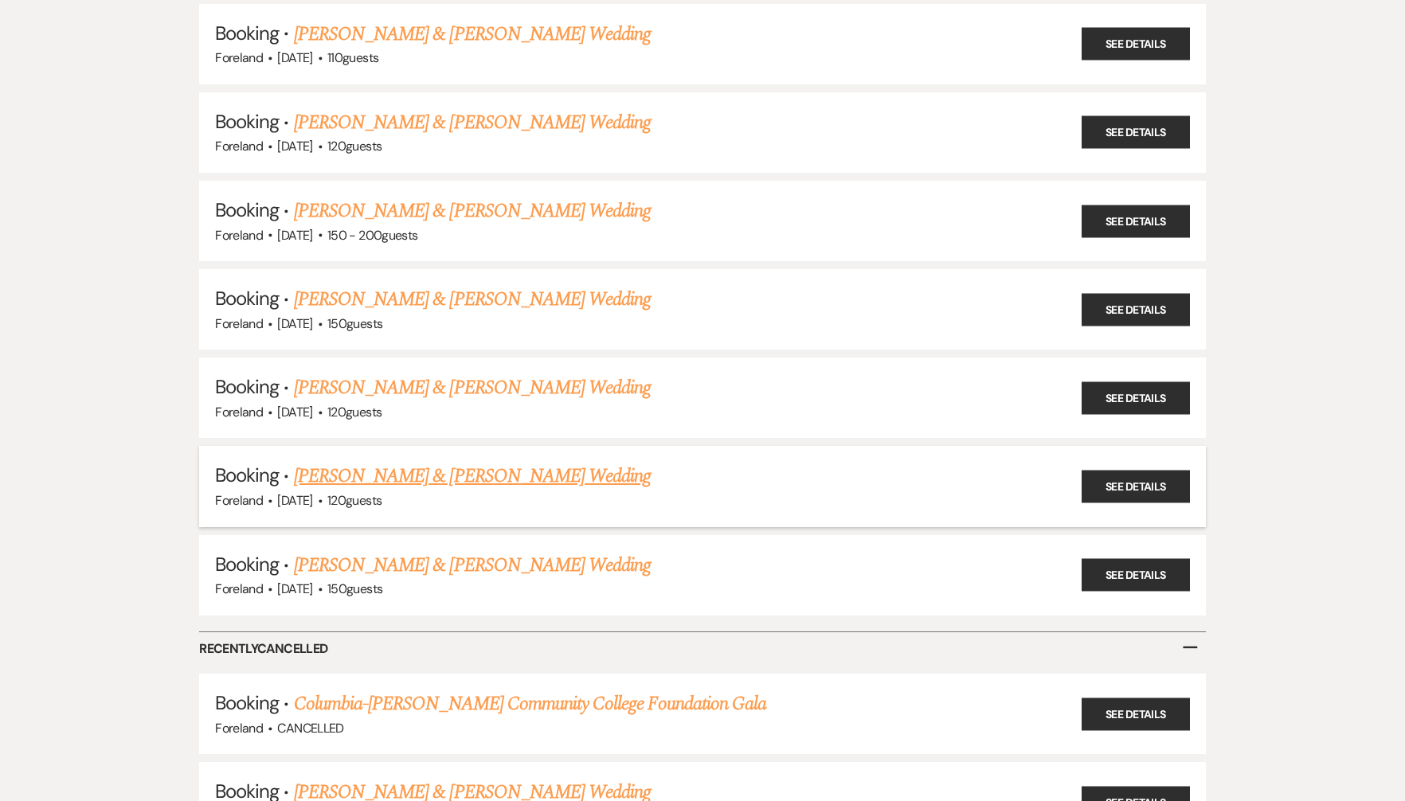
click at [460, 471] on link "[PERSON_NAME] & [PERSON_NAME] Wedding" at bounding box center [472, 476] width 357 height 29
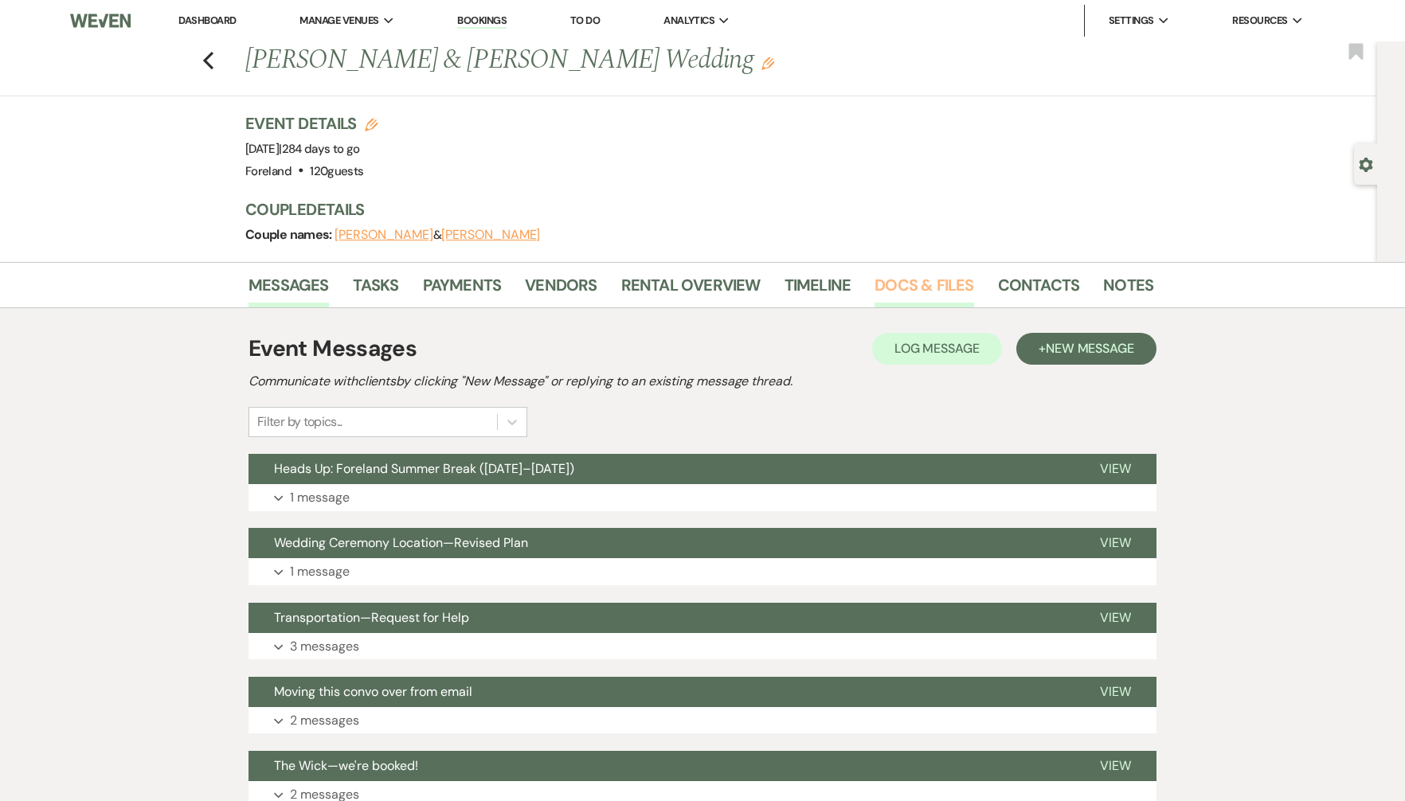
click at [937, 279] on link "Docs & Files" at bounding box center [923, 289] width 99 height 35
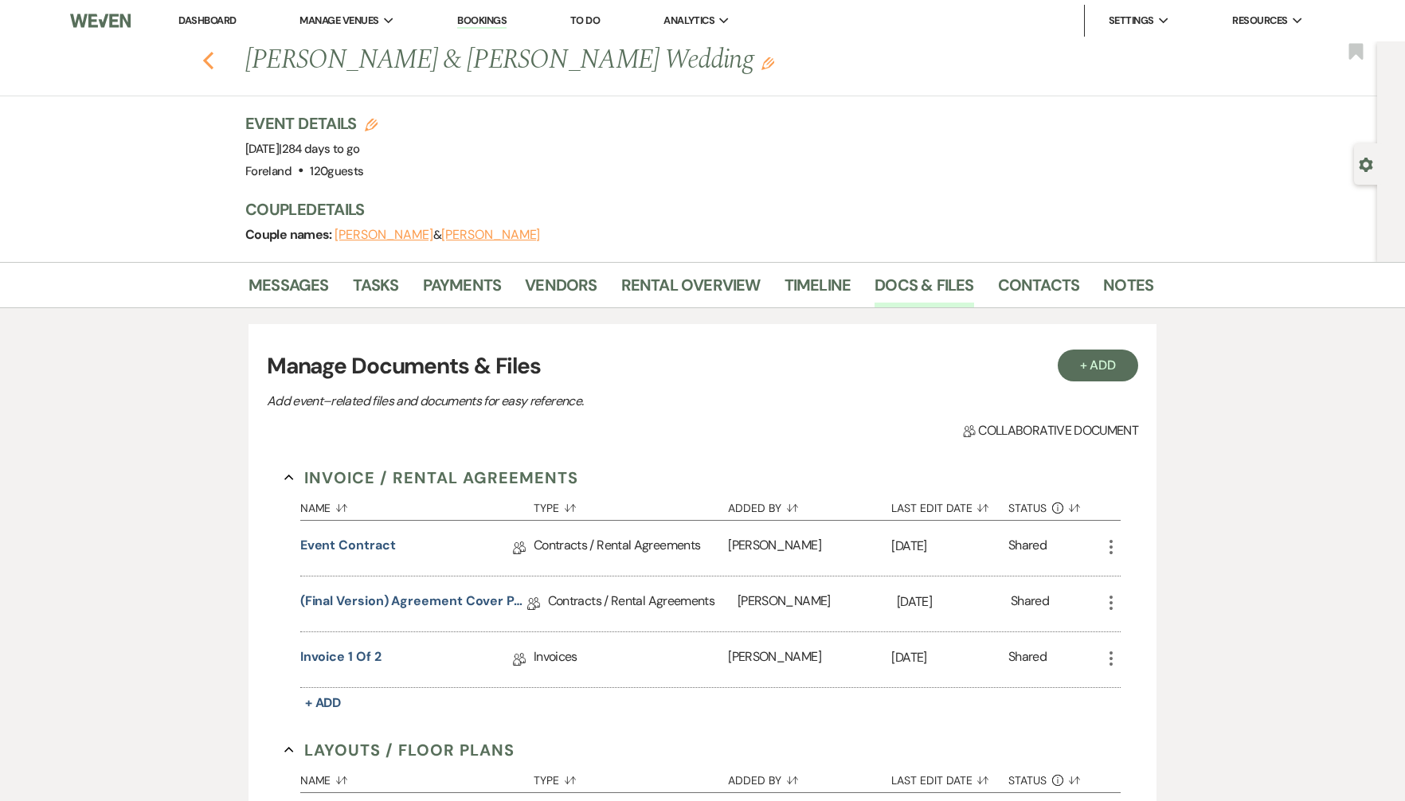
click at [207, 61] on use "button" at bounding box center [208, 61] width 10 height 18
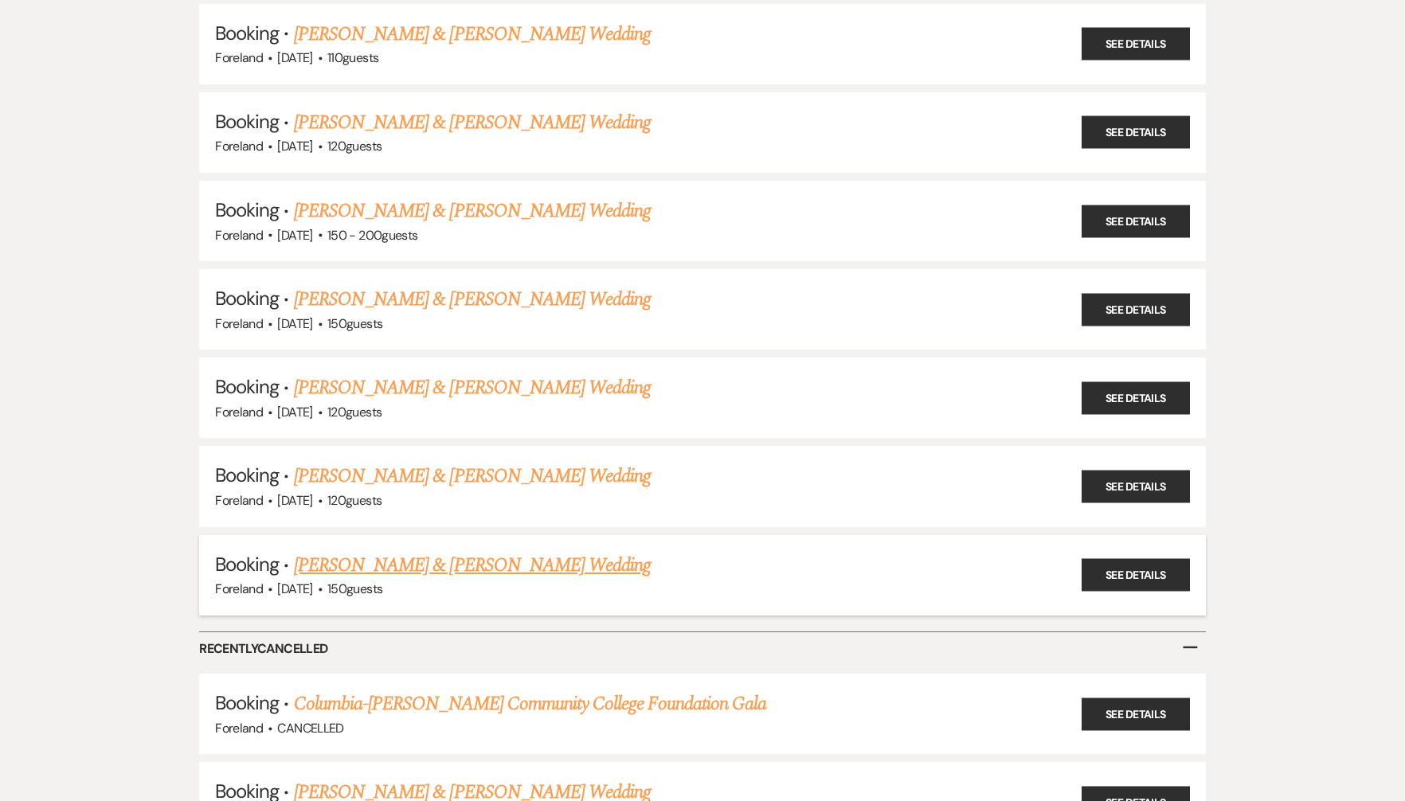
click at [441, 560] on link "[PERSON_NAME] & [PERSON_NAME] Wedding" at bounding box center [472, 565] width 357 height 29
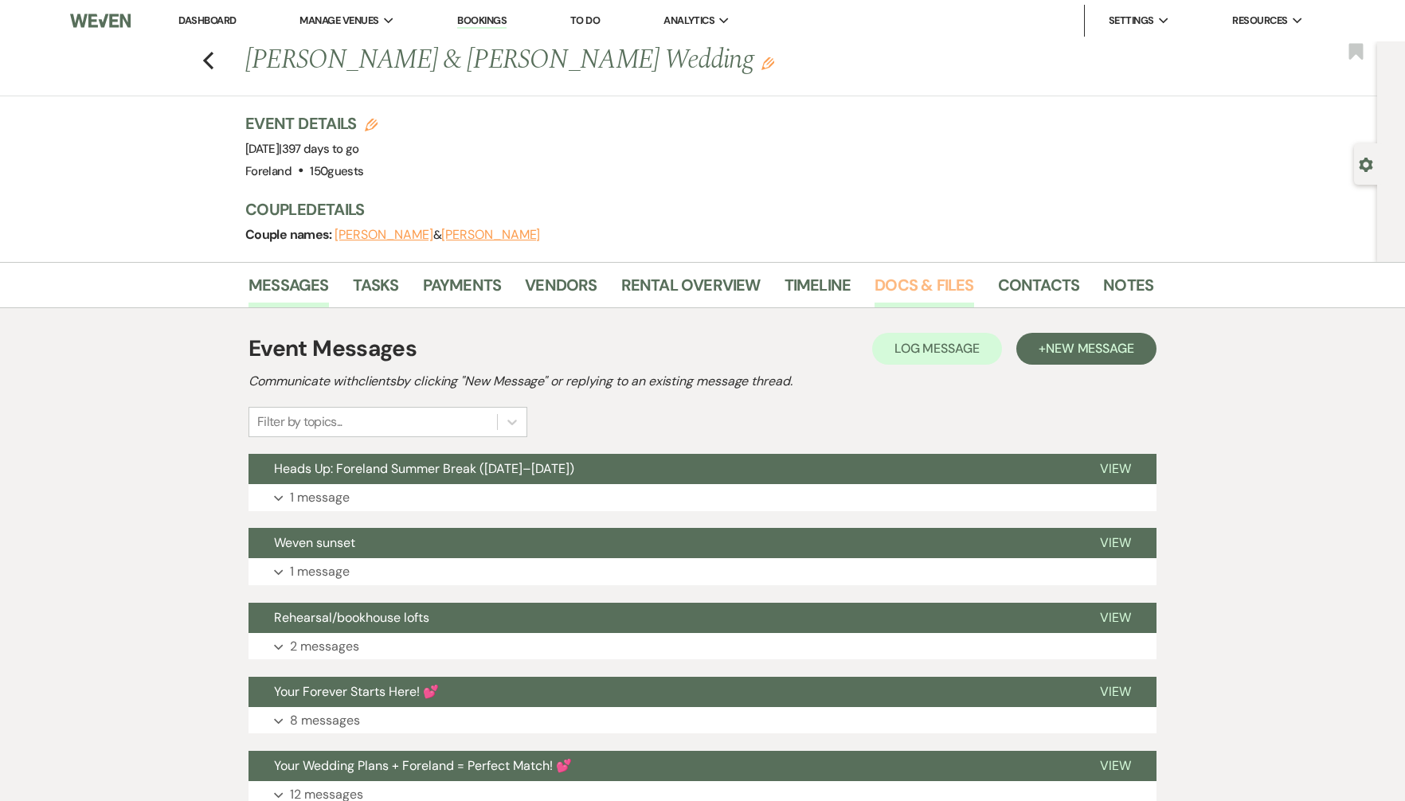
click at [929, 289] on link "Docs & Files" at bounding box center [923, 289] width 99 height 35
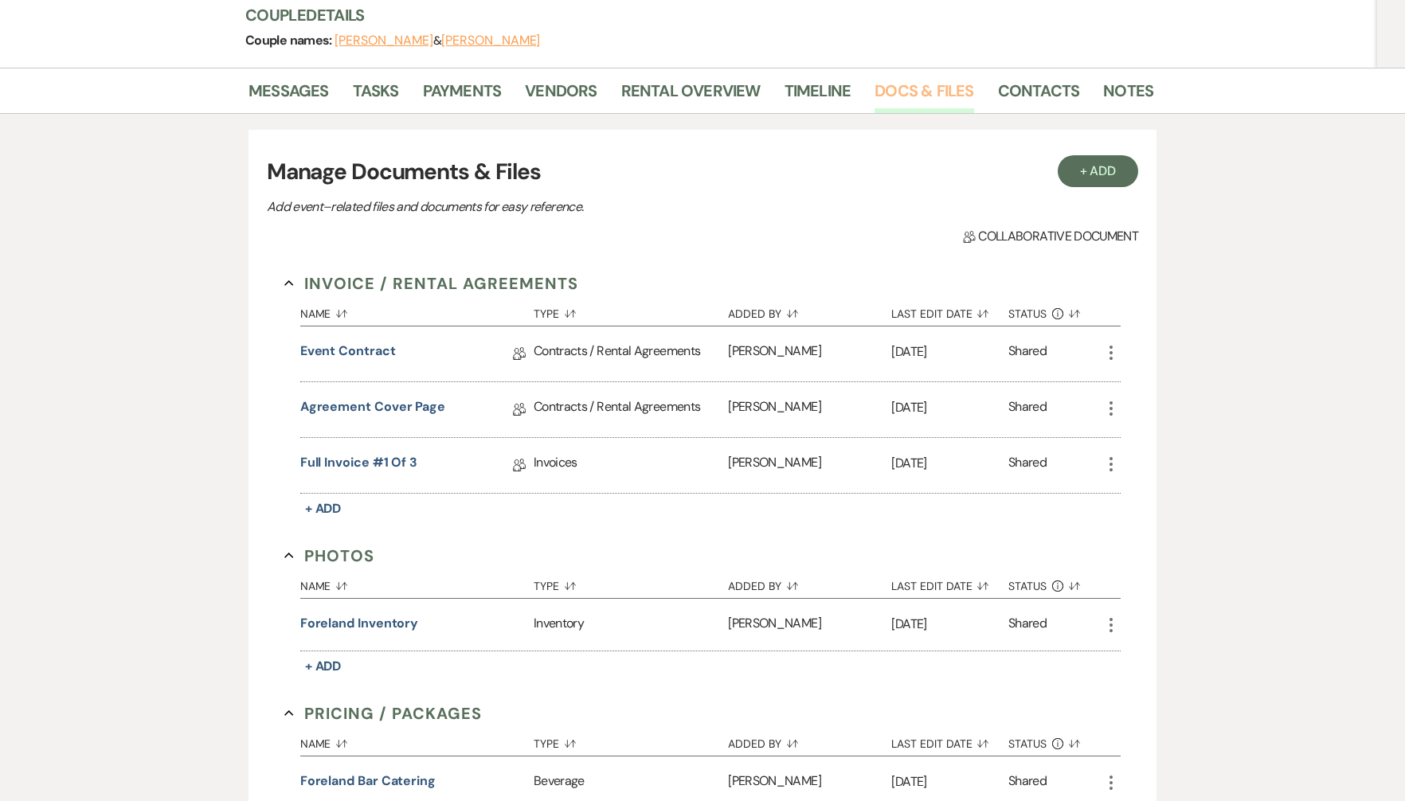
scroll to position [631, 0]
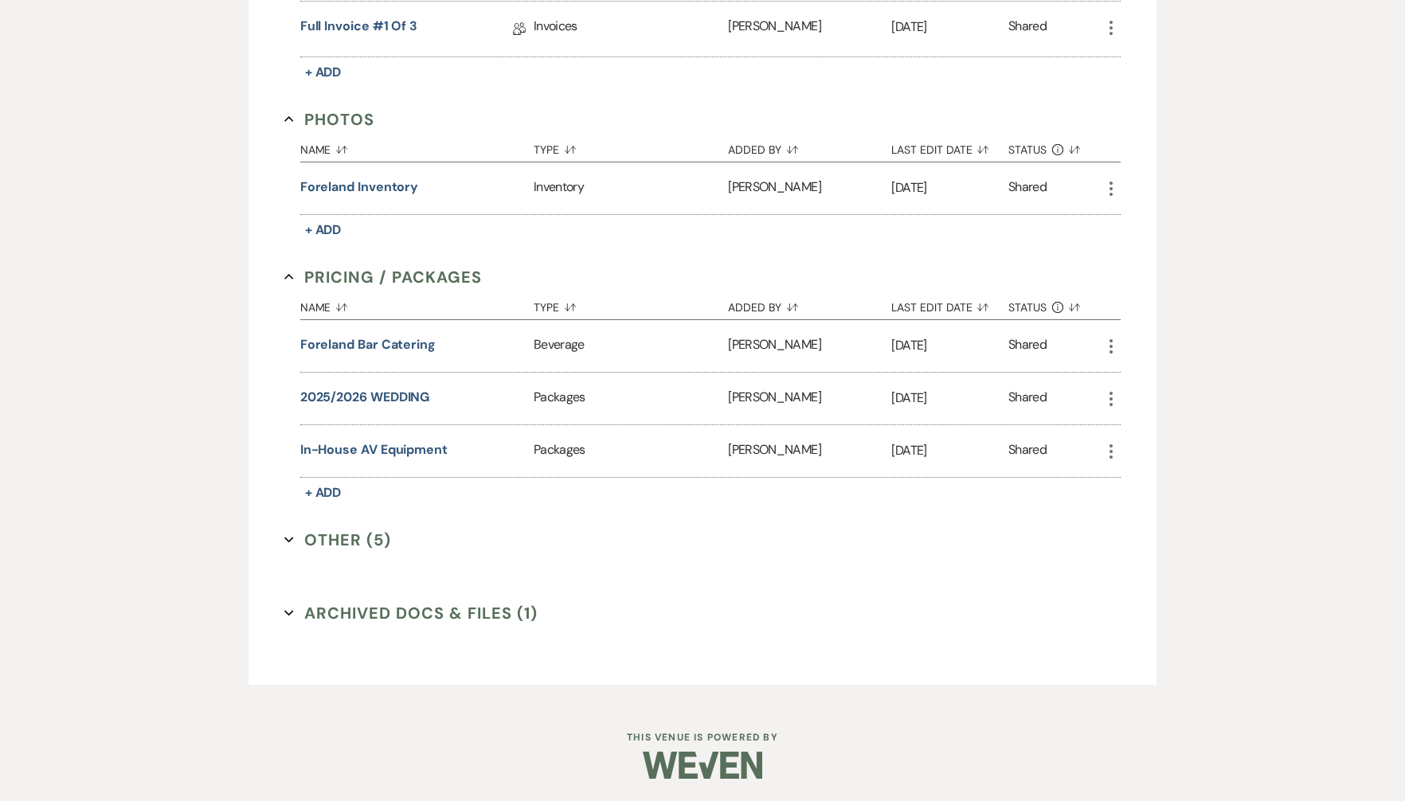
click at [300, 531] on button "Other (5) Expand" at bounding box center [337, 540] width 107 height 24
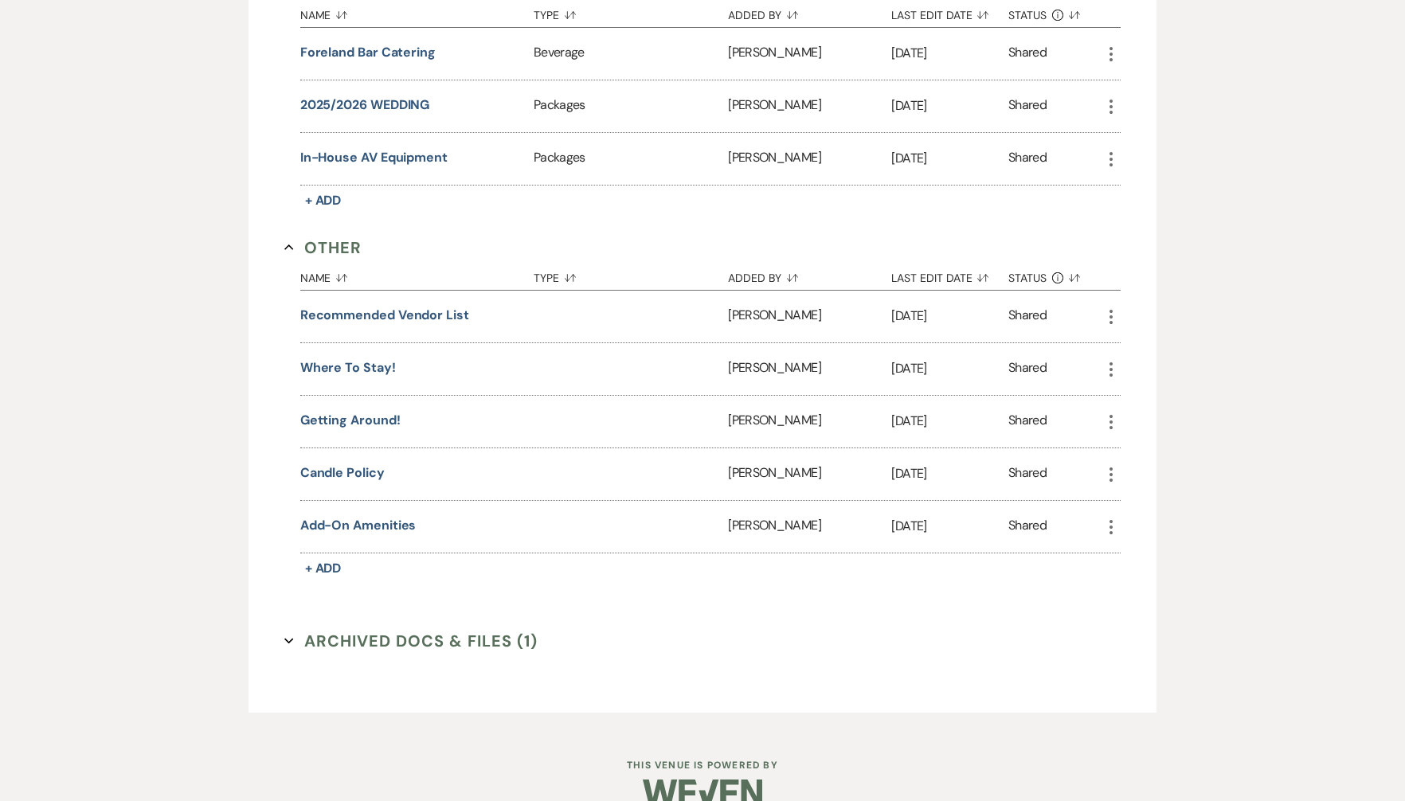
scroll to position [924, 0]
